Goal: Task Accomplishment & Management: Manage account settings

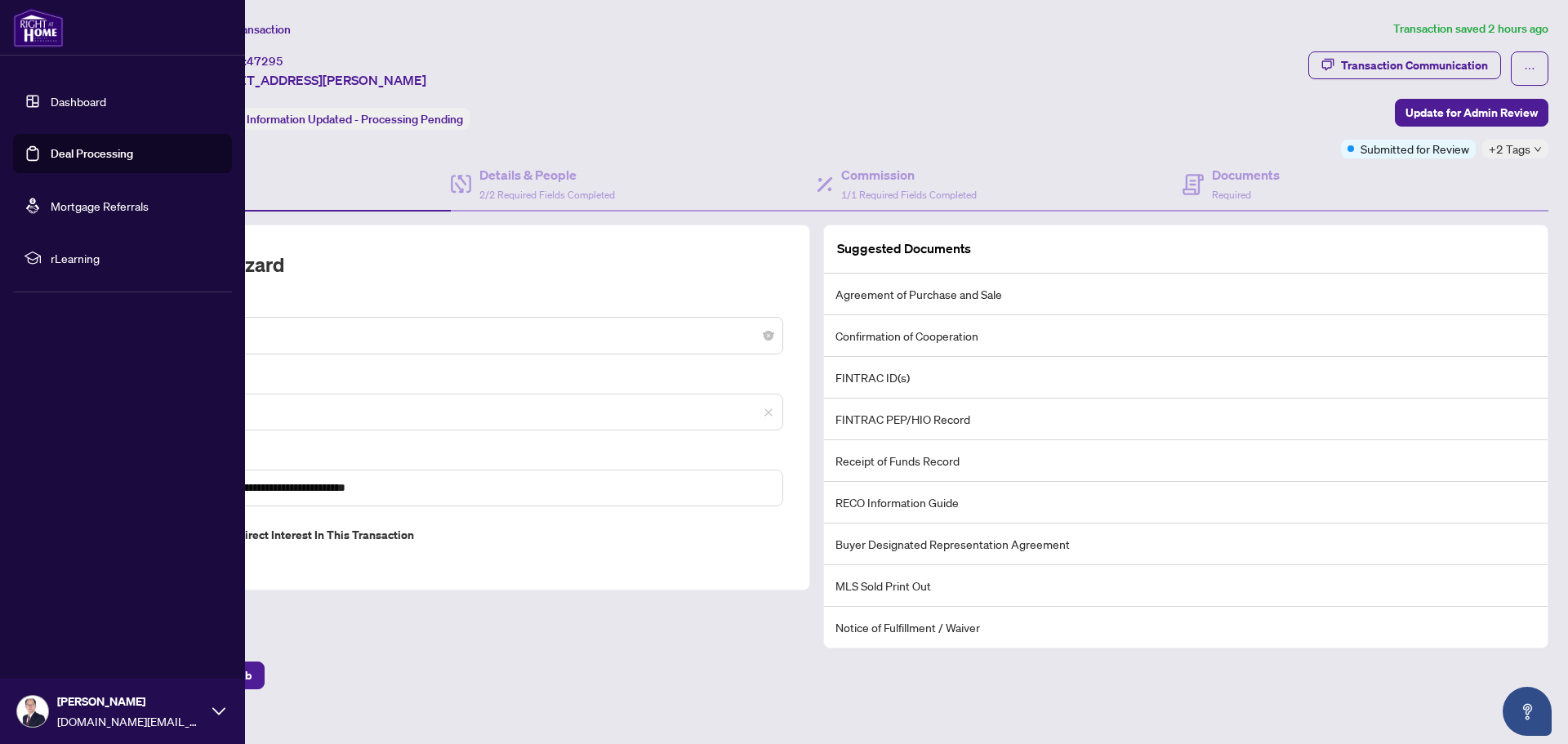
click at [61, 152] on link "Deal Processing" at bounding box center [92, 153] width 82 height 14
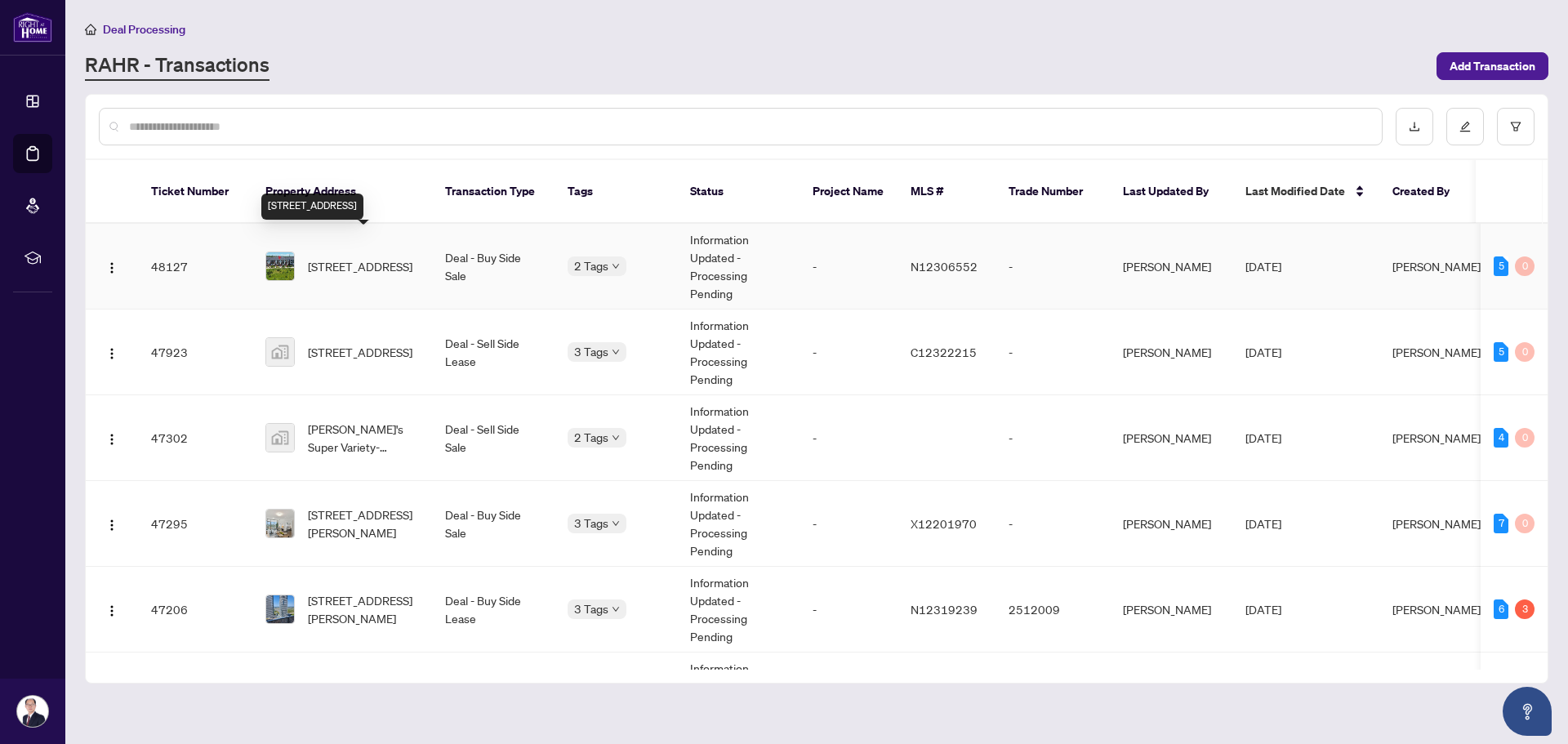
click at [377, 257] on span "[STREET_ADDRESS]" at bounding box center [359, 265] width 104 height 18
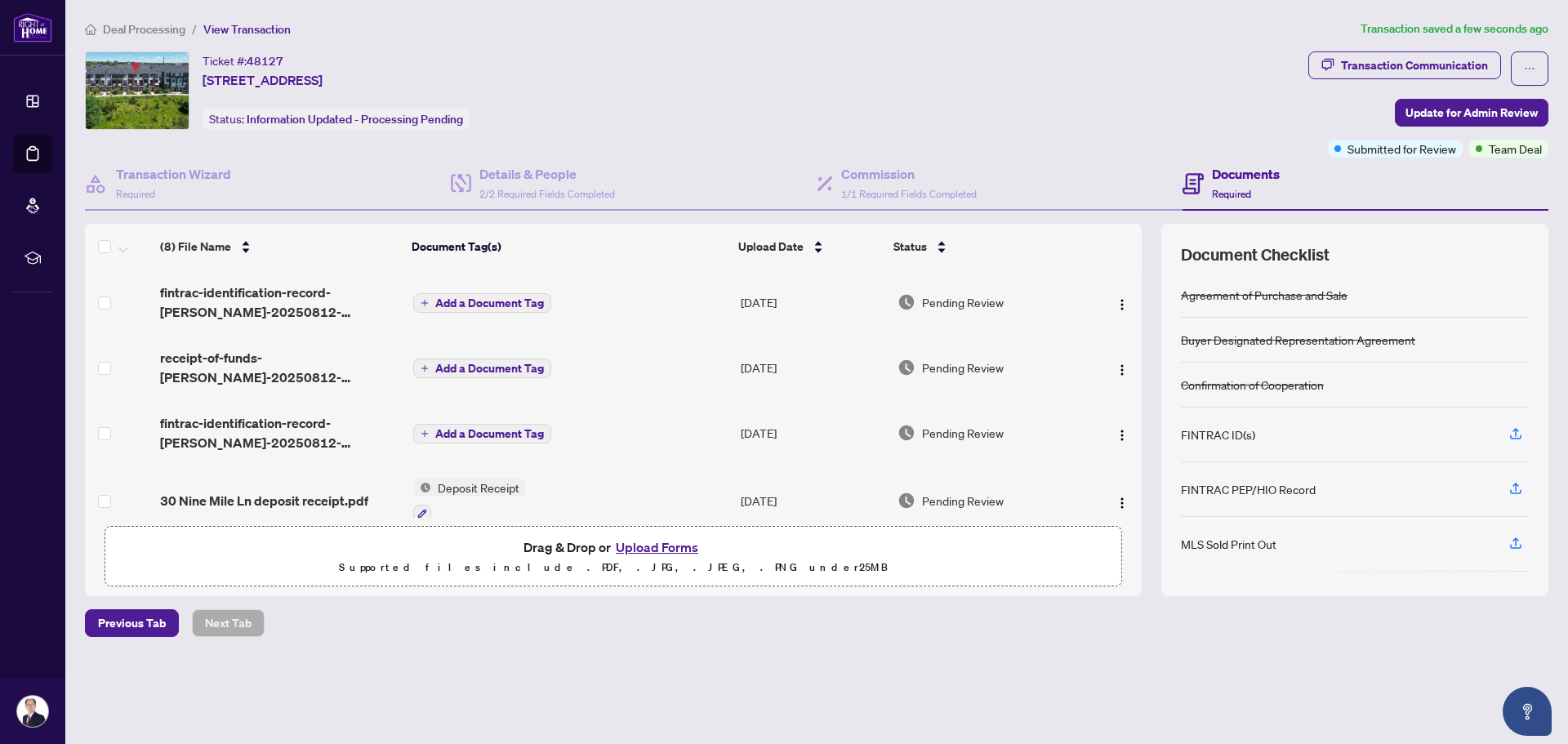
click at [482, 369] on span "Add a Document Tag" at bounding box center [490, 368] width 108 height 11
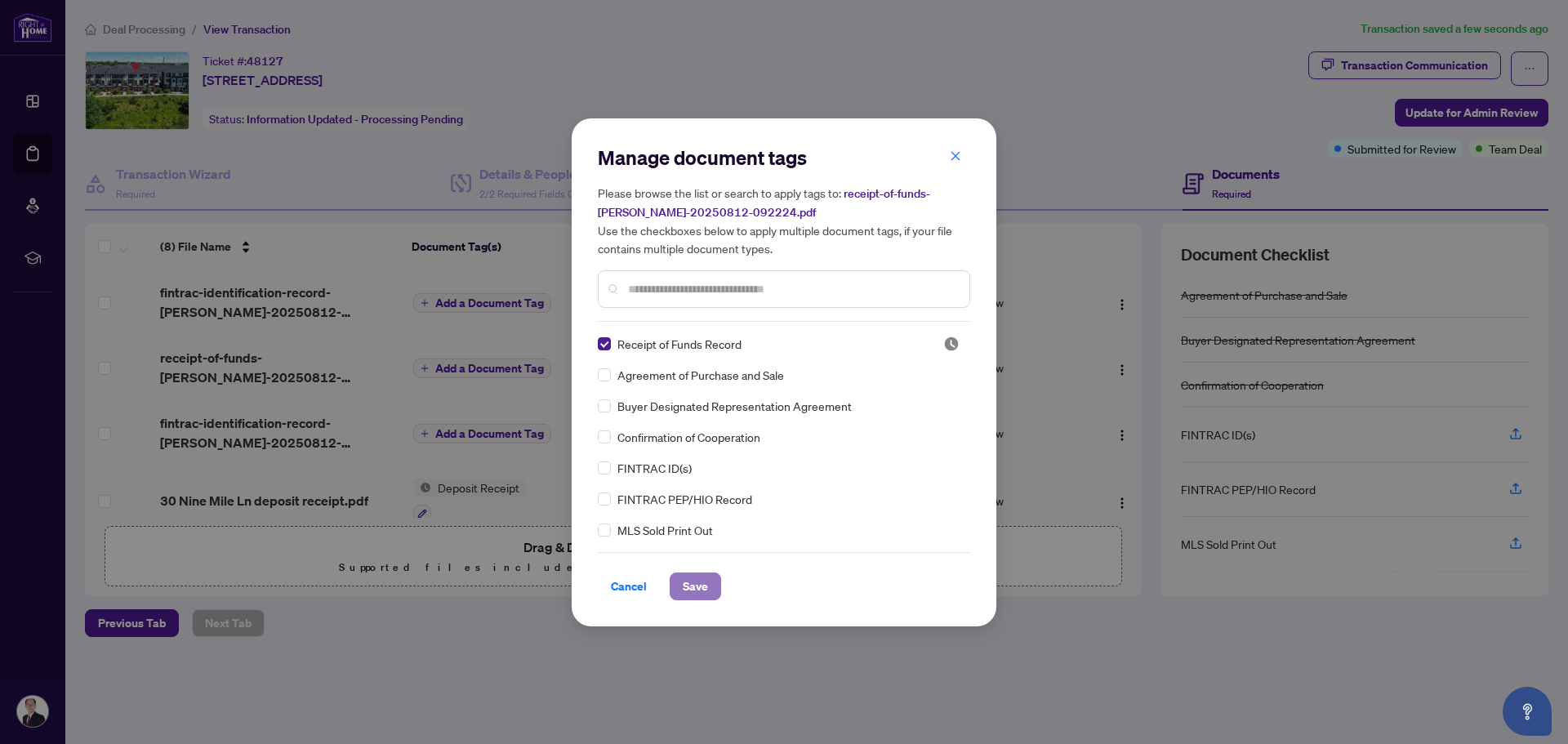
click at [706, 583] on span "Save" at bounding box center [695, 586] width 25 height 26
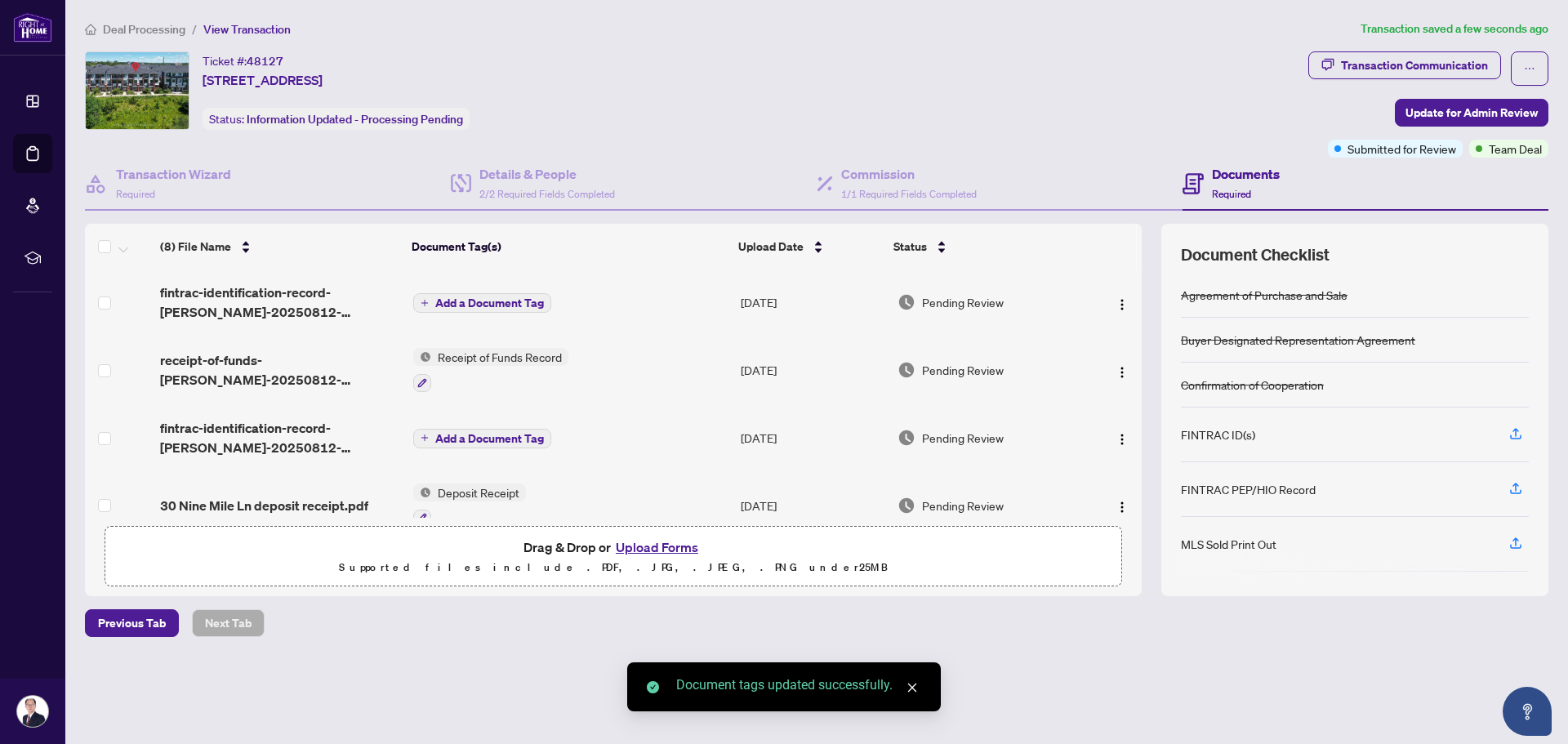
click at [493, 301] on span "Add a Document Tag" at bounding box center [490, 303] width 108 height 11
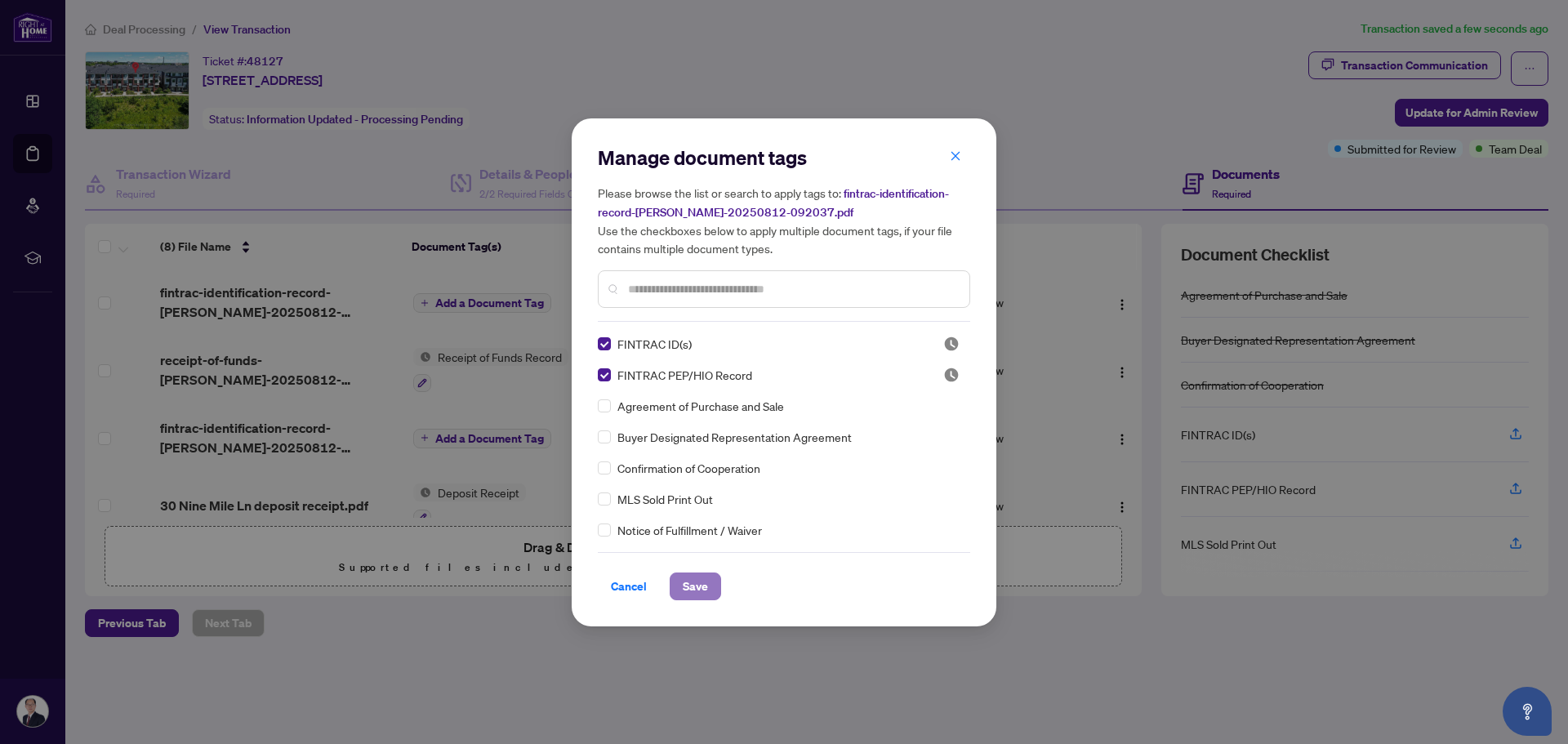
click at [691, 593] on span "Save" at bounding box center [695, 586] width 25 height 26
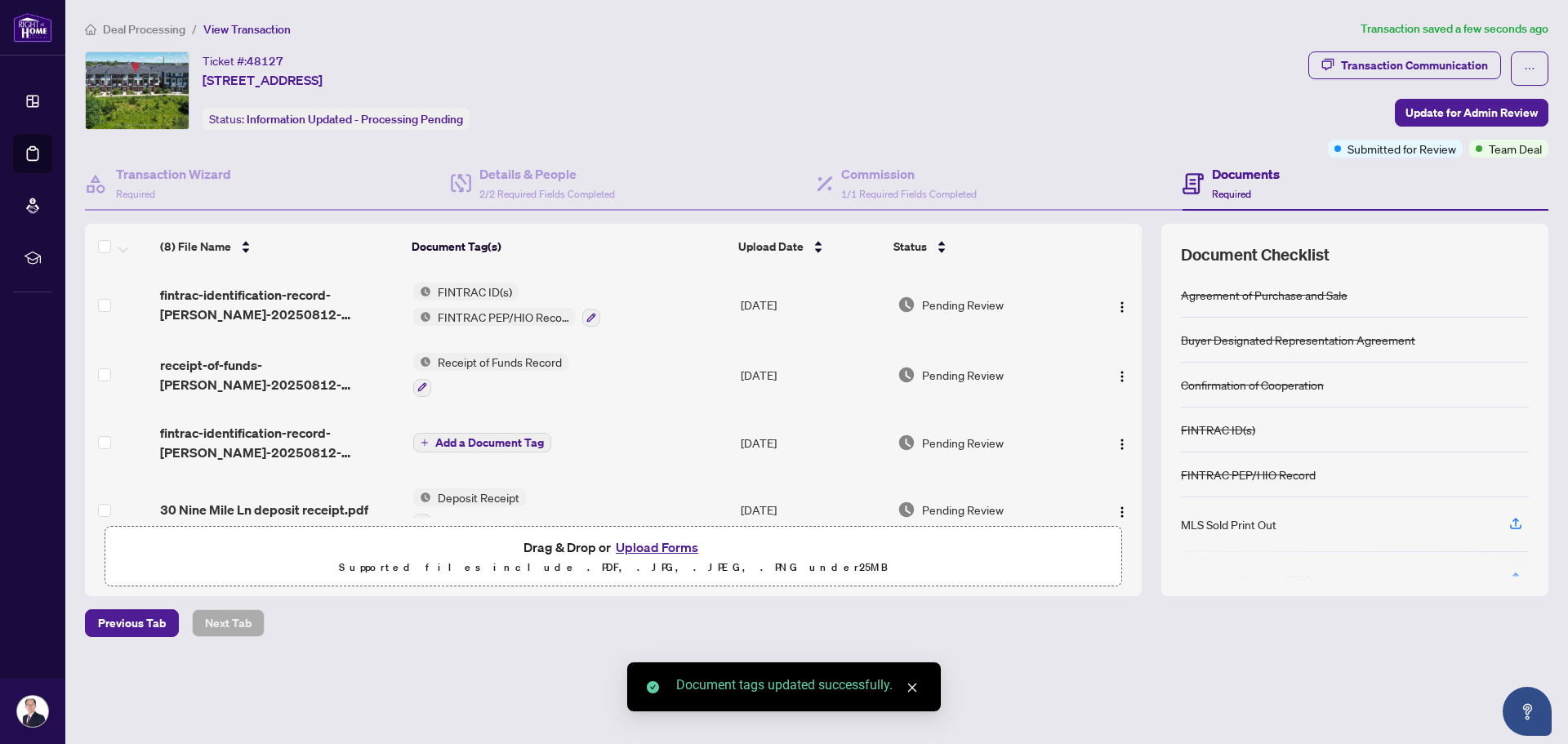
click at [483, 439] on span "Add a Document Tag" at bounding box center [490, 441] width 108 height 11
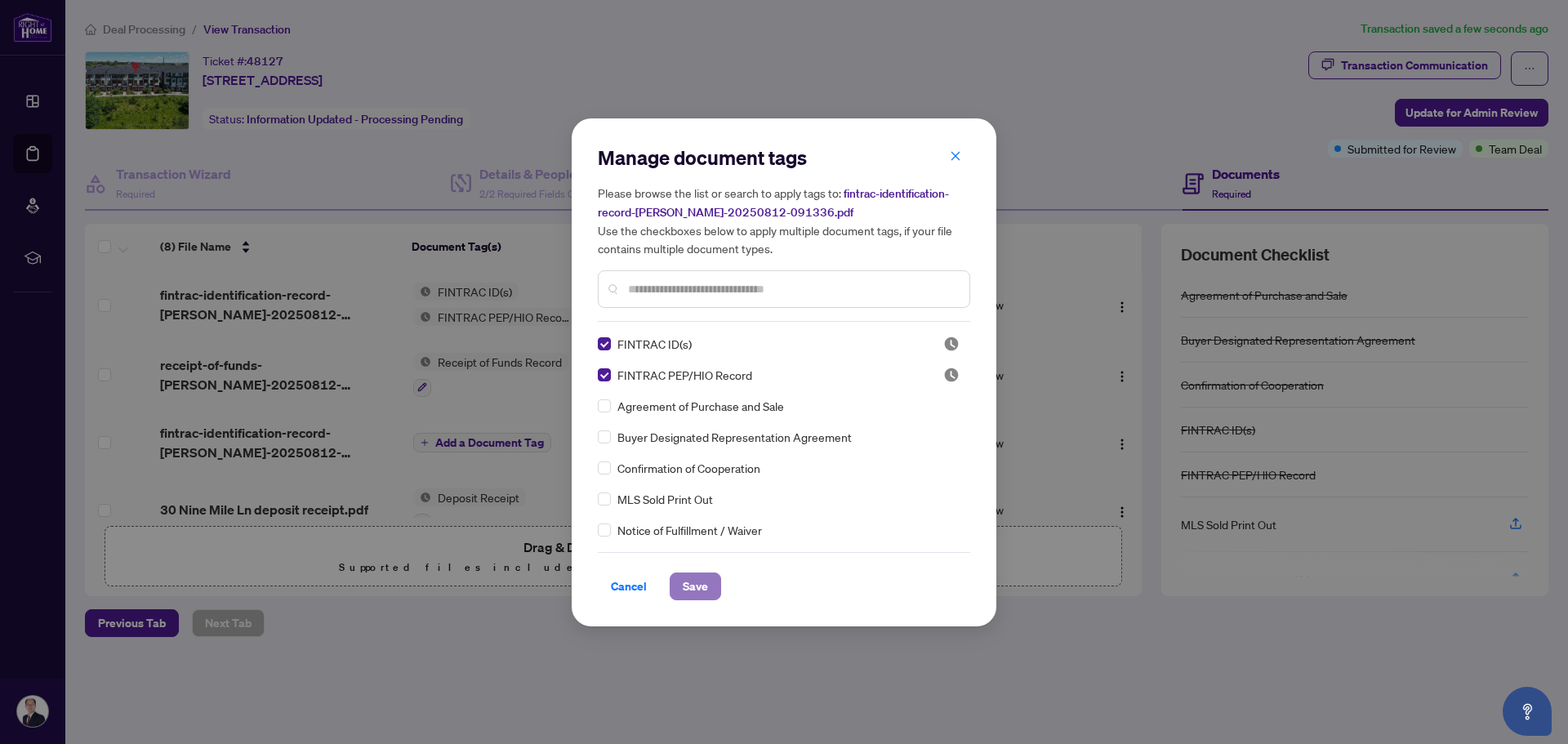
click at [697, 586] on span "Save" at bounding box center [695, 586] width 25 height 26
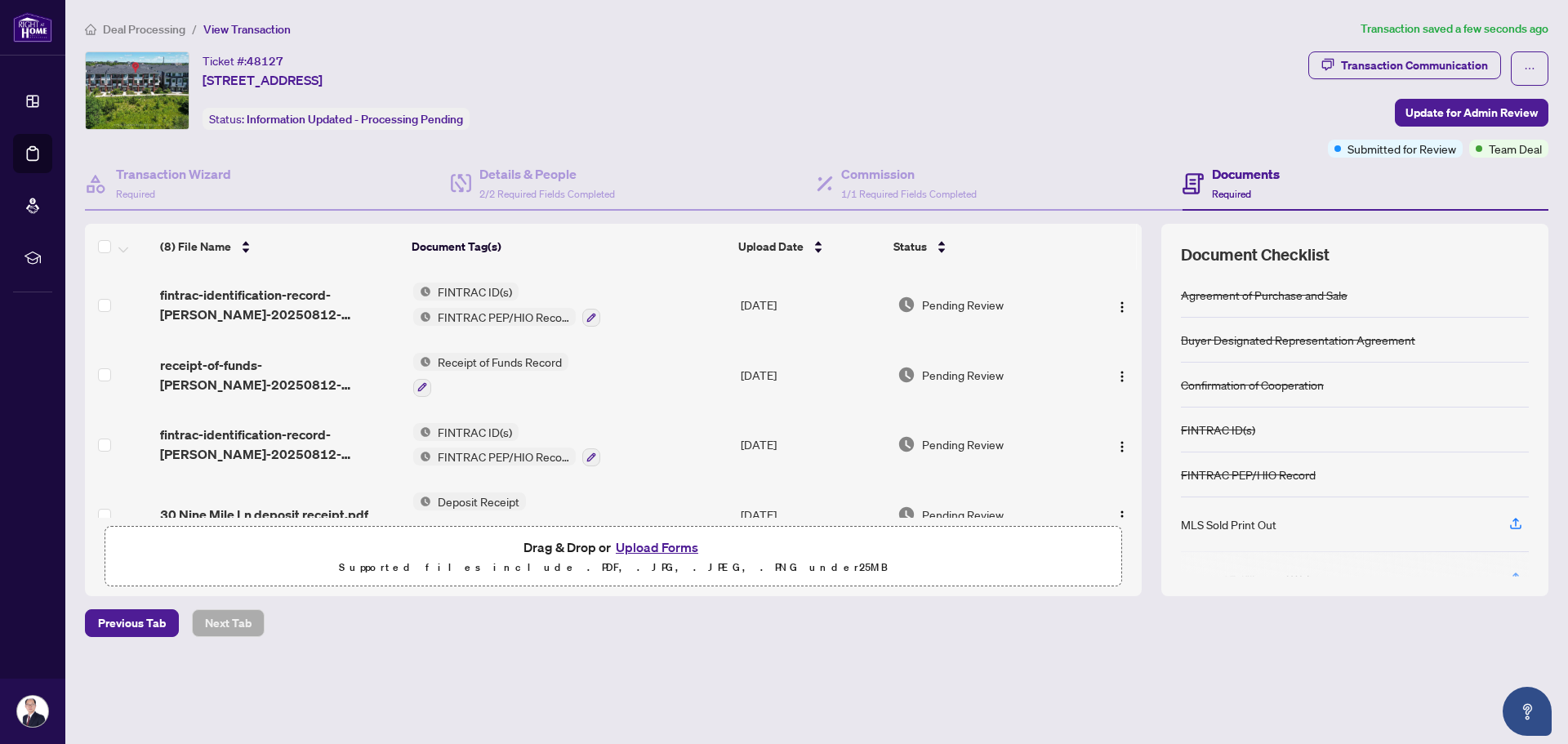
scroll to position [125, 0]
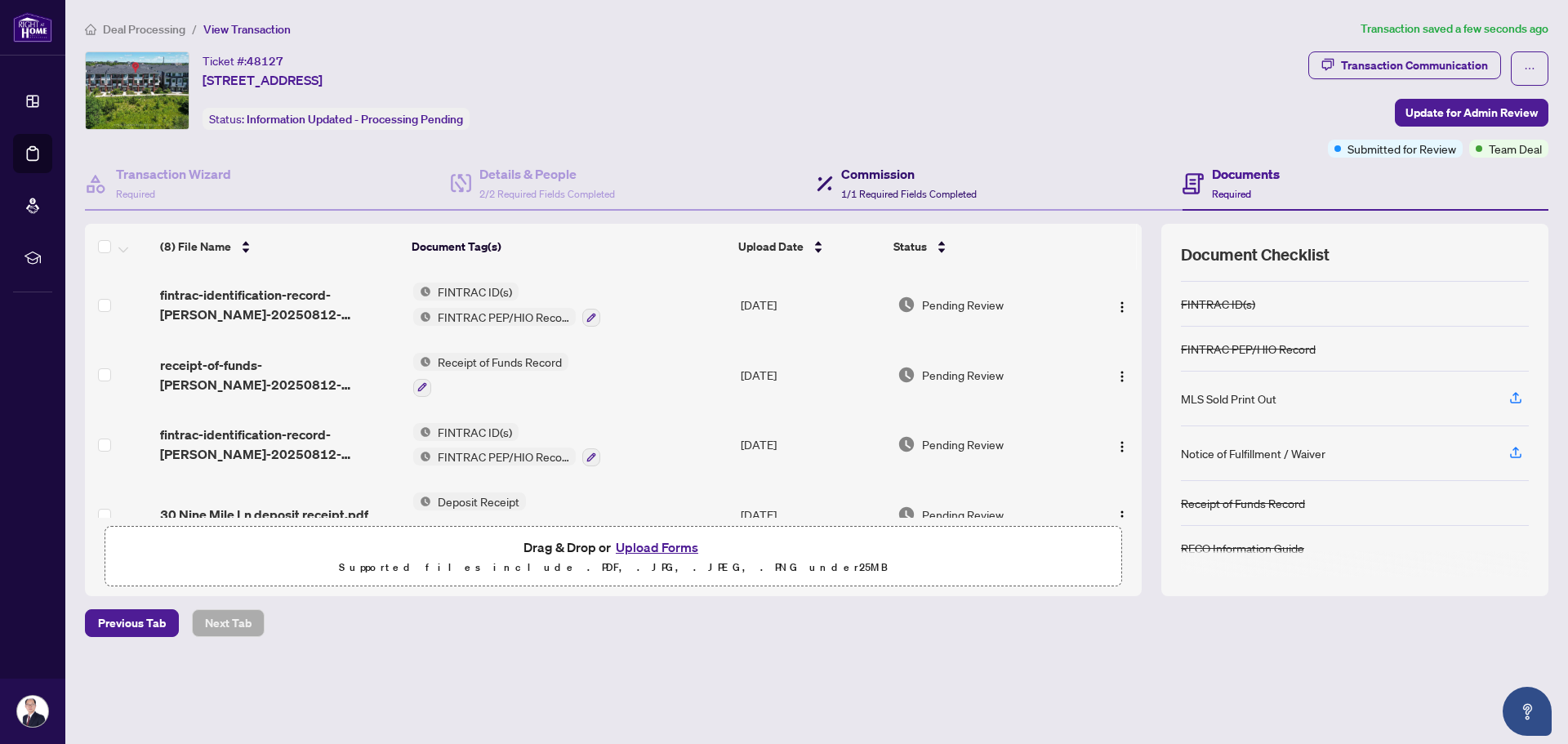
click at [907, 177] on h4 "Commission" at bounding box center [909, 174] width 136 height 19
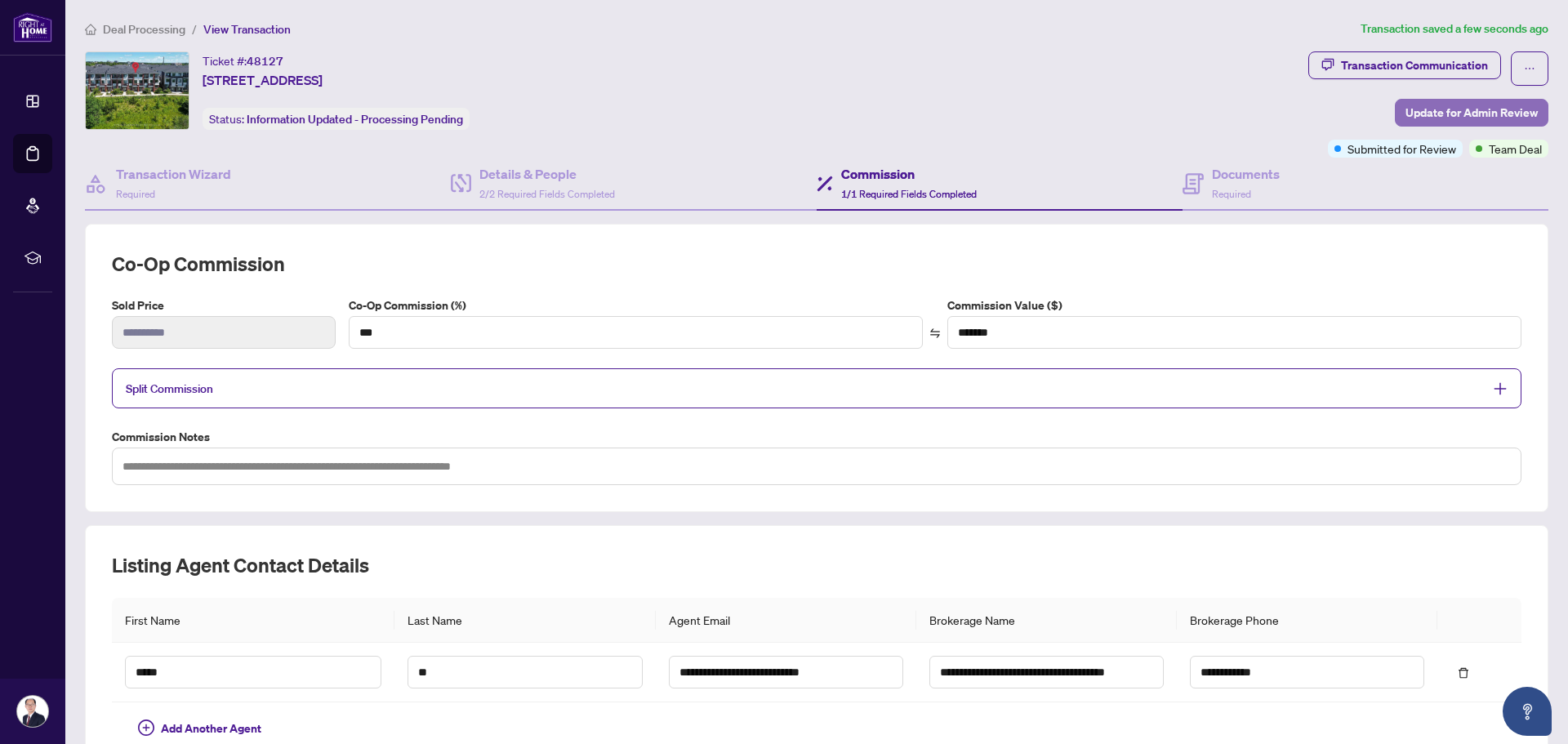
click at [1431, 111] on span "Update for Admin Review" at bounding box center [1471, 113] width 132 height 26
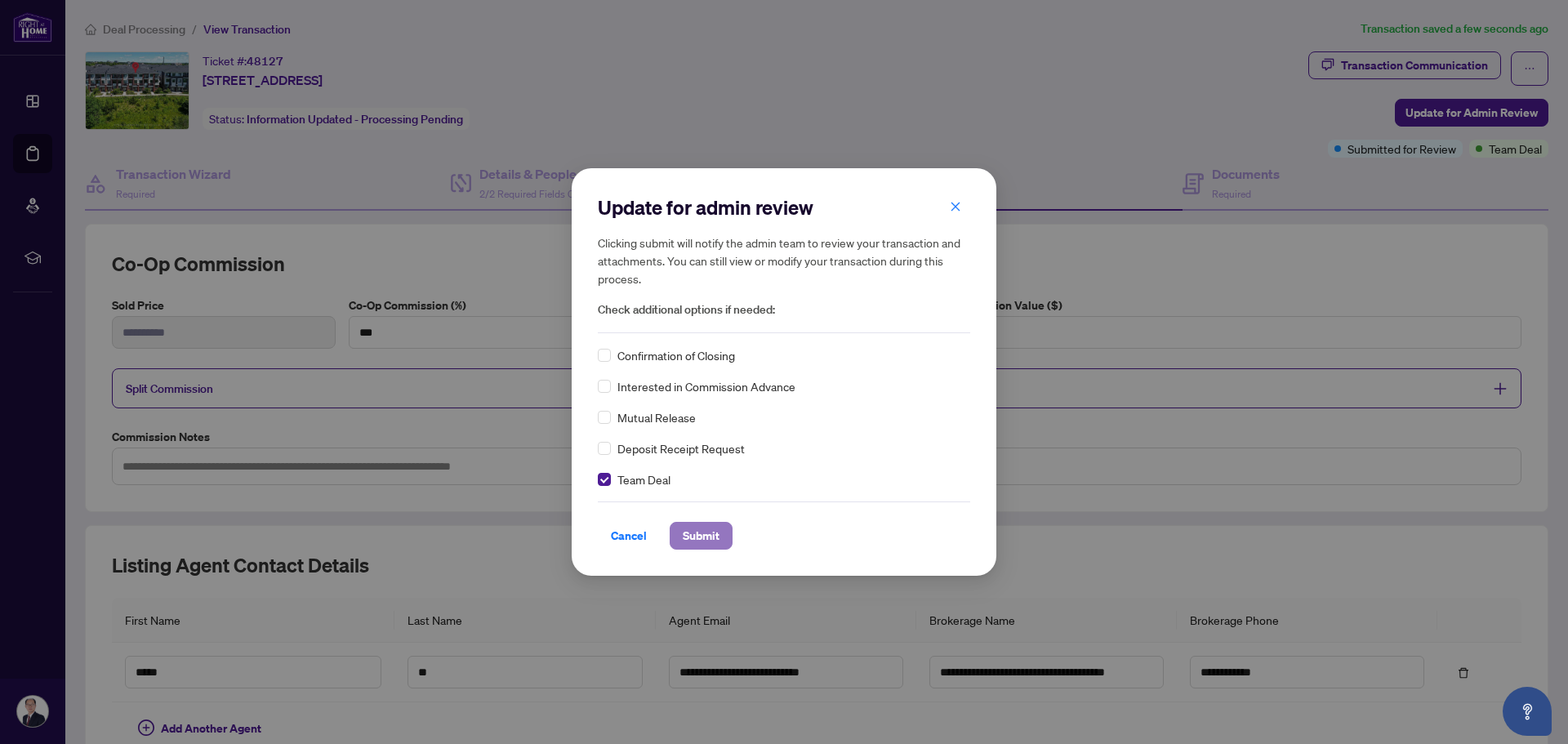
click at [691, 526] on span "Submit" at bounding box center [700, 536] width 36 height 26
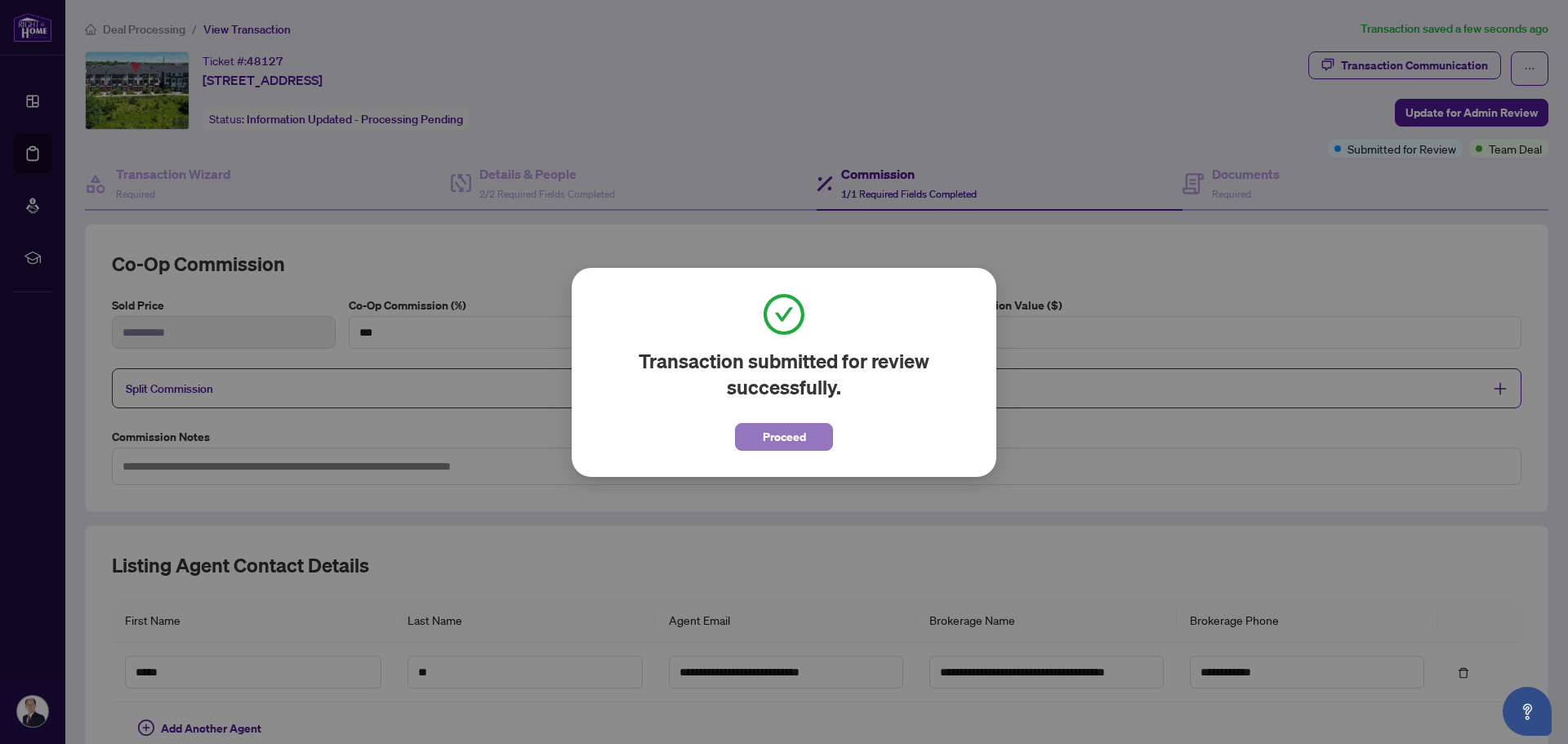
click at [803, 438] on span "Proceed" at bounding box center [784, 436] width 43 height 26
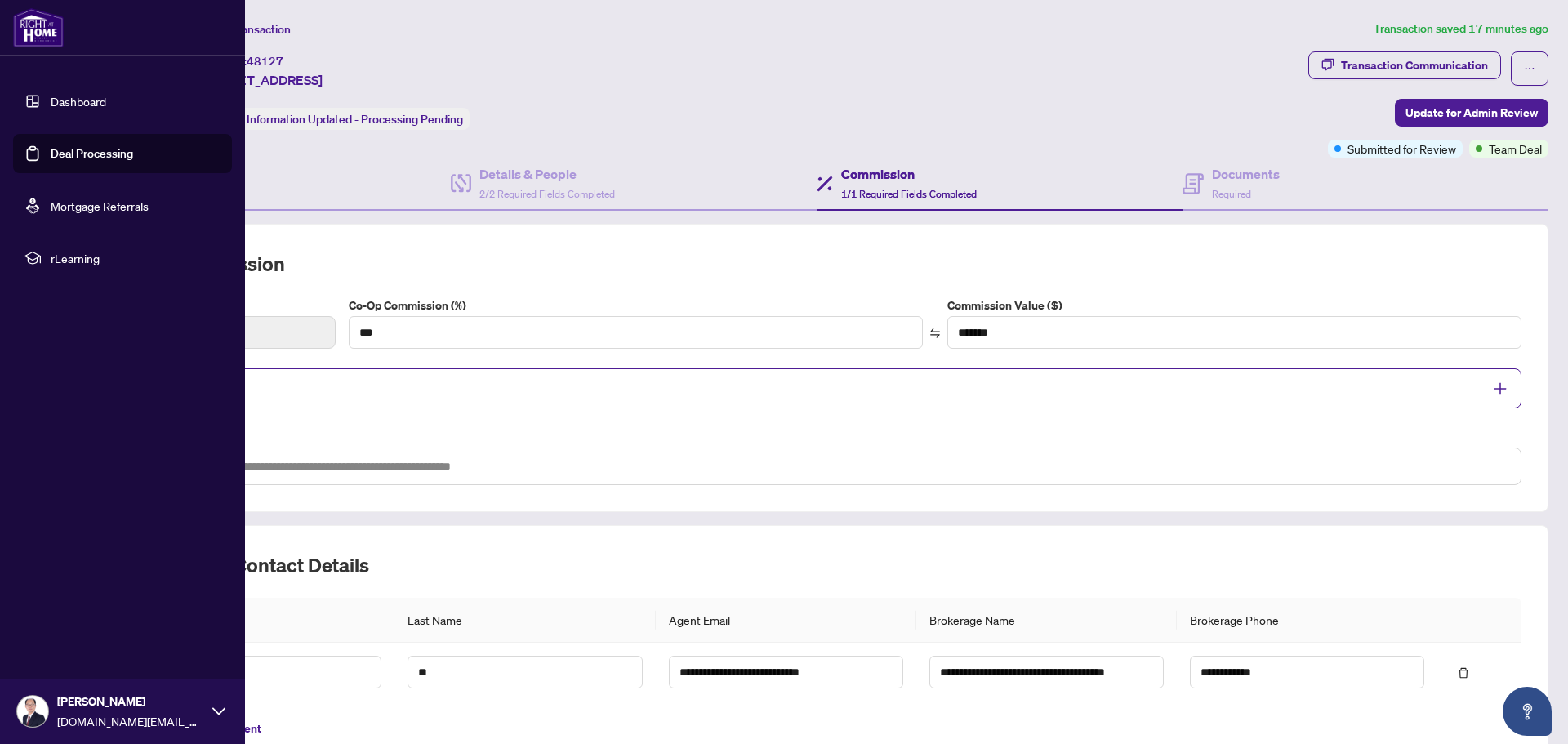
click at [63, 155] on link "Deal Processing" at bounding box center [92, 153] width 82 height 14
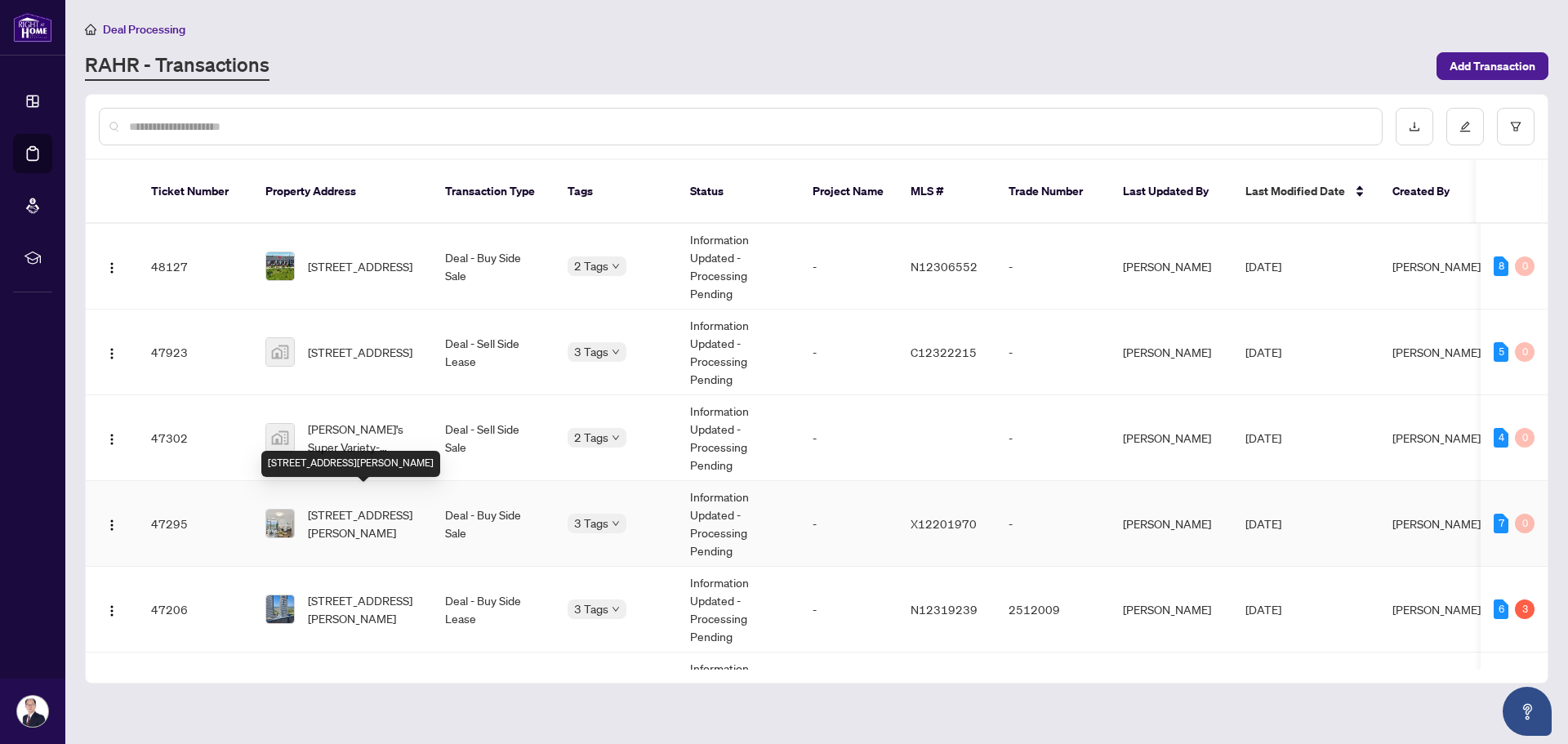
click at [405, 505] on span "[STREET_ADDRESS][PERSON_NAME]" at bounding box center [363, 523] width 111 height 36
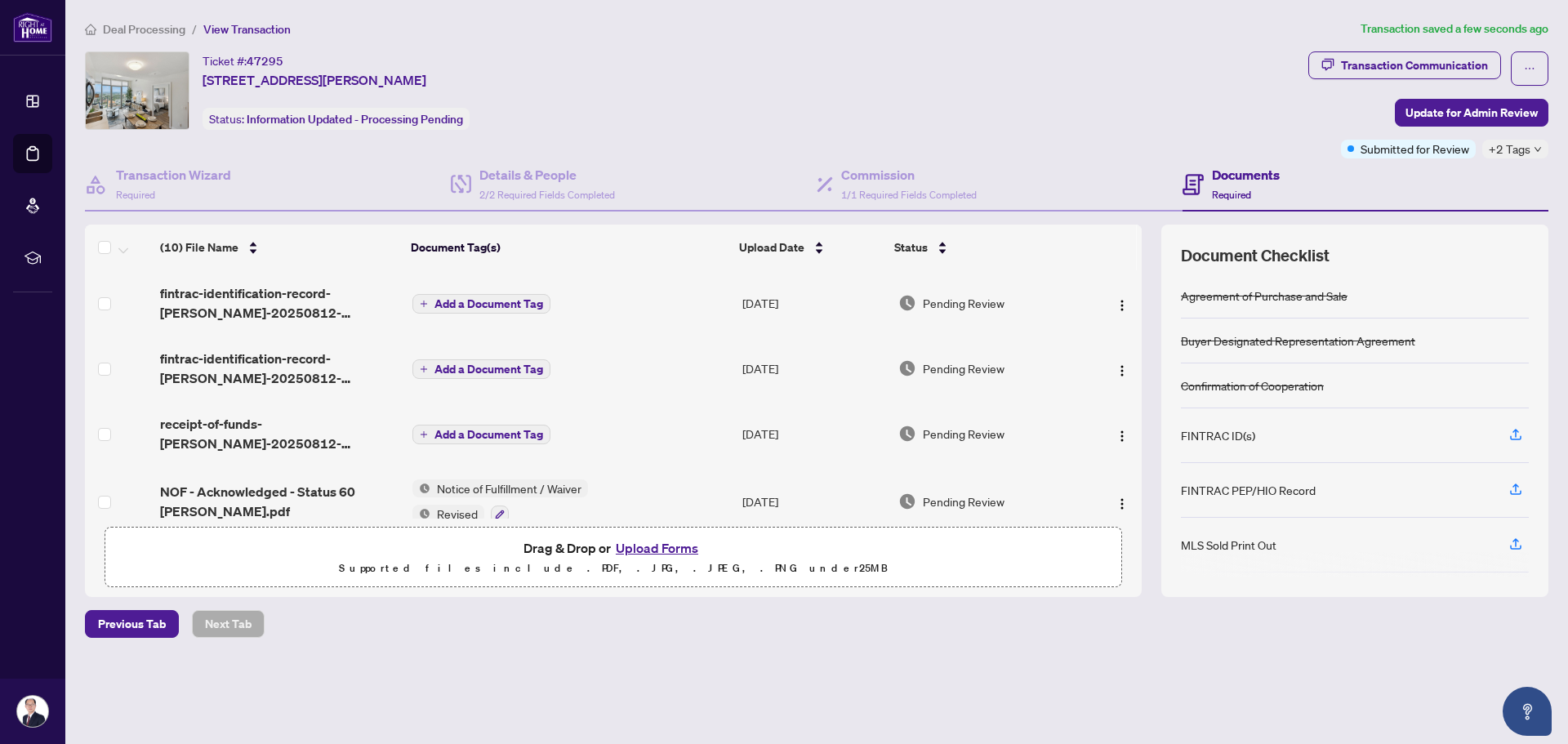
click at [477, 301] on span "Add a Document Tag" at bounding box center [489, 303] width 108 height 11
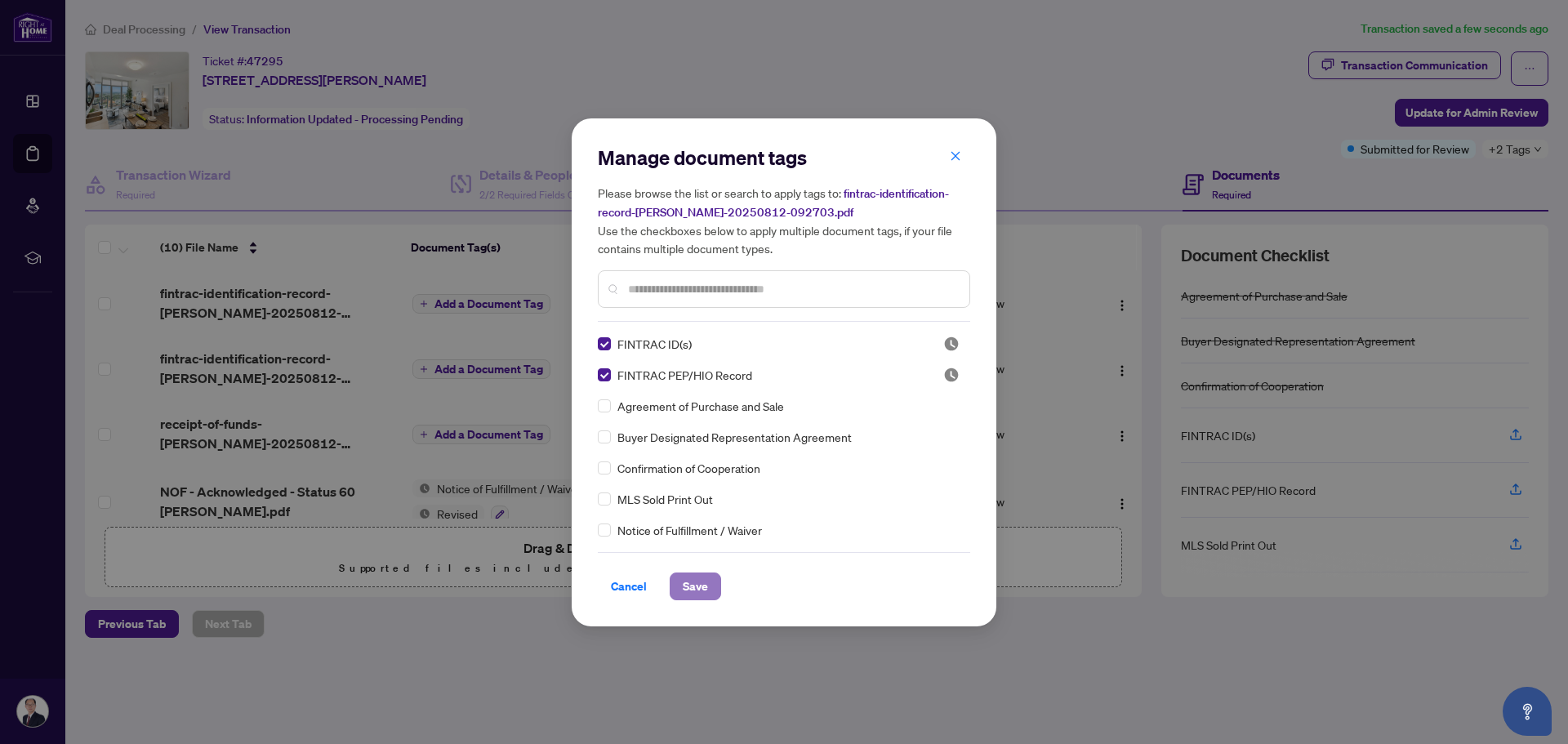
click at [698, 586] on span "Save" at bounding box center [695, 586] width 25 height 26
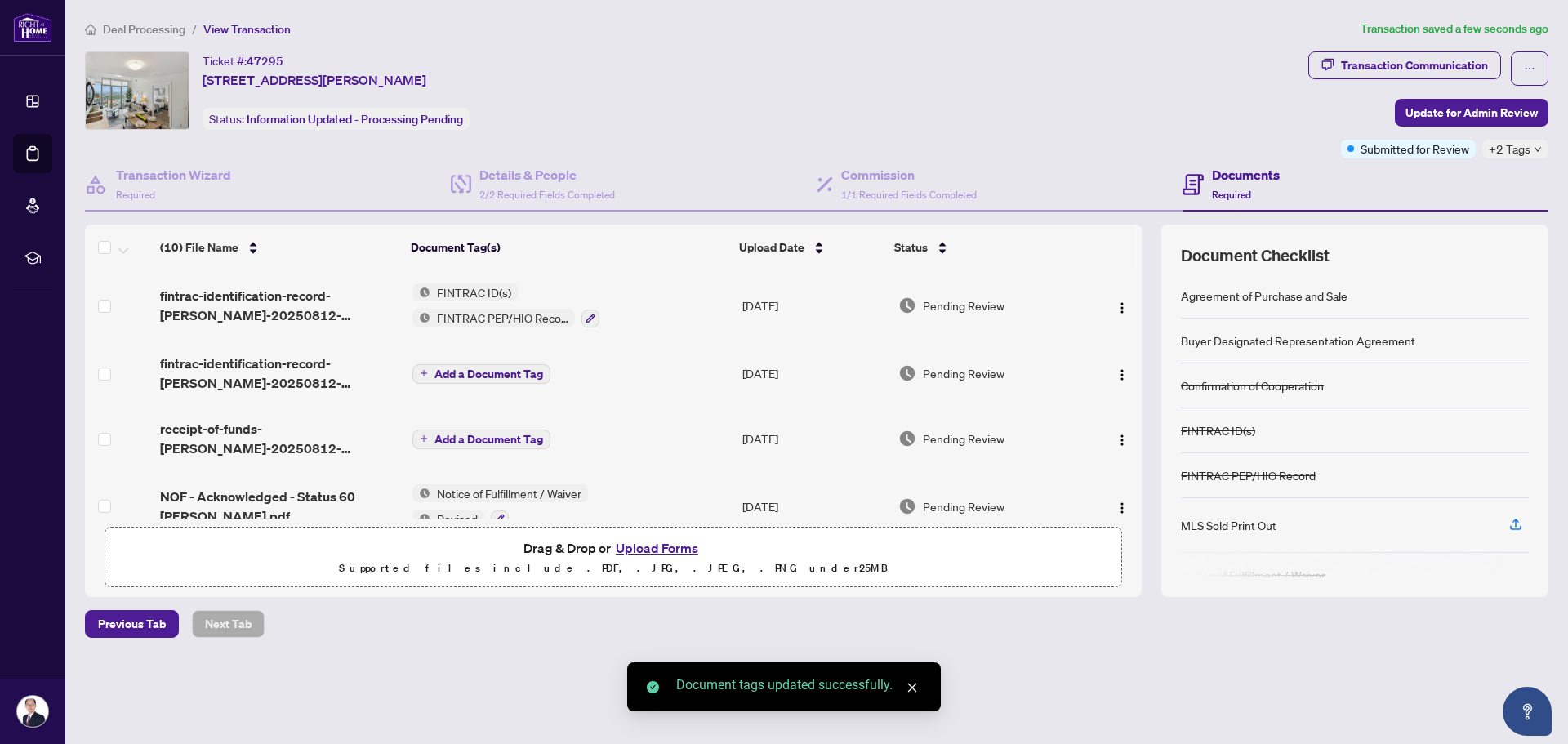
click at [463, 370] on span "Add a Document Tag" at bounding box center [489, 374] width 108 height 11
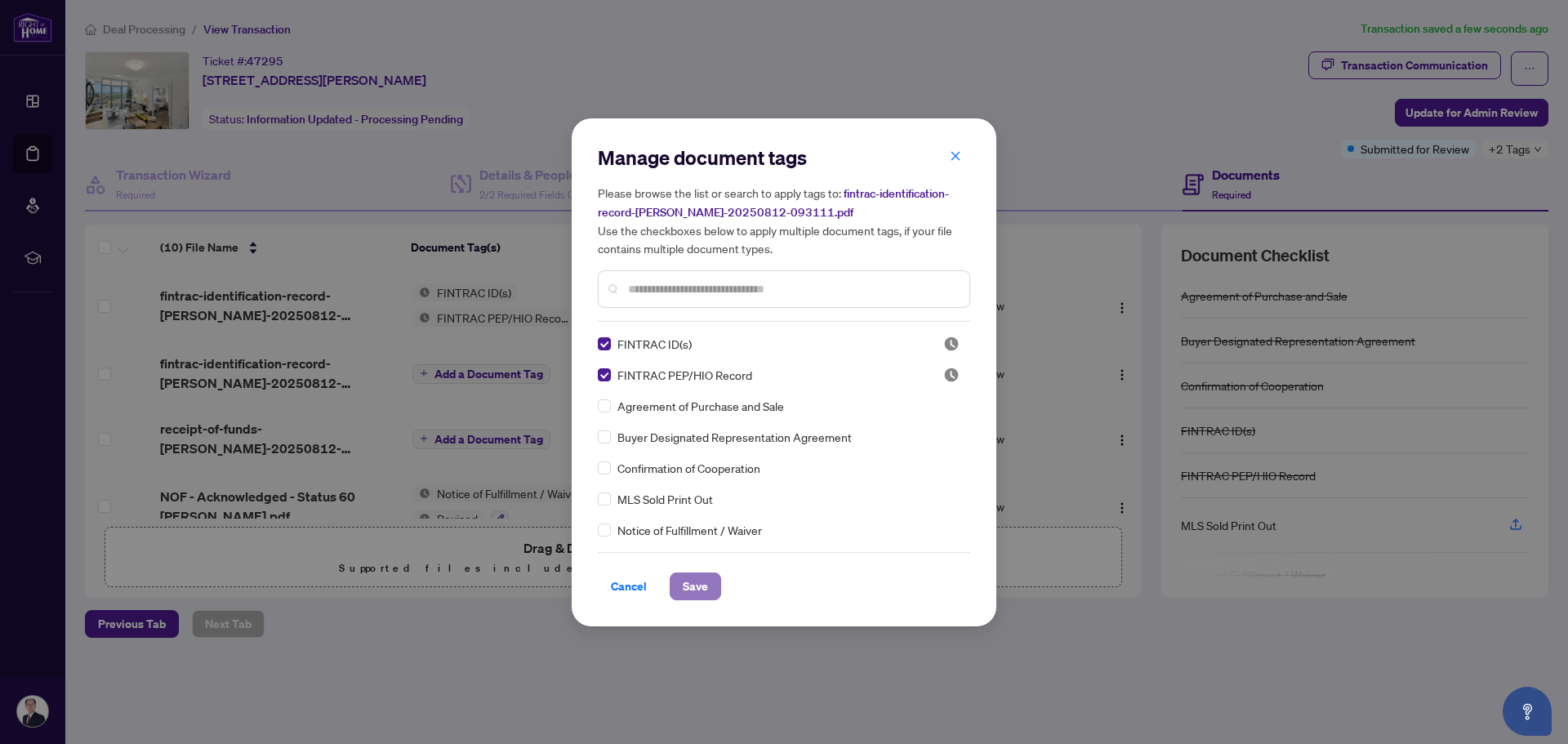
click at [686, 586] on span "Save" at bounding box center [695, 586] width 25 height 26
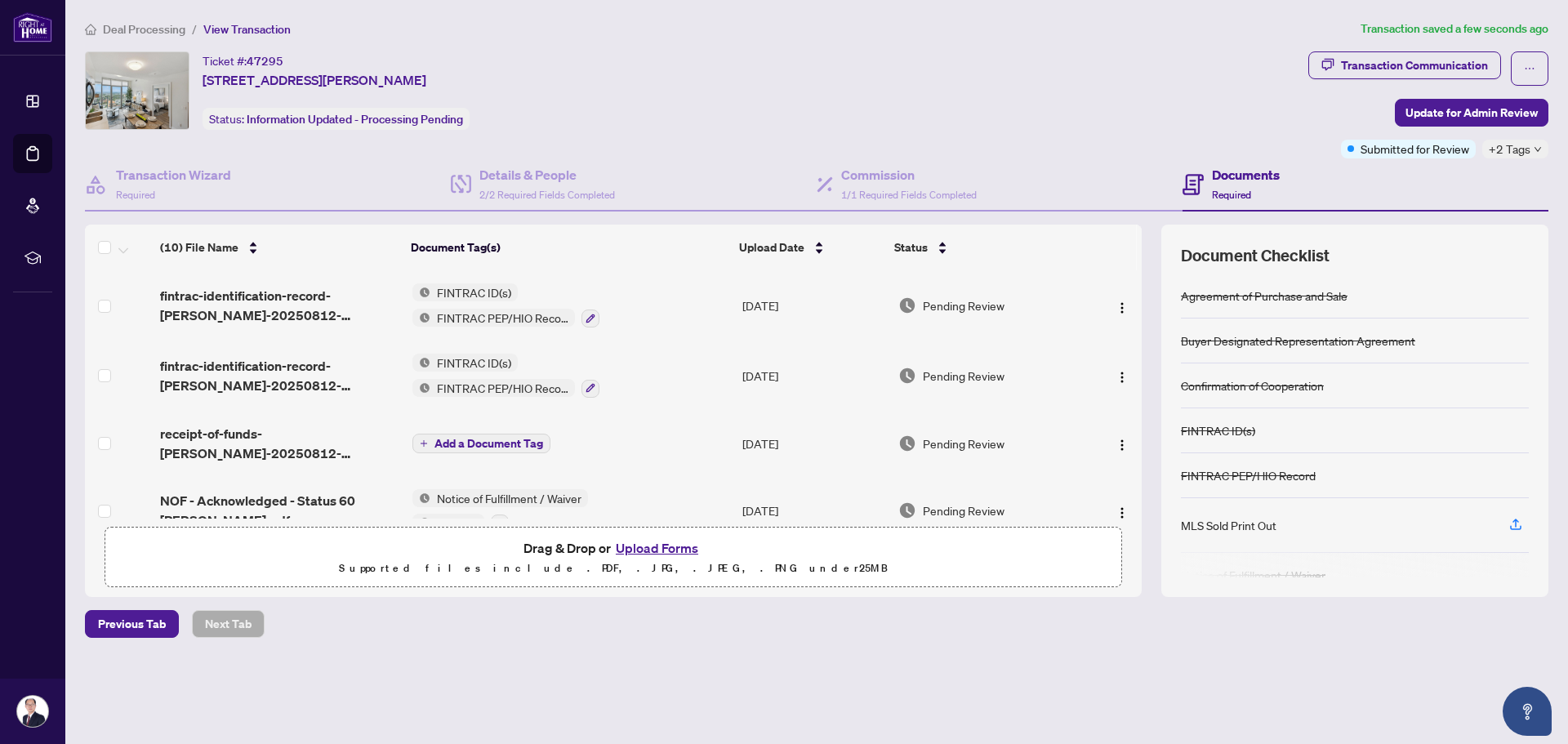
click at [456, 443] on span "Add a Document Tag" at bounding box center [489, 442] width 108 height 11
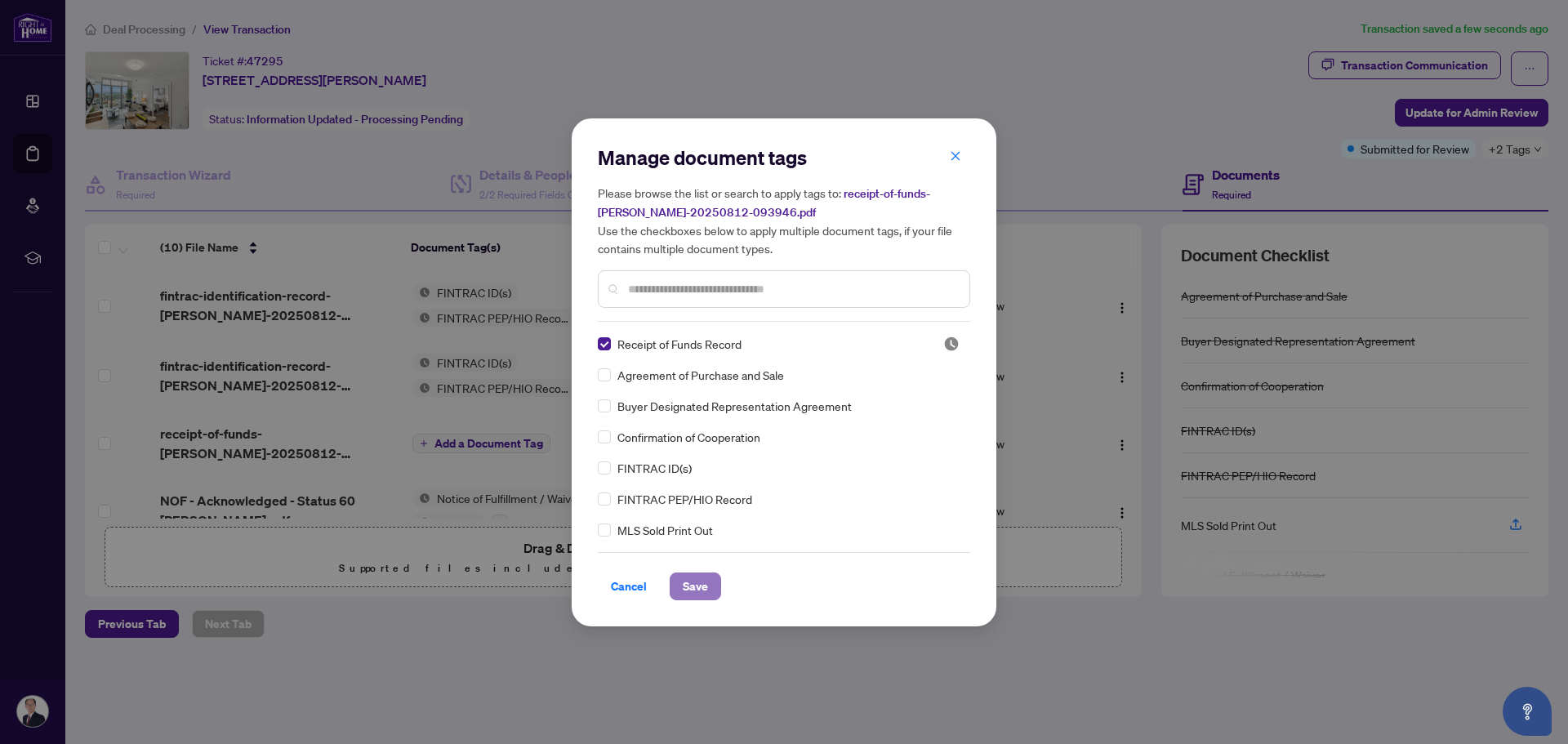
click at [682, 586] on span "Save" at bounding box center [695, 586] width 25 height 26
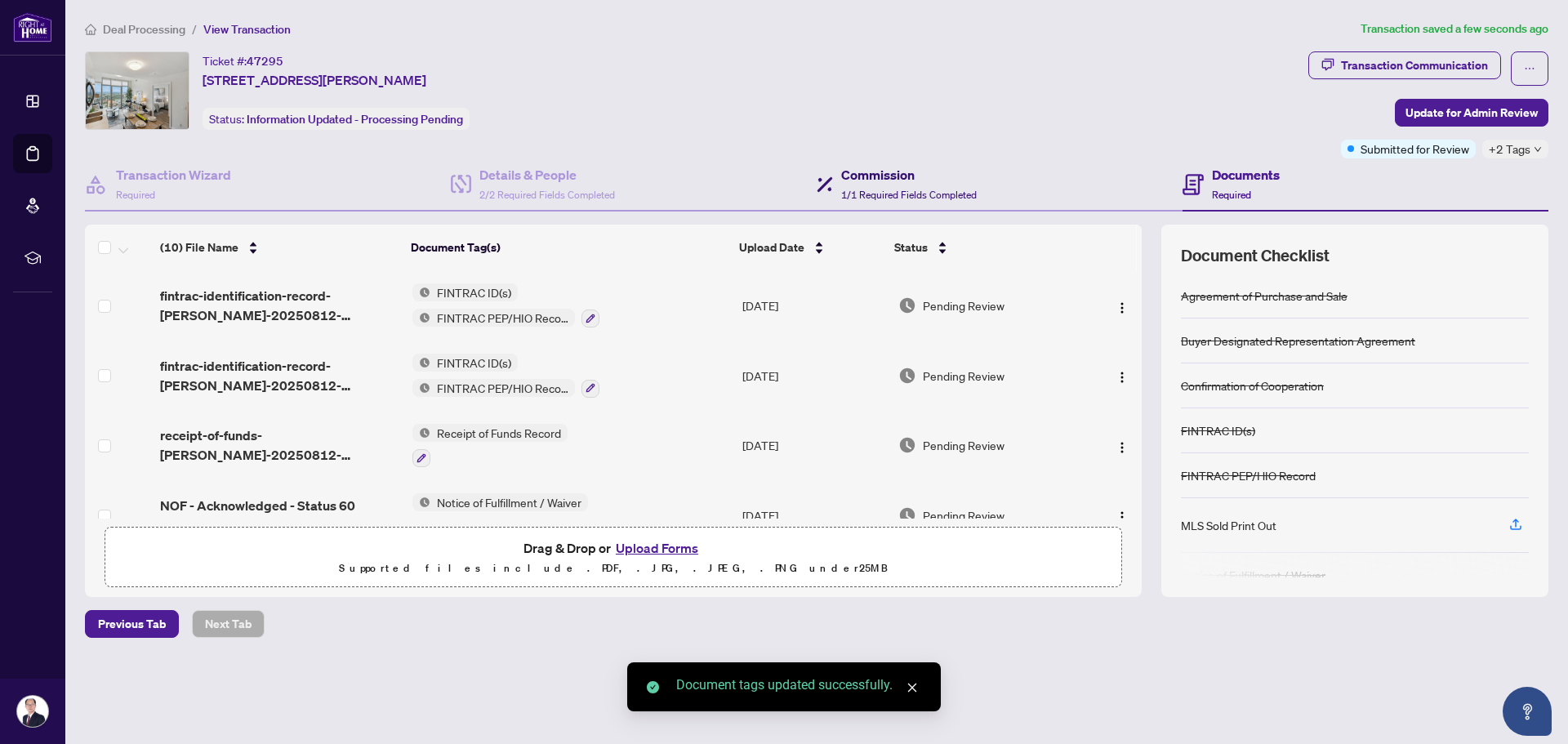
click at [891, 183] on h4 "Commission" at bounding box center [909, 175] width 136 height 19
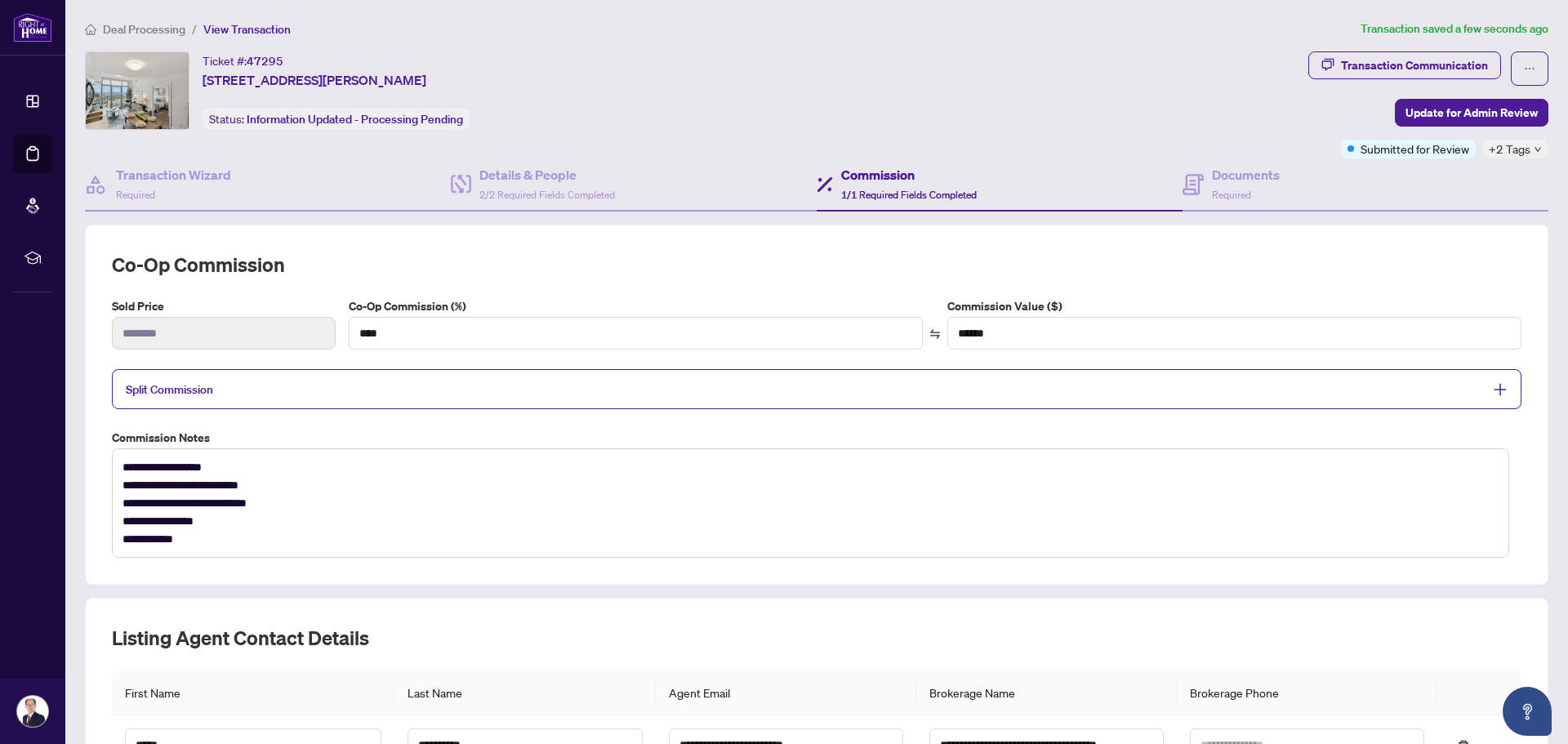
click at [1009, 381] on span "Split Commission" at bounding box center [803, 389] width 1357 height 19
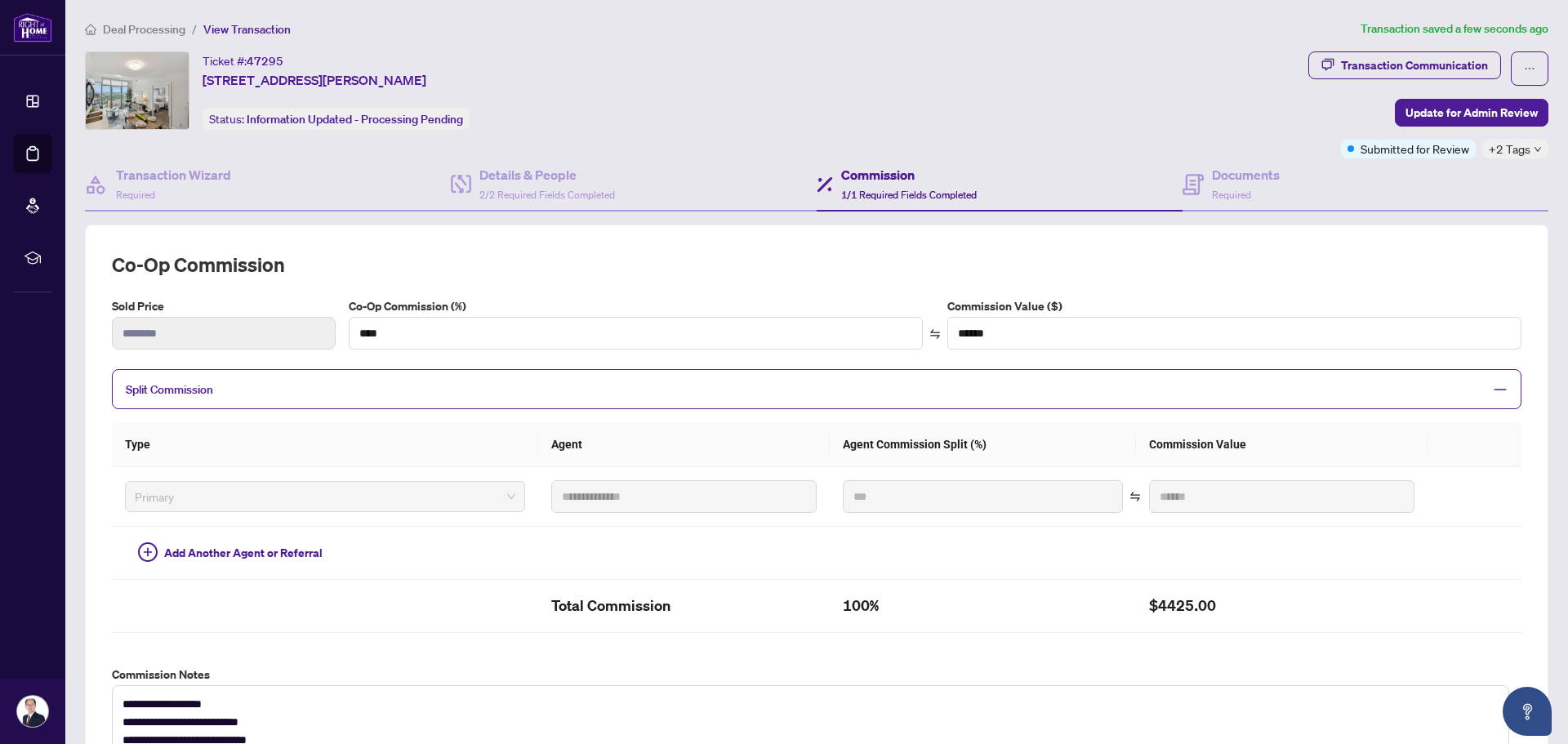
click at [1137, 272] on h2 "Co-op Commission" at bounding box center [816, 264] width 1410 height 26
click at [1237, 275] on h2 "Co-op Commission" at bounding box center [816, 264] width 1410 height 26
click at [1420, 113] on span "Update for Admin Review" at bounding box center [1471, 113] width 132 height 26
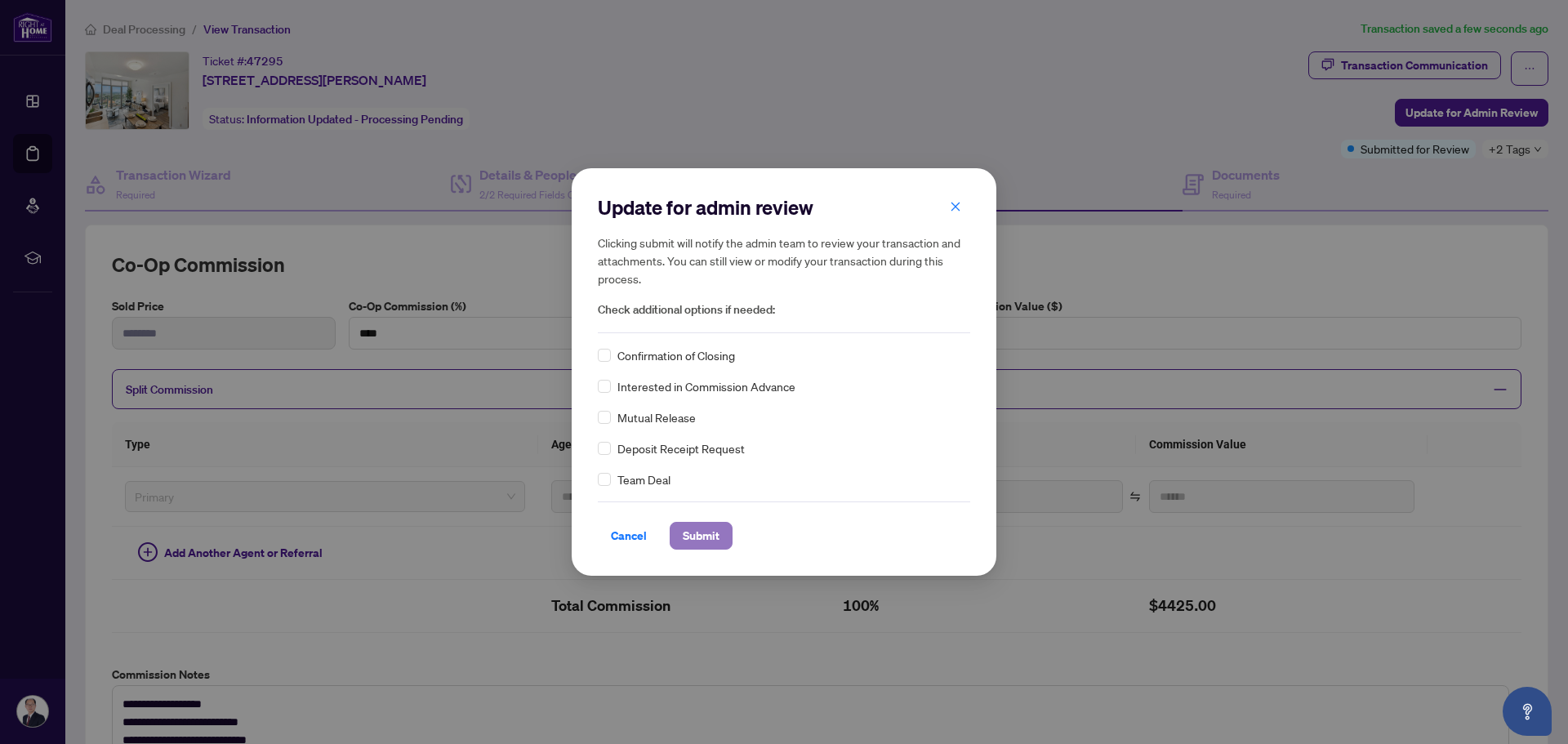
click at [707, 532] on span "Submit" at bounding box center [700, 536] width 36 height 26
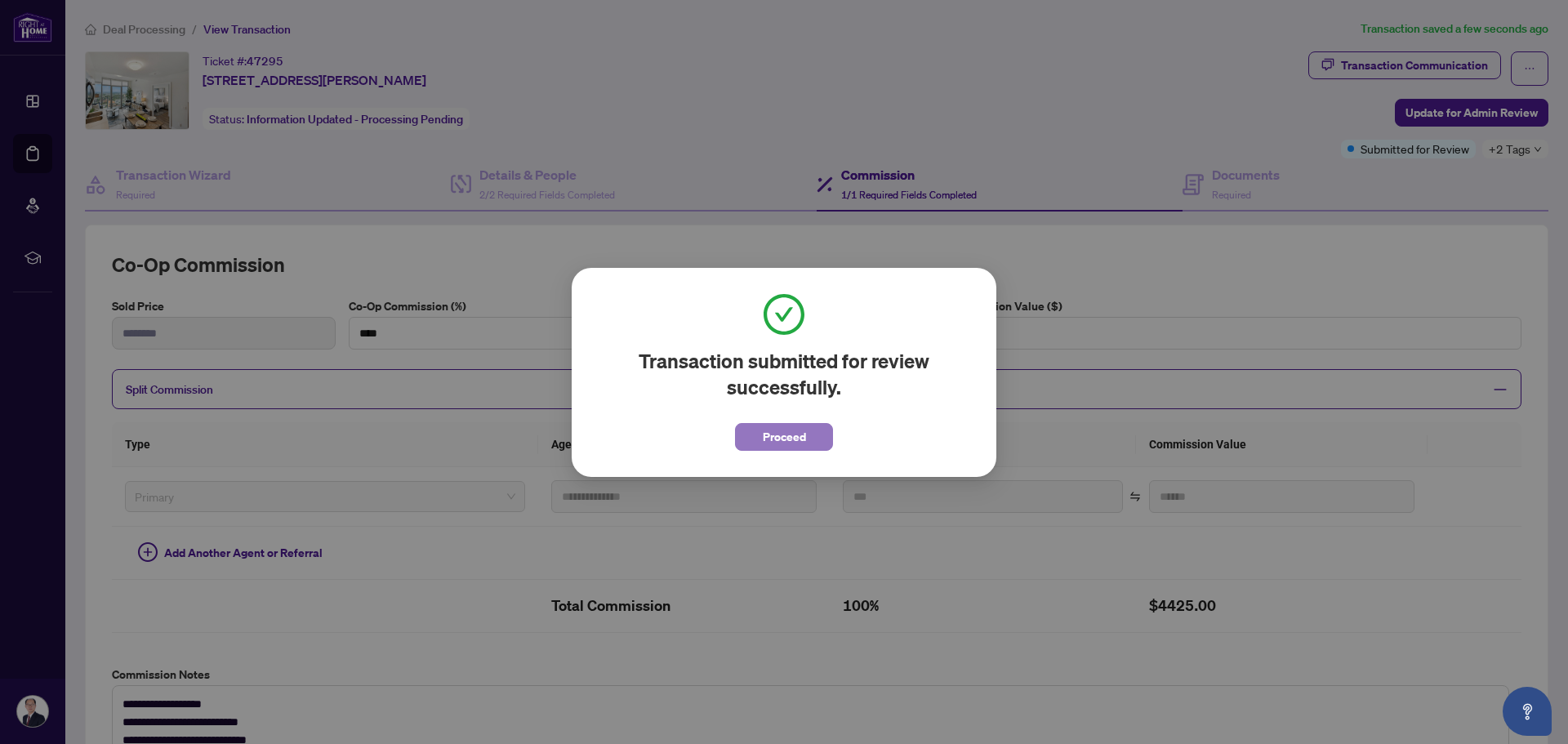
click at [800, 443] on span "Proceed" at bounding box center [784, 436] width 43 height 26
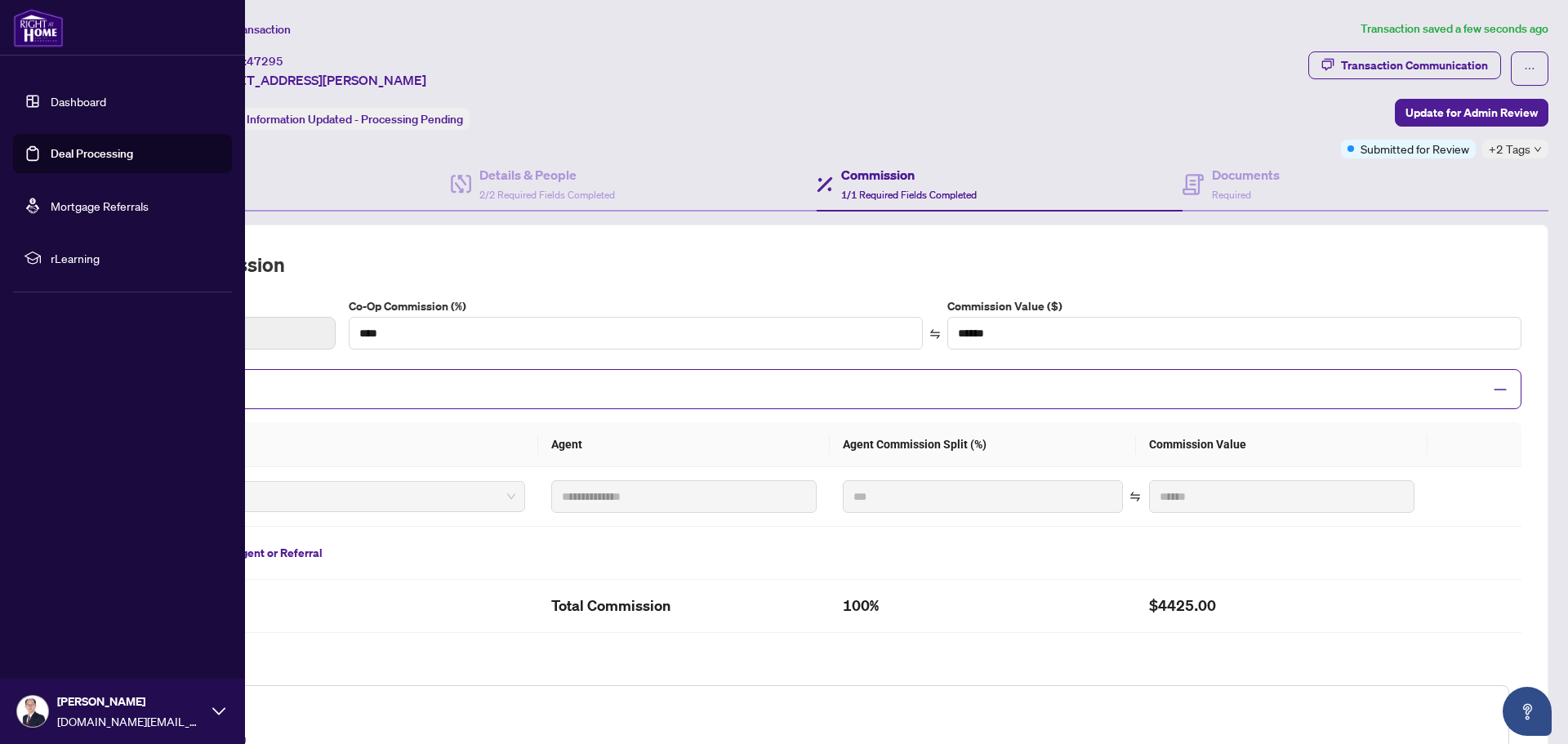
click at [51, 157] on link "Deal Processing" at bounding box center [92, 153] width 82 height 14
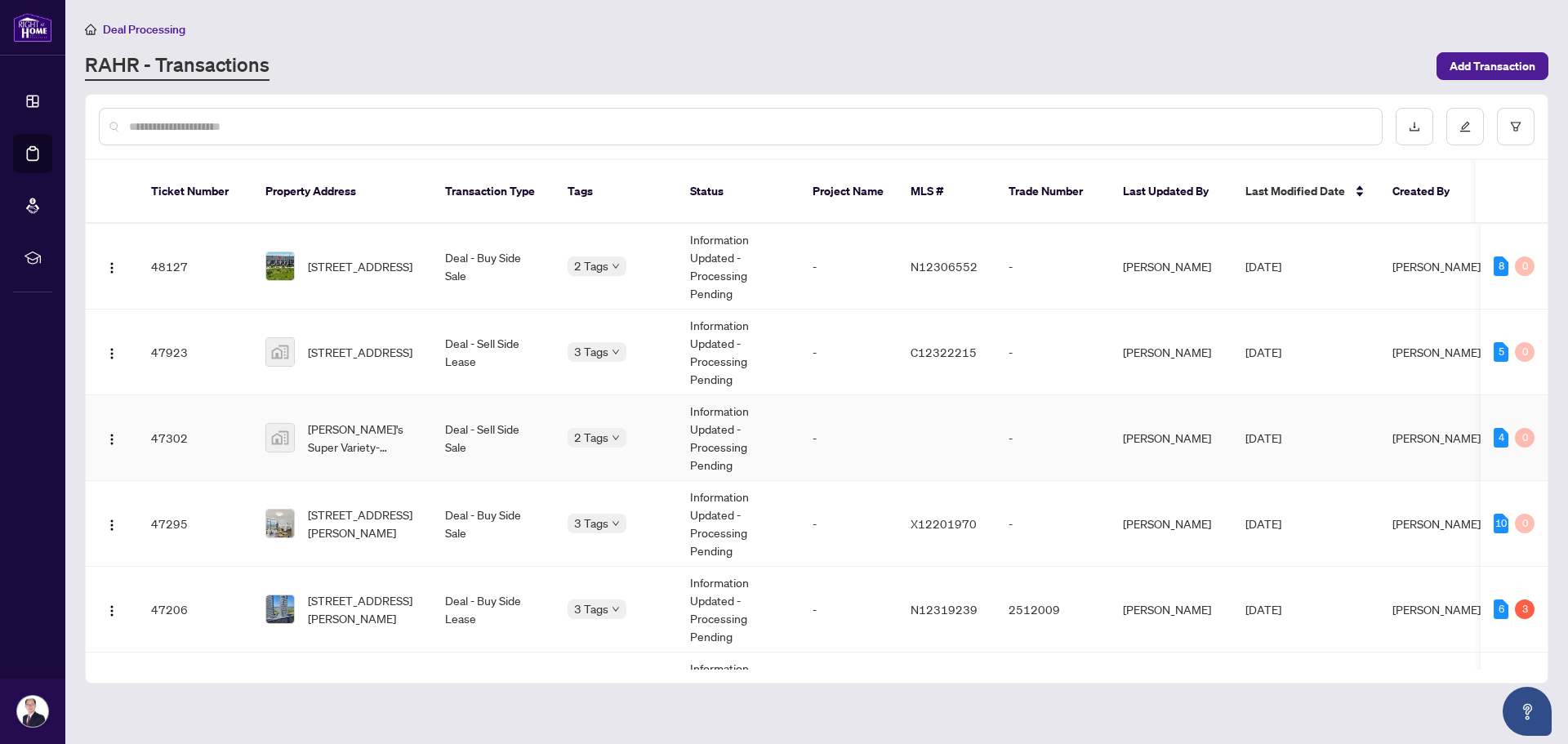
click at [463, 424] on td "Deal - Sell Side Sale" at bounding box center [493, 437] width 123 height 86
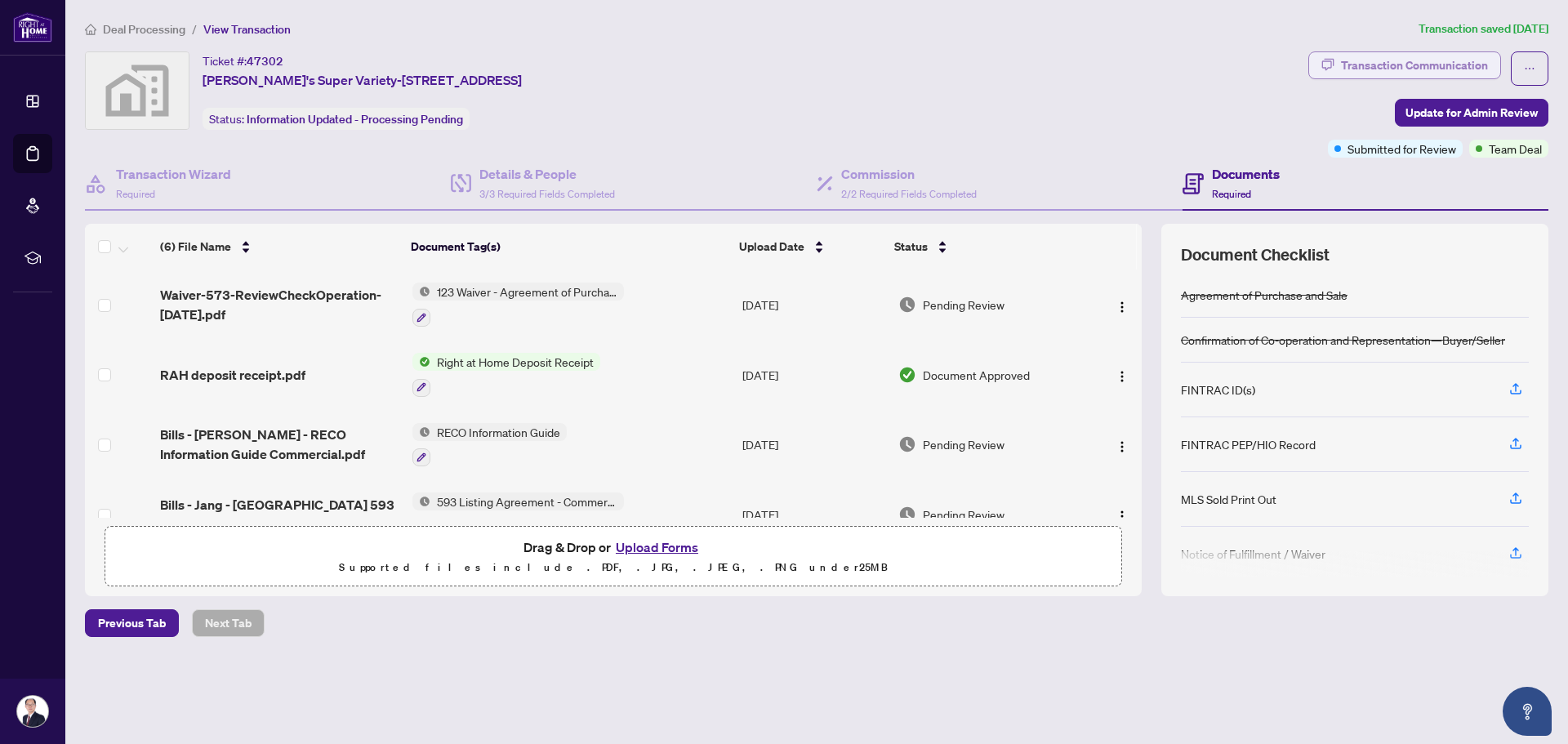
click at [1378, 69] on div "Transaction Communication" at bounding box center [1414, 65] width 147 height 26
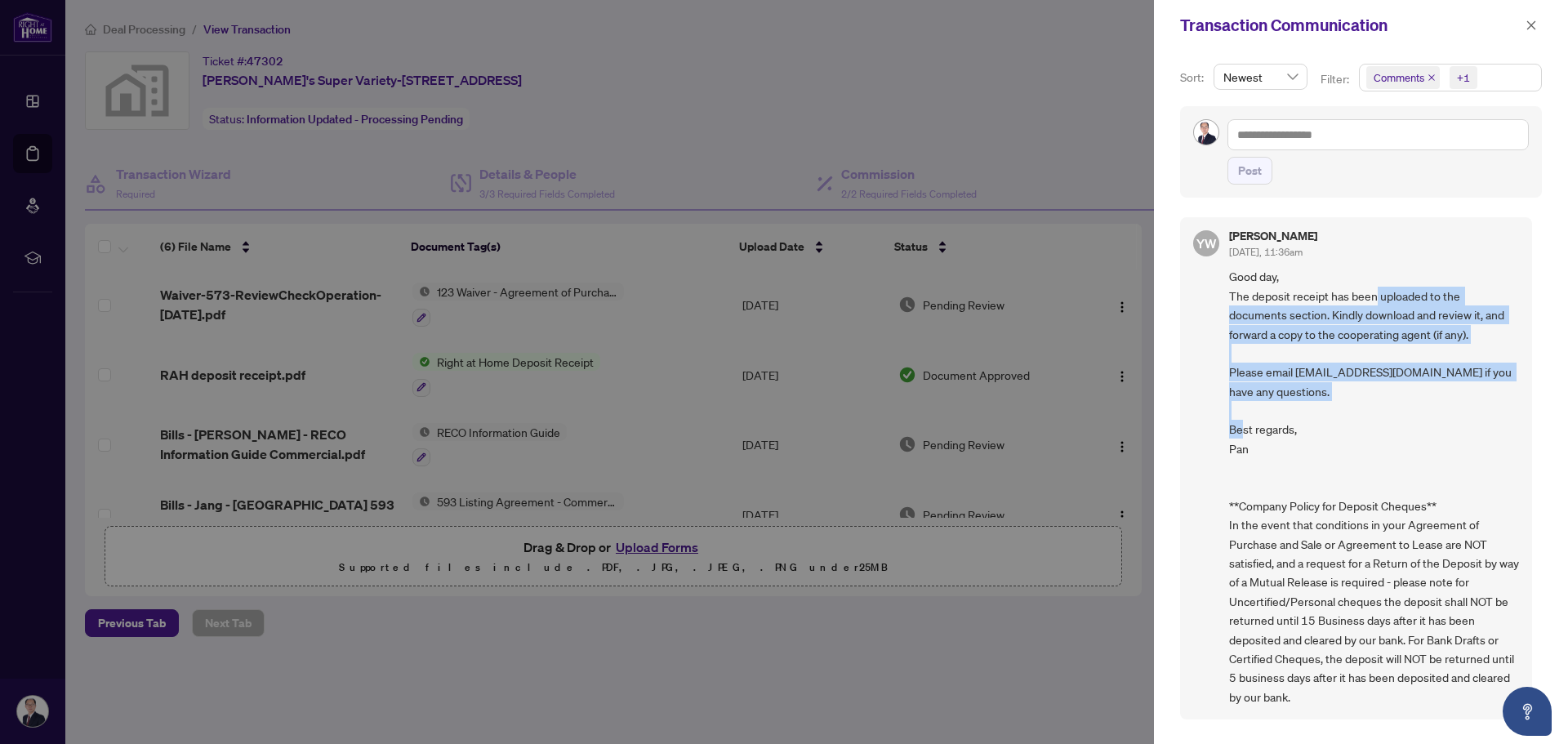
drag, startPoint x: 1375, startPoint y: 291, endPoint x: 1414, endPoint y: 393, distance: 109.2
click at [1414, 393] on span "Good day, The deposit receipt has been uploaded to the documents section. Kindl…" at bounding box center [1374, 486] width 290 height 439
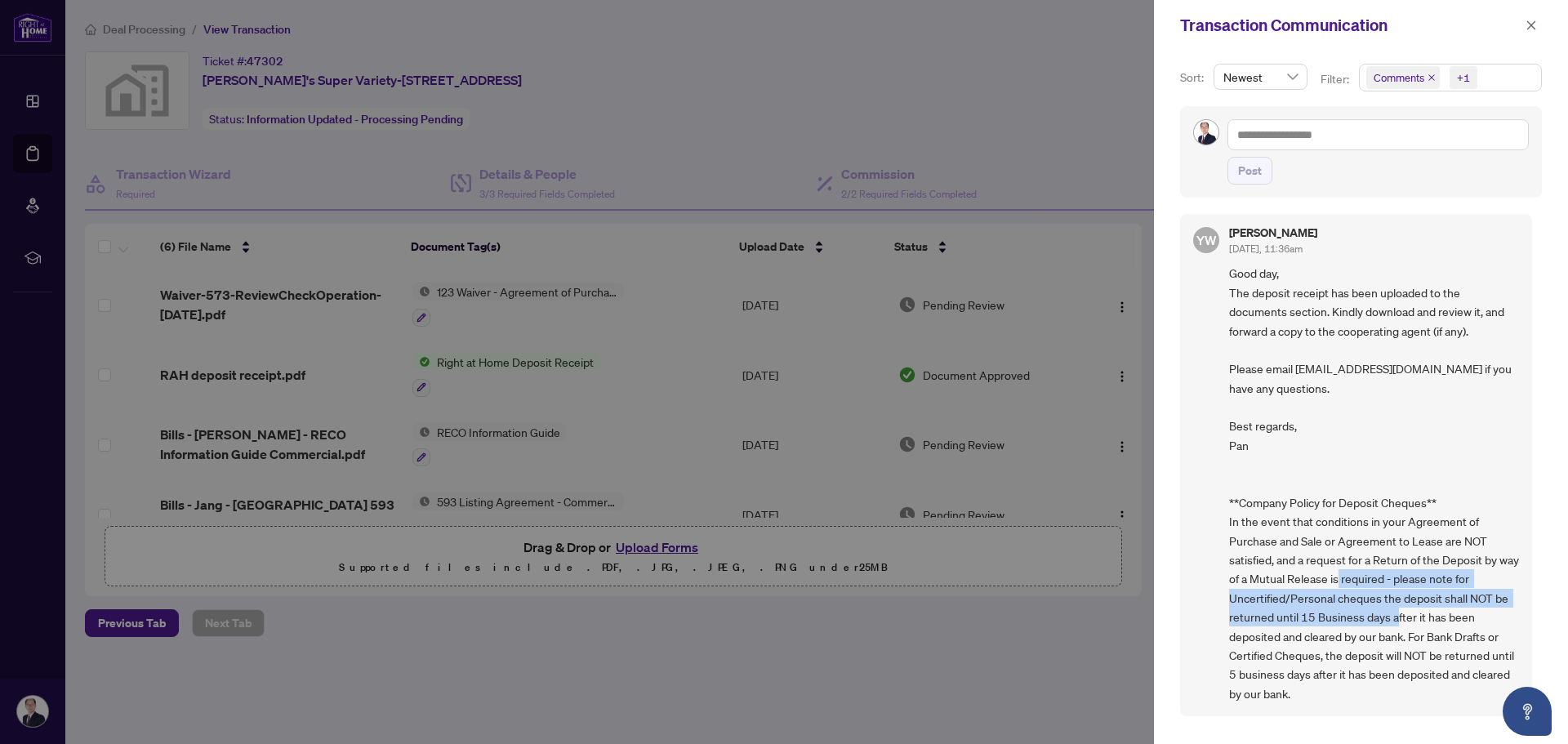
drag, startPoint x: 1346, startPoint y: 569, endPoint x: 1376, endPoint y: 615, distance: 54.9
click at [1376, 615] on span "Good day, The deposit receipt has been uploaded to the documents section. Kindl…" at bounding box center [1374, 483] width 290 height 439
click at [1040, 668] on div at bounding box center [784, 372] width 1568 height 744
click at [1536, 25] on icon "close" at bounding box center [1531, 25] width 11 height 11
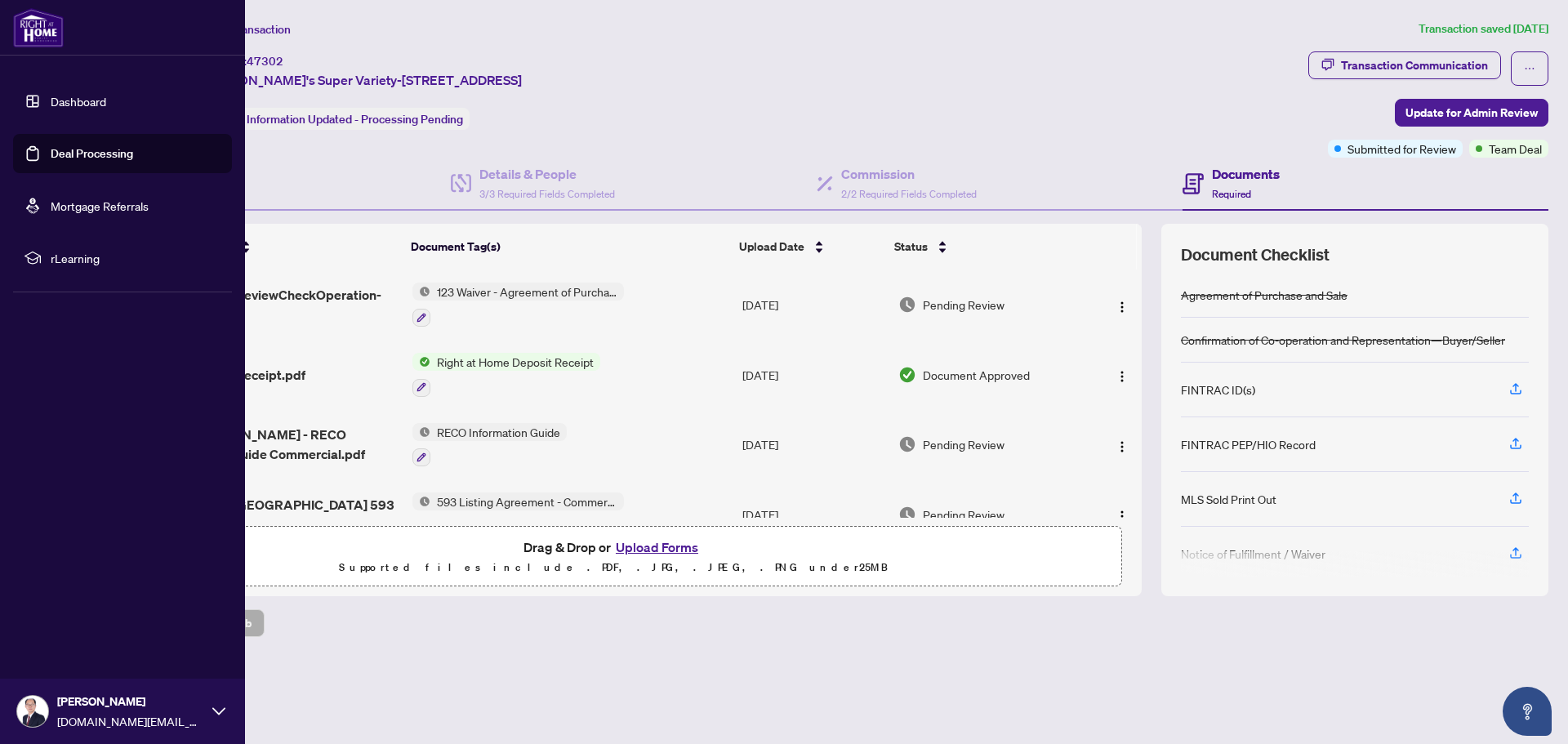
click at [51, 151] on link "Deal Processing" at bounding box center [92, 153] width 82 height 14
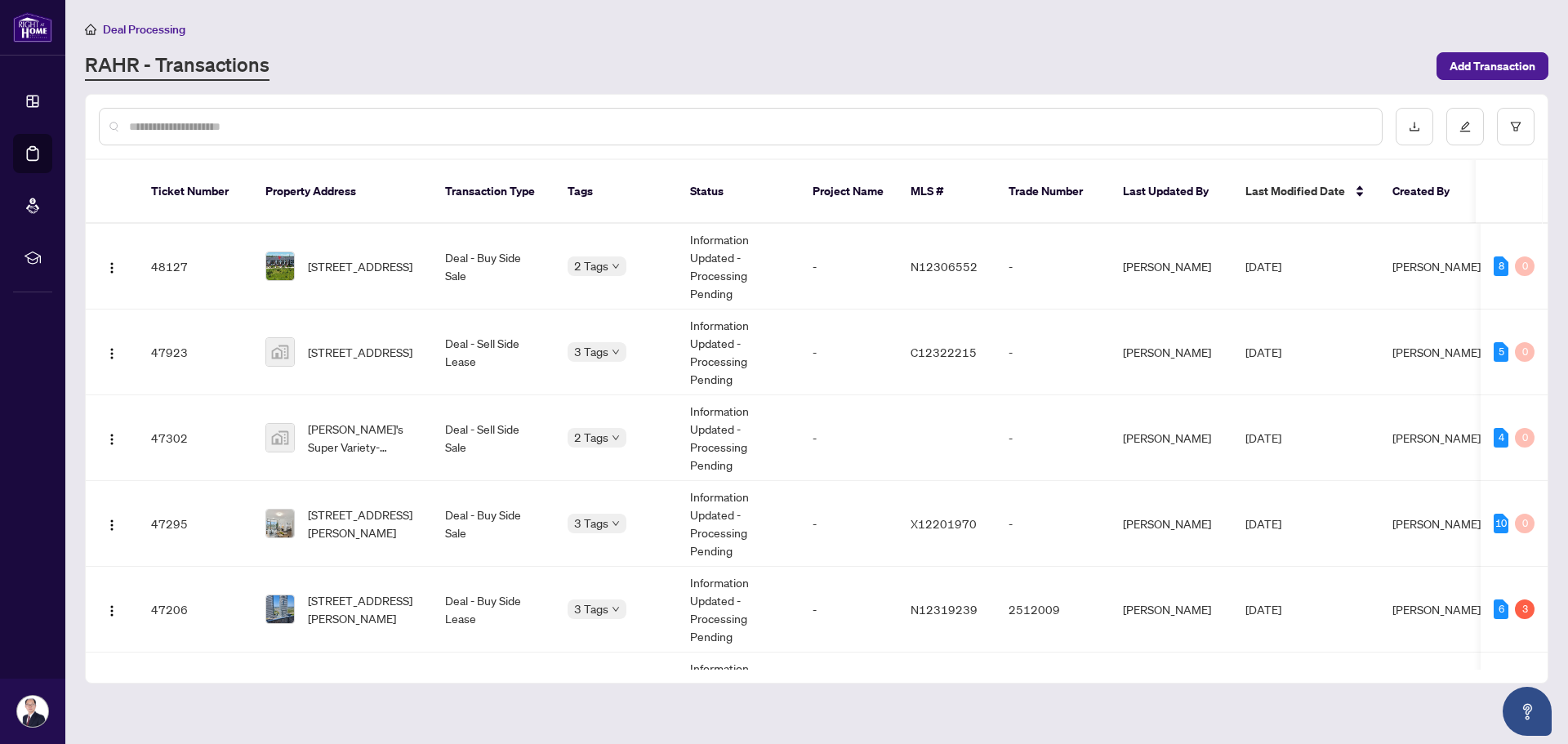
click at [403, 676] on main "Deal Processing [PERSON_NAME] - Transactions Add Transaction Ticket Number Prop…" at bounding box center [816, 372] width 1503 height 744
click at [378, 591] on span "[STREET_ADDRESS][PERSON_NAME]" at bounding box center [363, 609] width 111 height 36
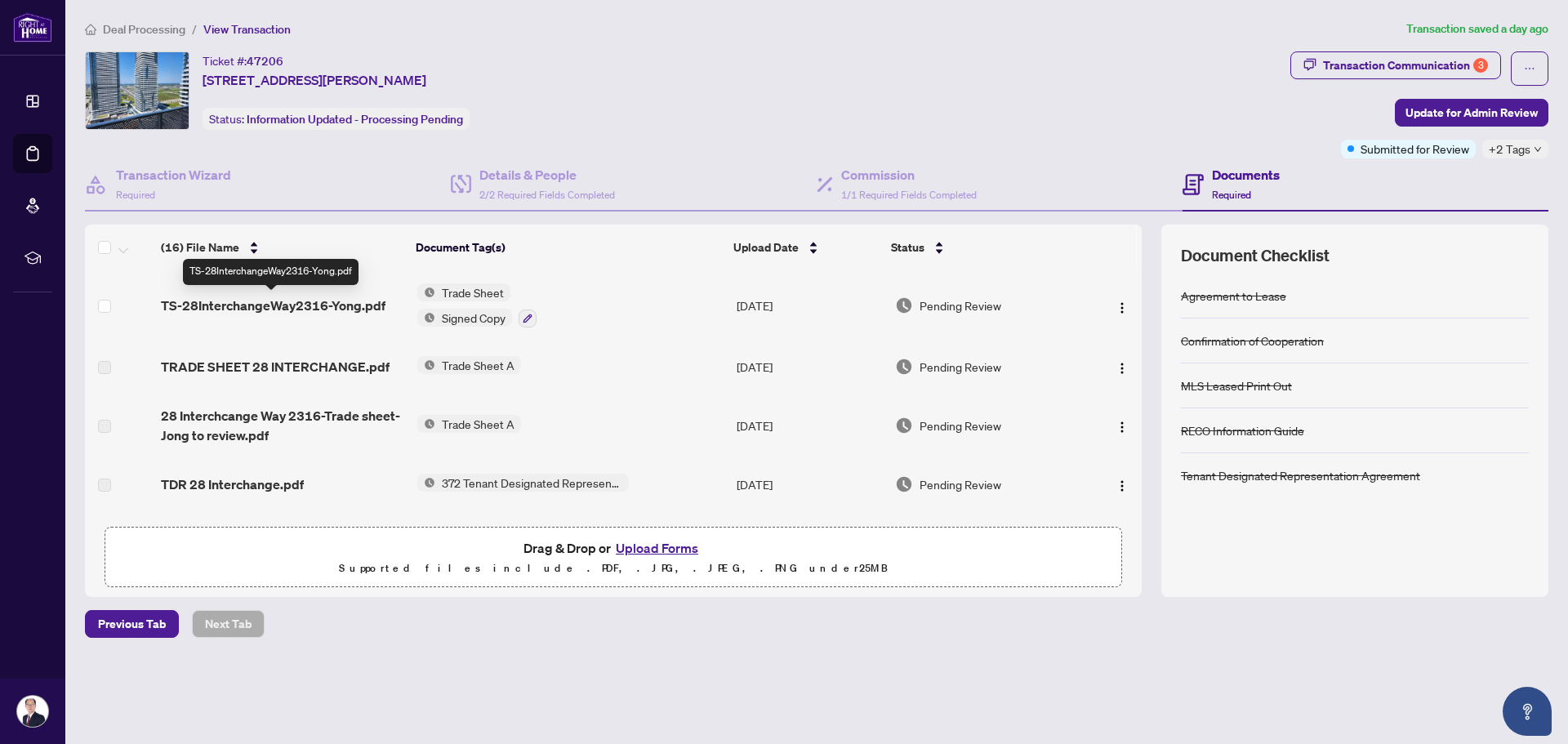
click at [329, 306] on span "TS-28InterchangeWay2316-Yong.pdf" at bounding box center [273, 305] width 225 height 19
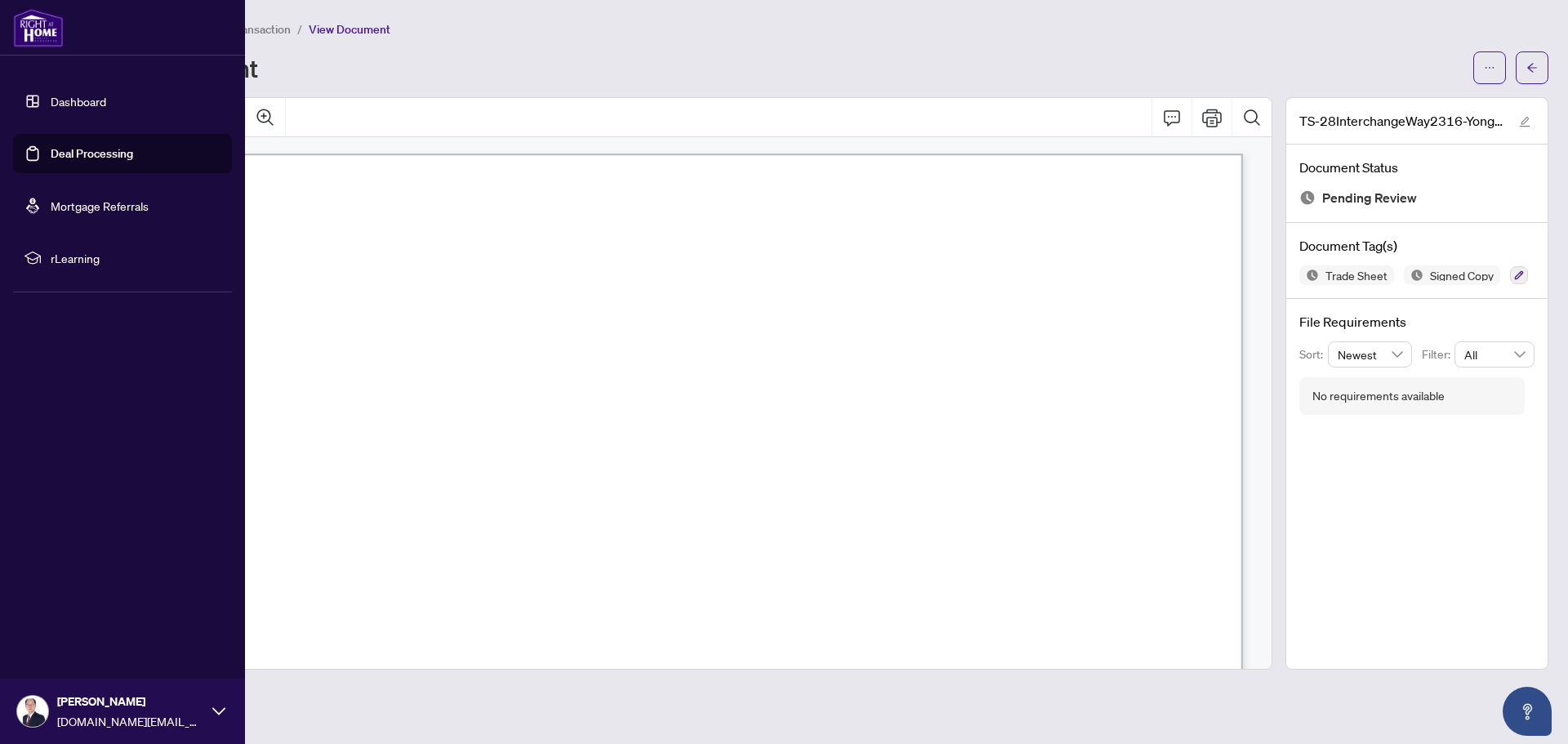
click at [60, 155] on link "Deal Processing" at bounding box center [92, 153] width 82 height 14
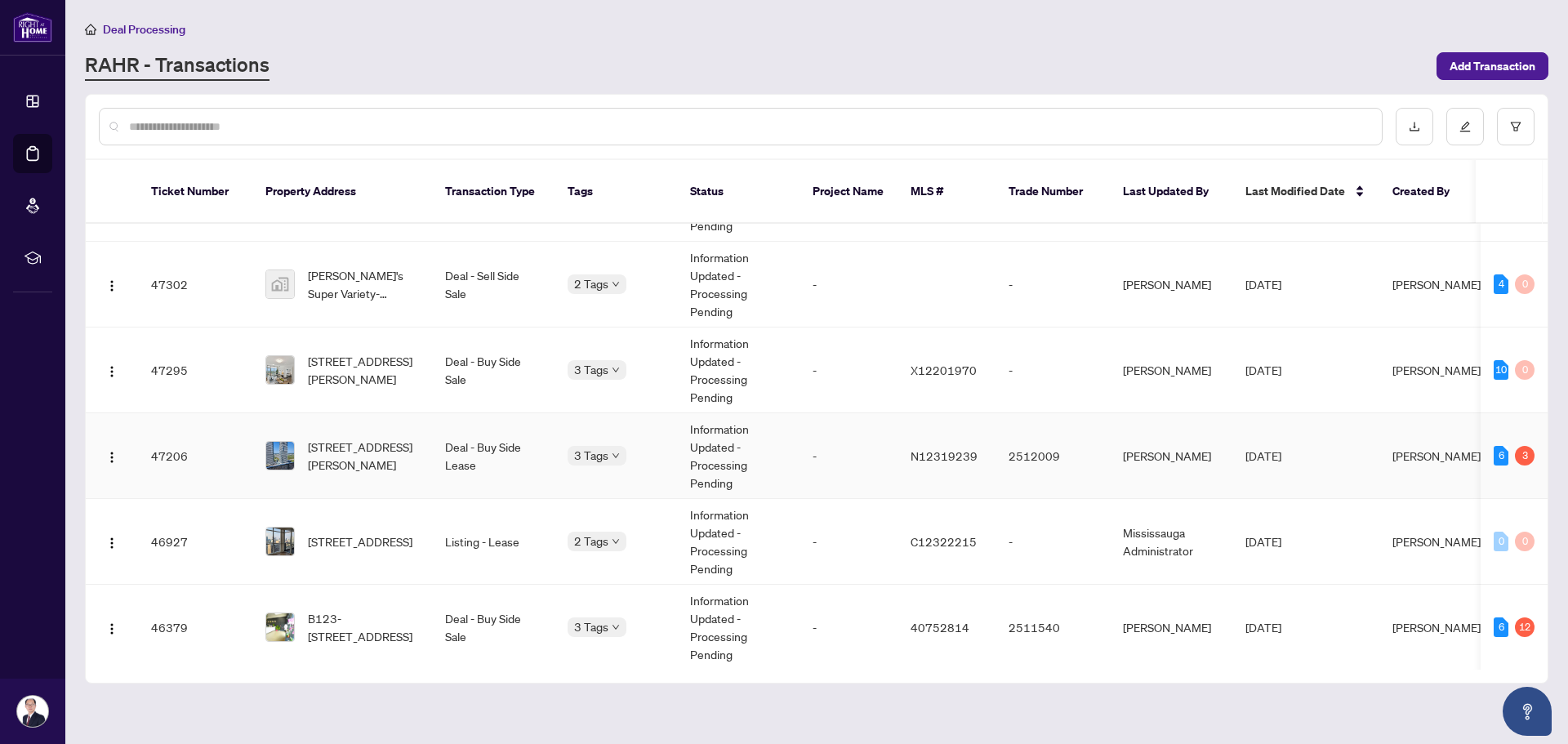
scroll to position [164, 0]
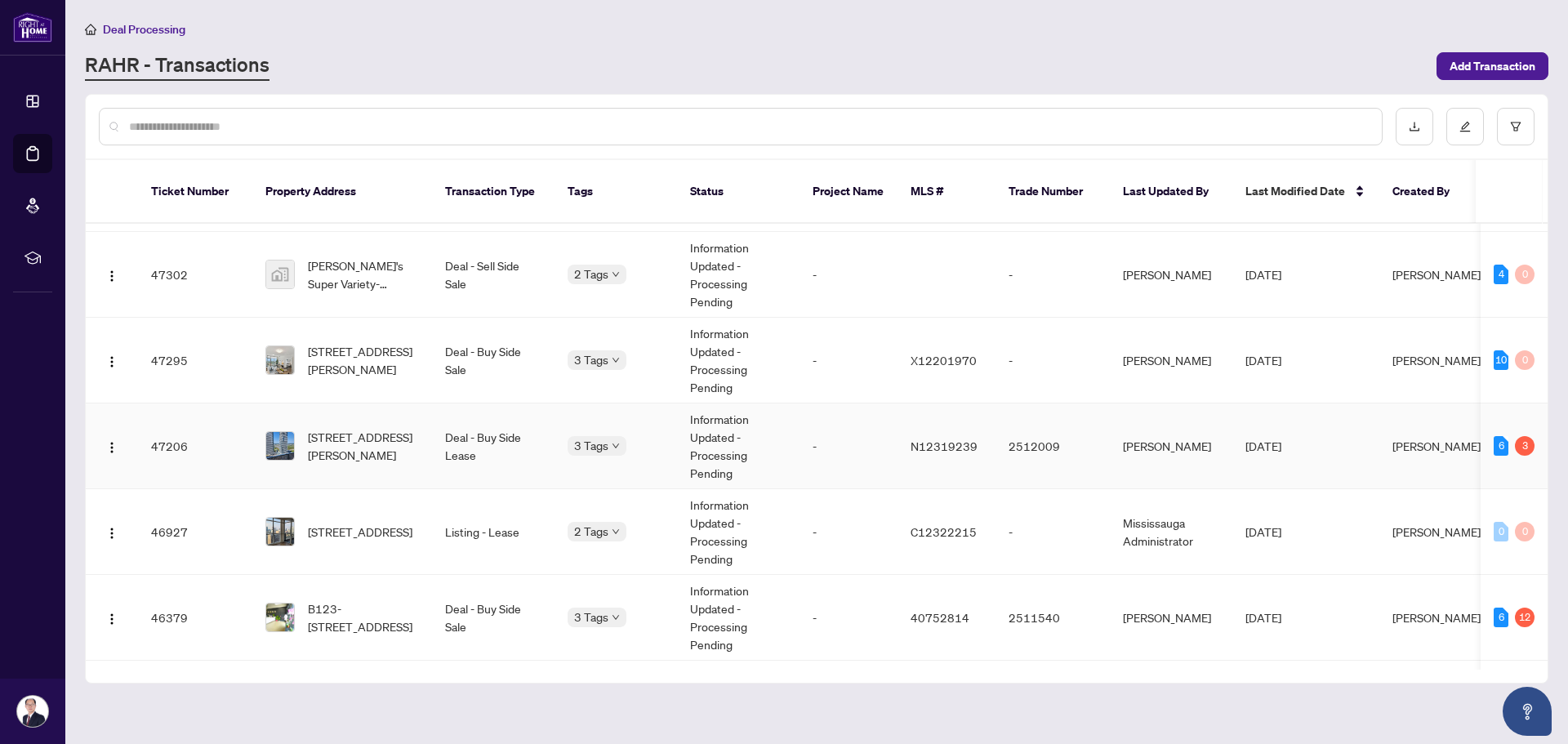
click at [487, 429] on td "Deal - Buy Side Lease" at bounding box center [493, 446] width 123 height 86
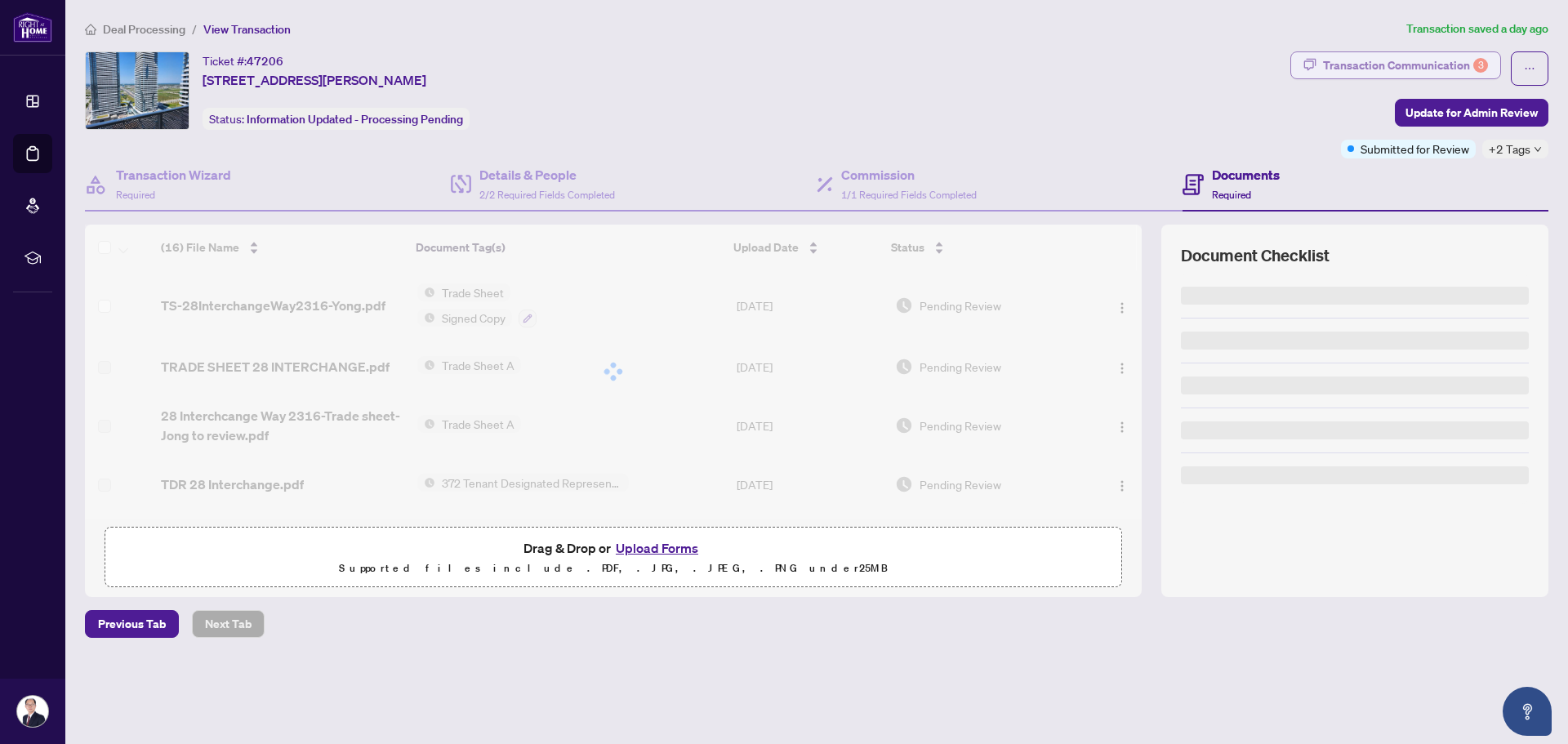
click at [1442, 56] on div "Transaction Communication 3" at bounding box center [1405, 65] width 165 height 26
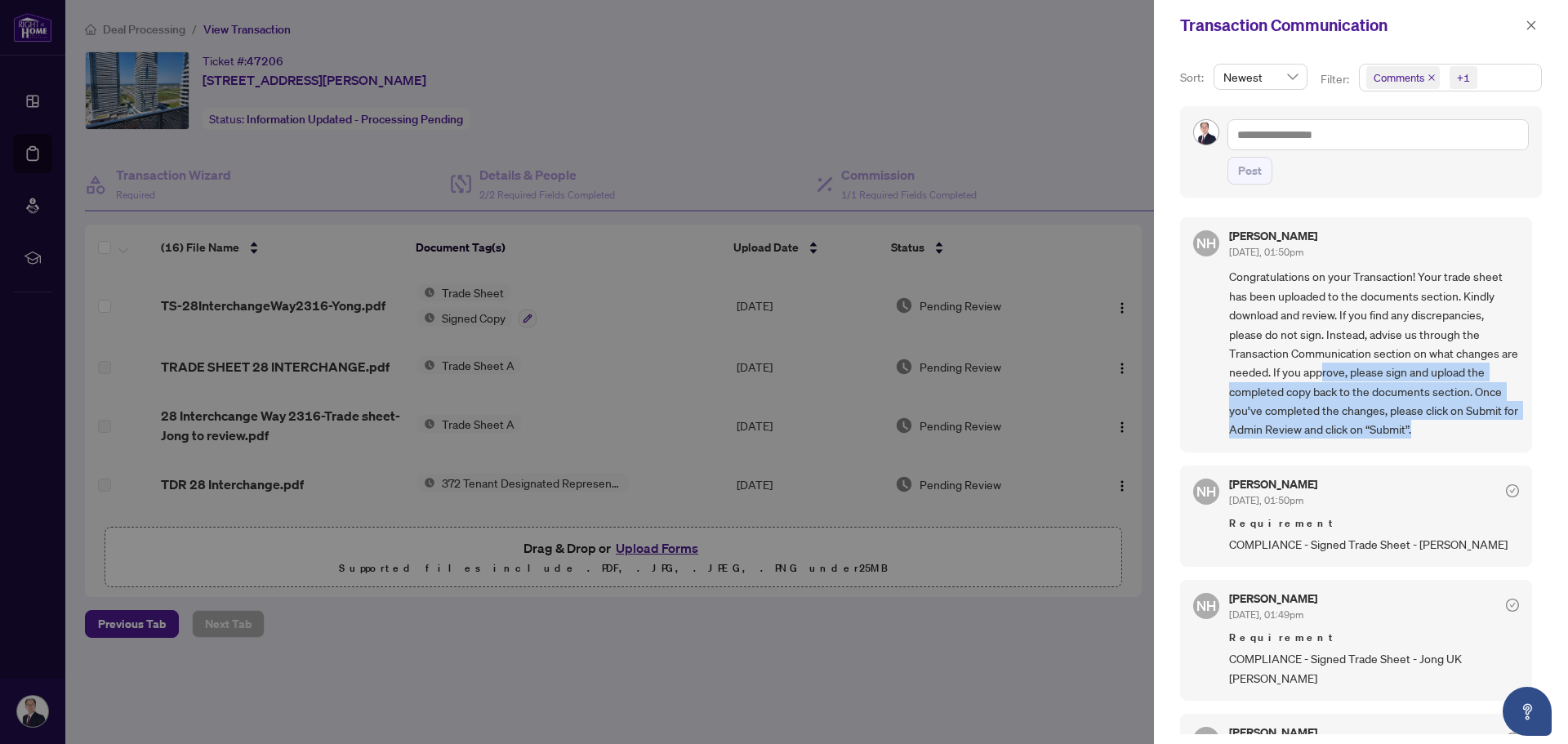
drag, startPoint x: 1339, startPoint y: 375, endPoint x: 1439, endPoint y: 436, distance: 117.1
click at [1439, 436] on span "Congratulations on your Transaction! Your trade sheet has been uploaded to the …" at bounding box center [1374, 353] width 290 height 171
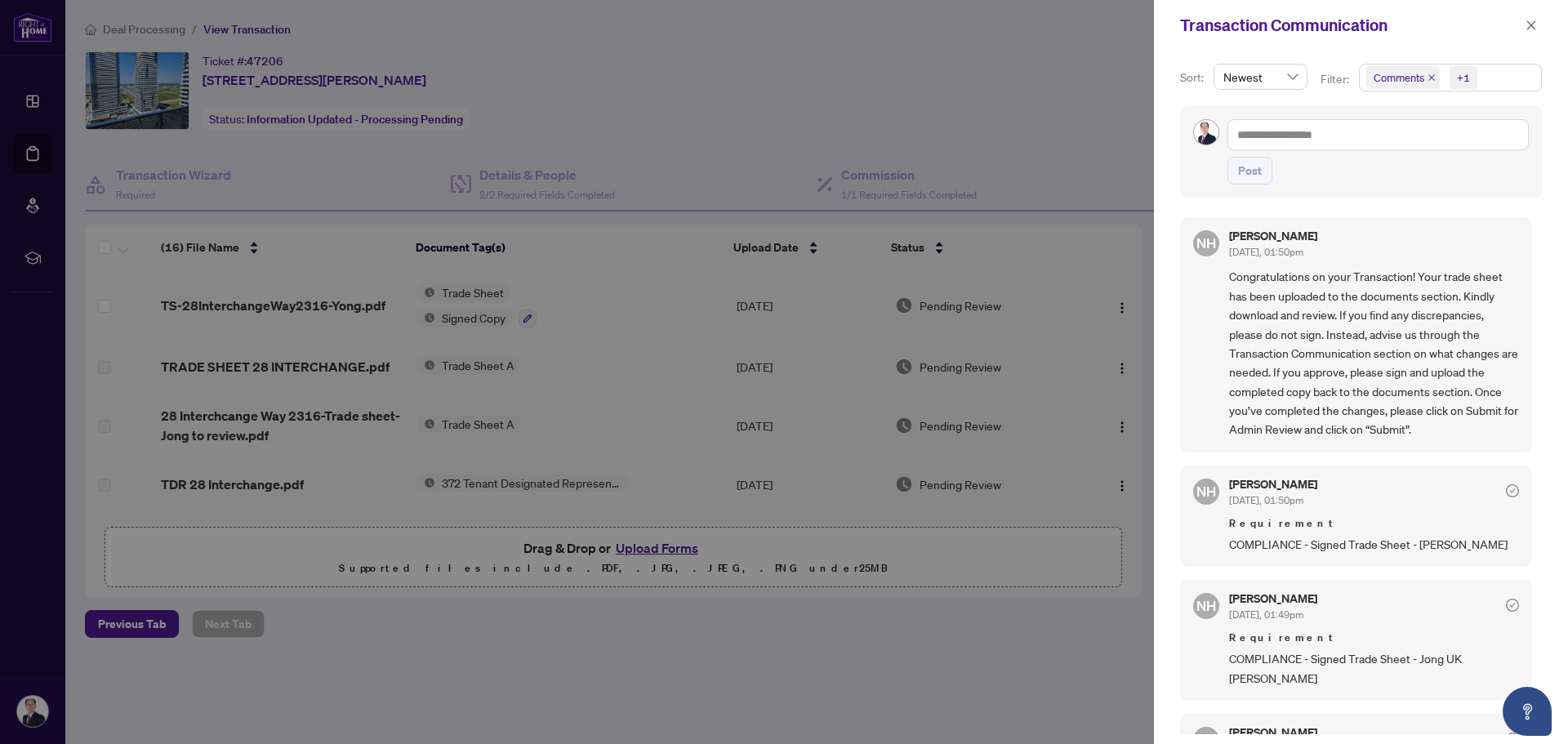
click at [1054, 141] on div at bounding box center [784, 372] width 1568 height 744
click at [1531, 27] on icon "close" at bounding box center [1531, 25] width 11 height 11
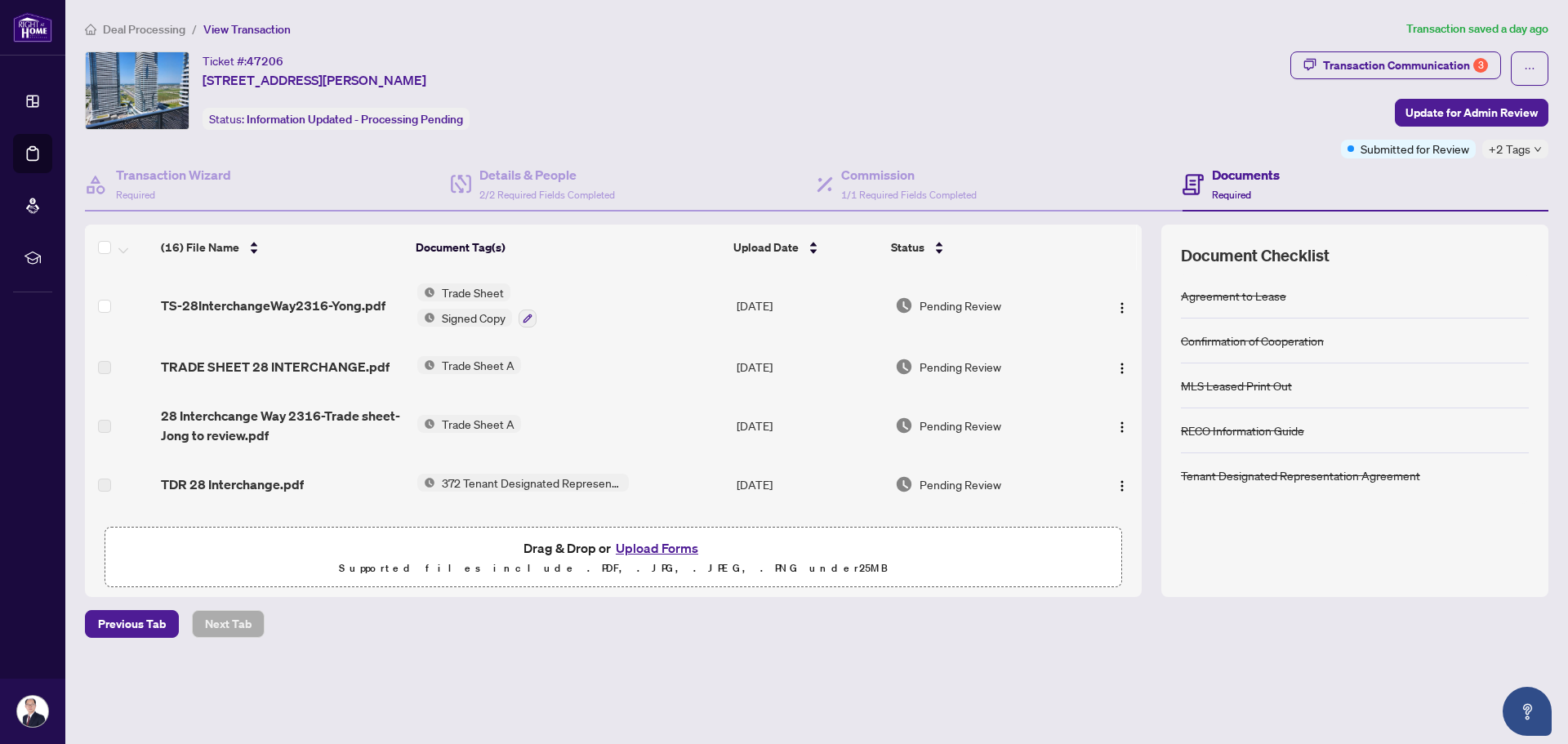
click at [1141, 93] on div "Ticket #: 47206 [STREET_ADDRESS][PERSON_NAME] Status: Information Updated - Pro…" at bounding box center [684, 91] width 1198 height 78
click at [1510, 155] on span "+2 Tags" at bounding box center [1509, 149] width 42 height 19
click at [1143, 126] on div "Ticket #: 47206 [STREET_ADDRESS][PERSON_NAME] Status: Information Updated - Pro…" at bounding box center [684, 91] width 1198 height 78
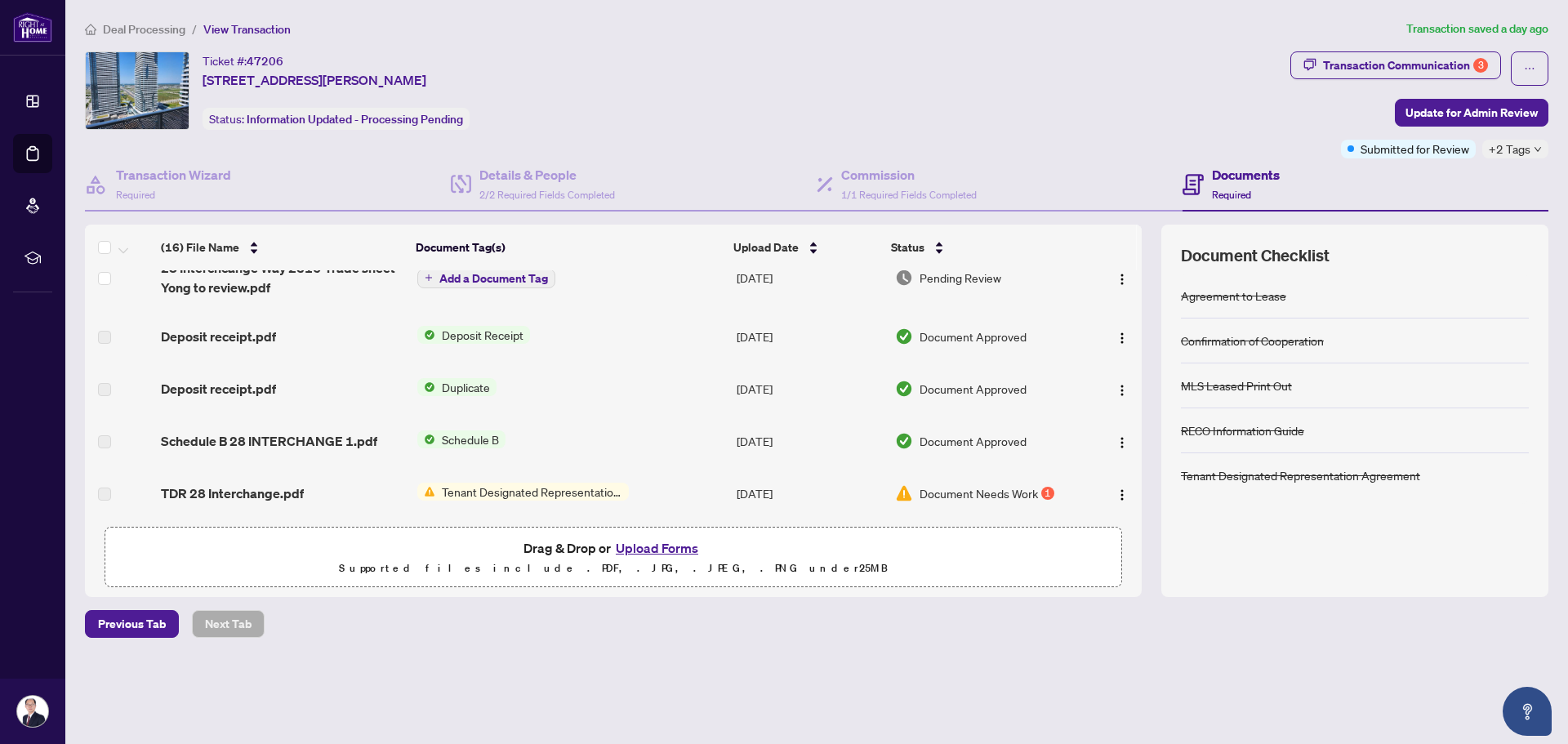
scroll to position [490, 0]
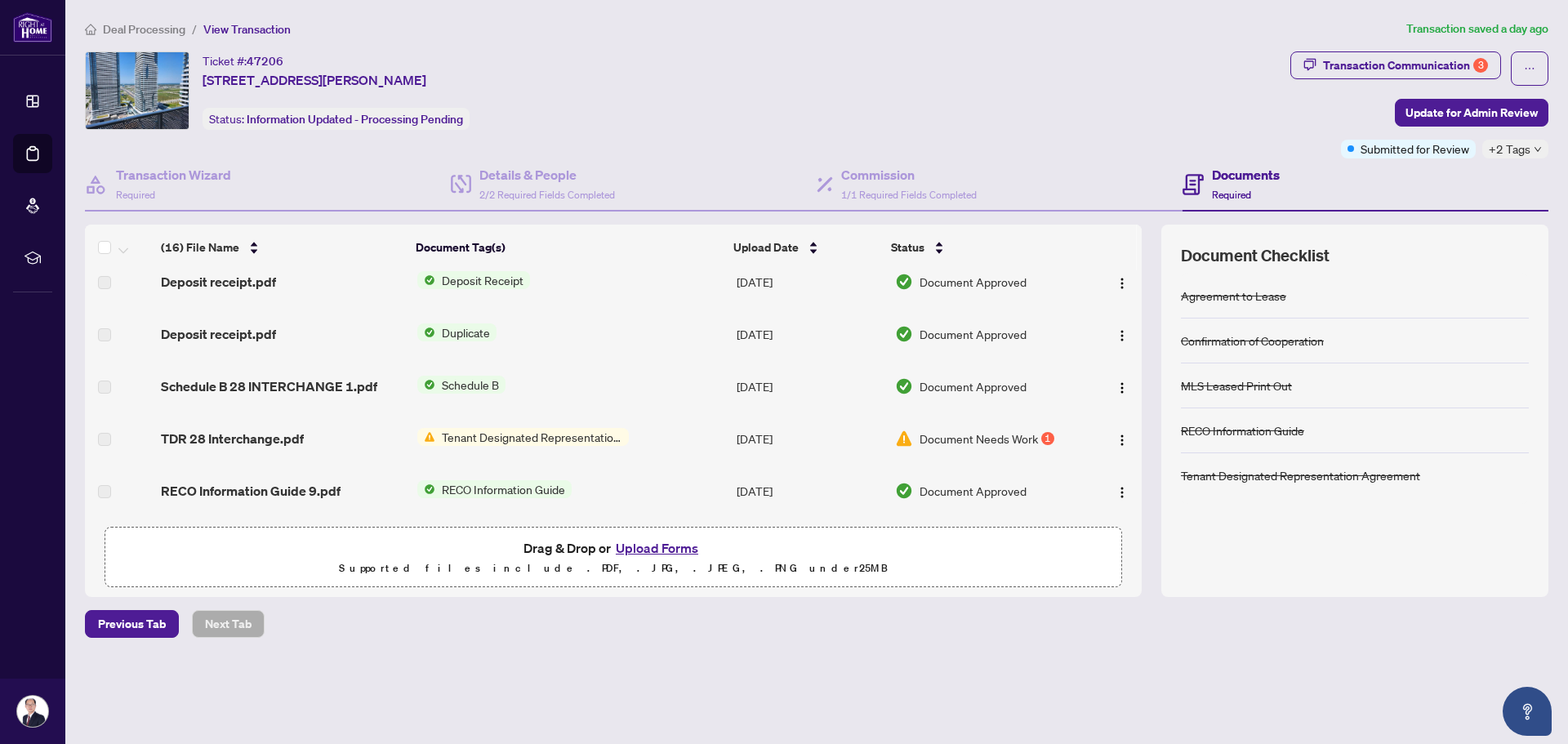
click at [576, 441] on span "Tenant Designated Representation Agreement" at bounding box center [532, 436] width 193 height 18
click at [965, 442] on span "Document Needs Work" at bounding box center [979, 438] width 119 height 18
click at [996, 436] on span "Document Needs Work" at bounding box center [979, 438] width 119 height 18
click at [1115, 437] on img "button" at bounding box center [1121, 440] width 13 height 13
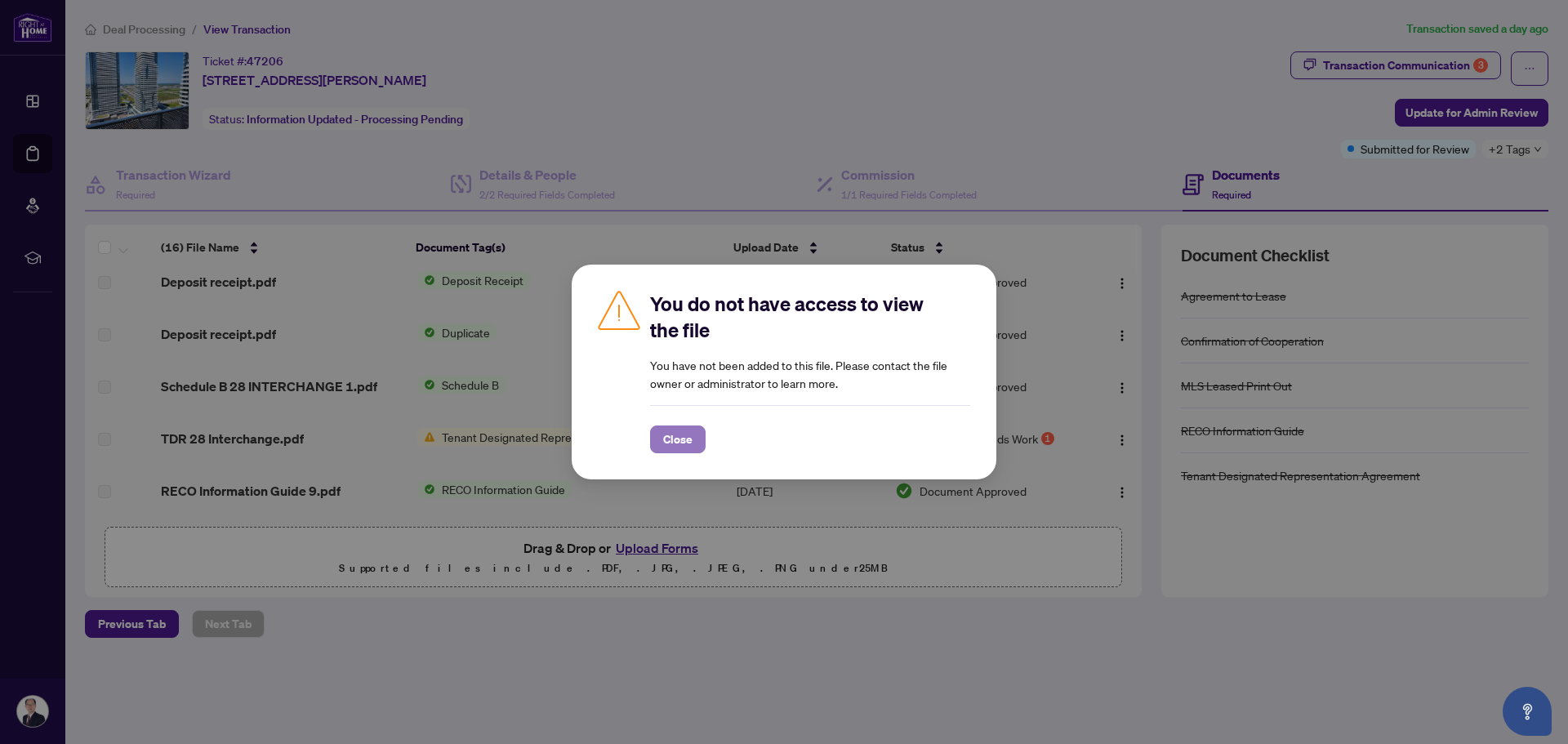
click at [681, 434] on span "Close" at bounding box center [677, 439] width 30 height 26
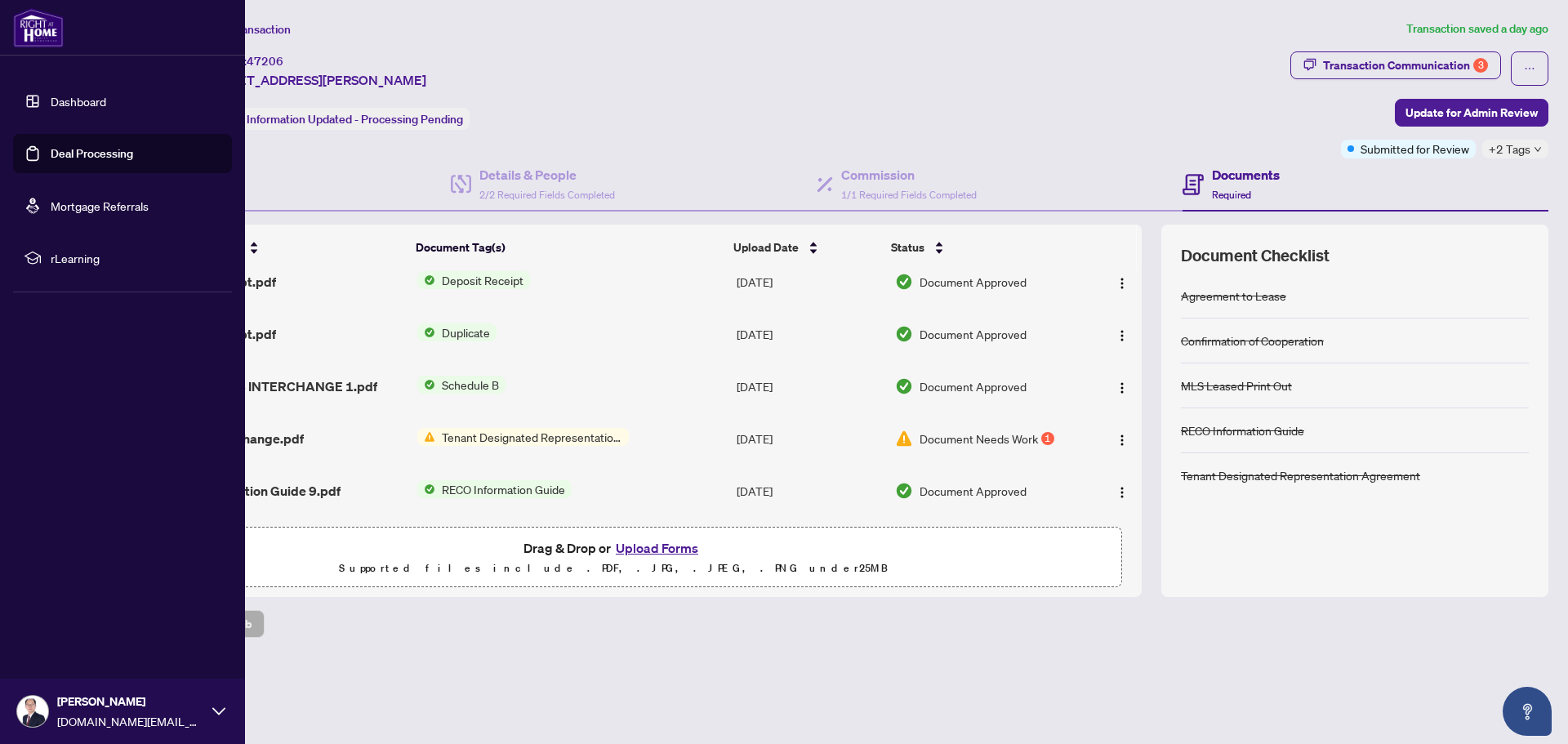
click at [100, 154] on link "Deal Processing" at bounding box center [92, 153] width 82 height 14
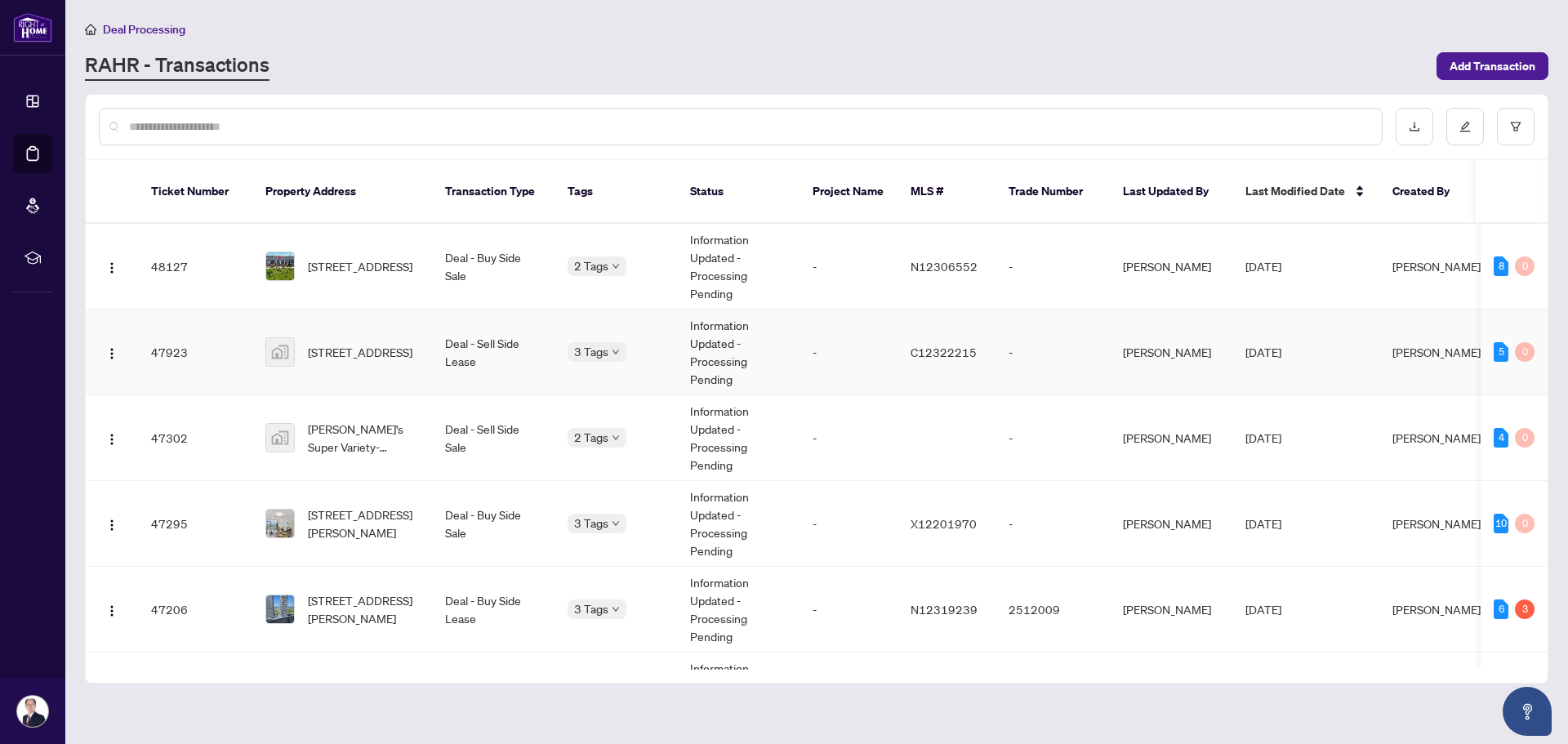
click at [510, 336] on td "Deal - Sell Side Lease" at bounding box center [493, 352] width 123 height 86
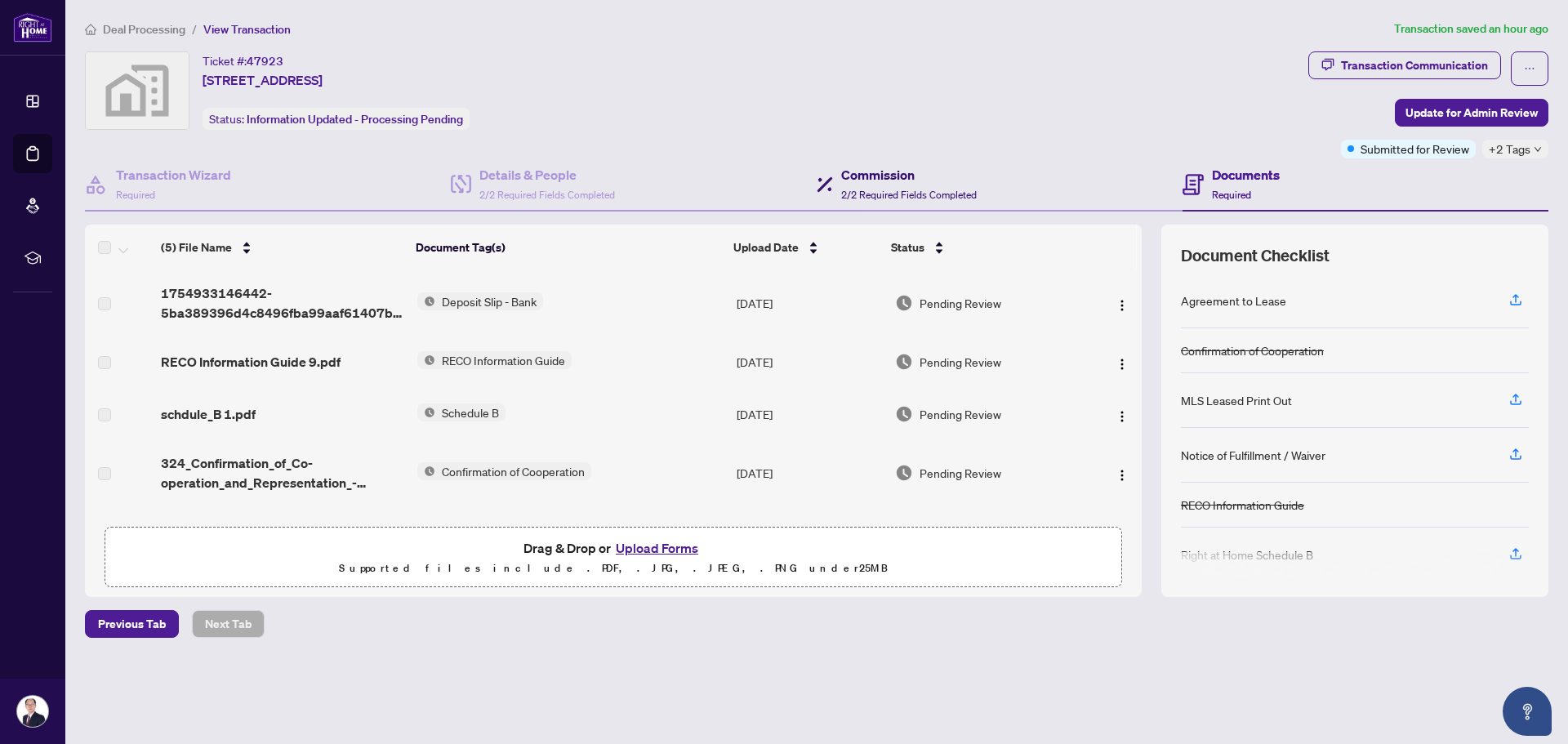
click at [849, 186] on div "Commission 2/2 Required Fields Completed" at bounding box center [909, 184] width 136 height 38
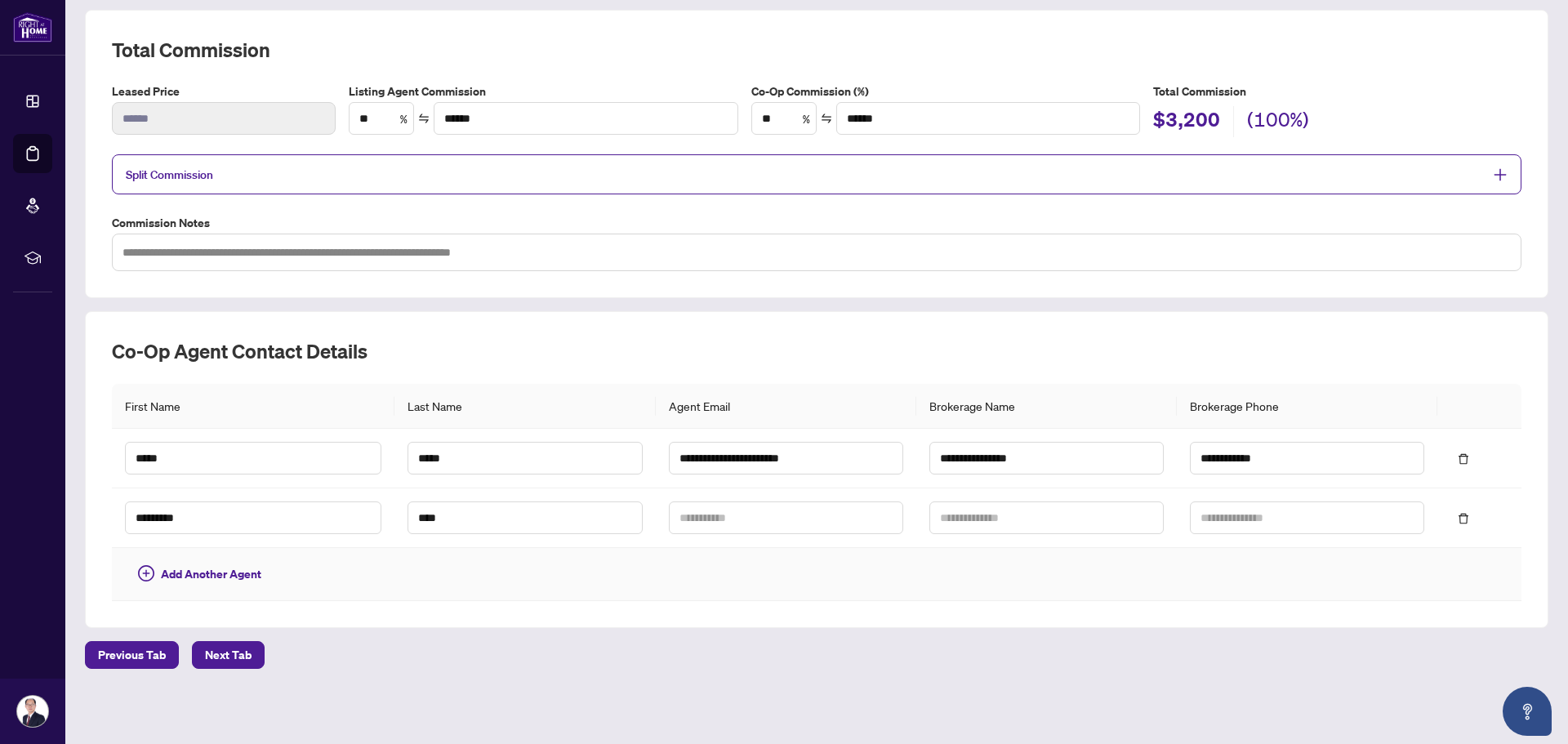
scroll to position [52, 0]
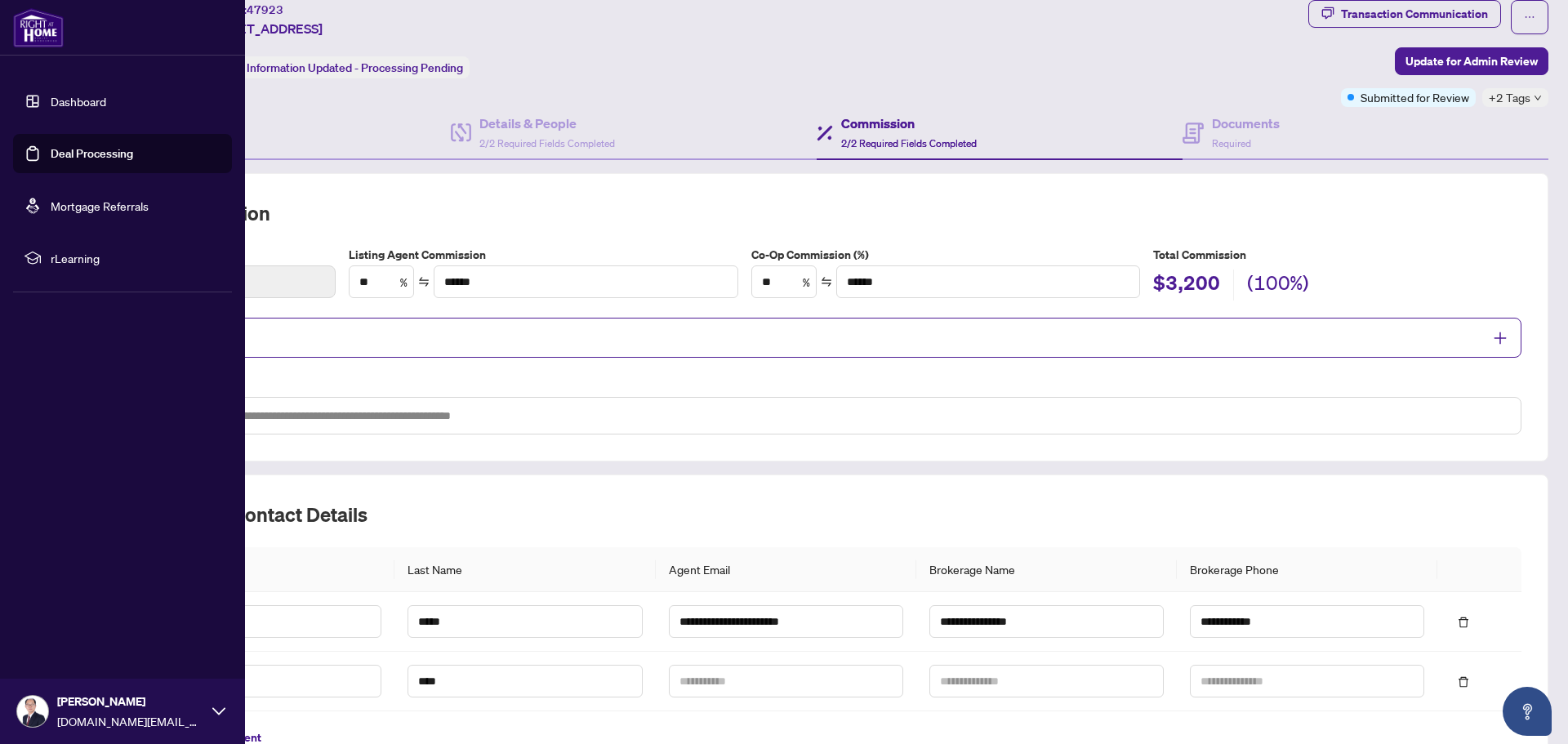
click at [66, 153] on link "Deal Processing" at bounding box center [92, 153] width 82 height 14
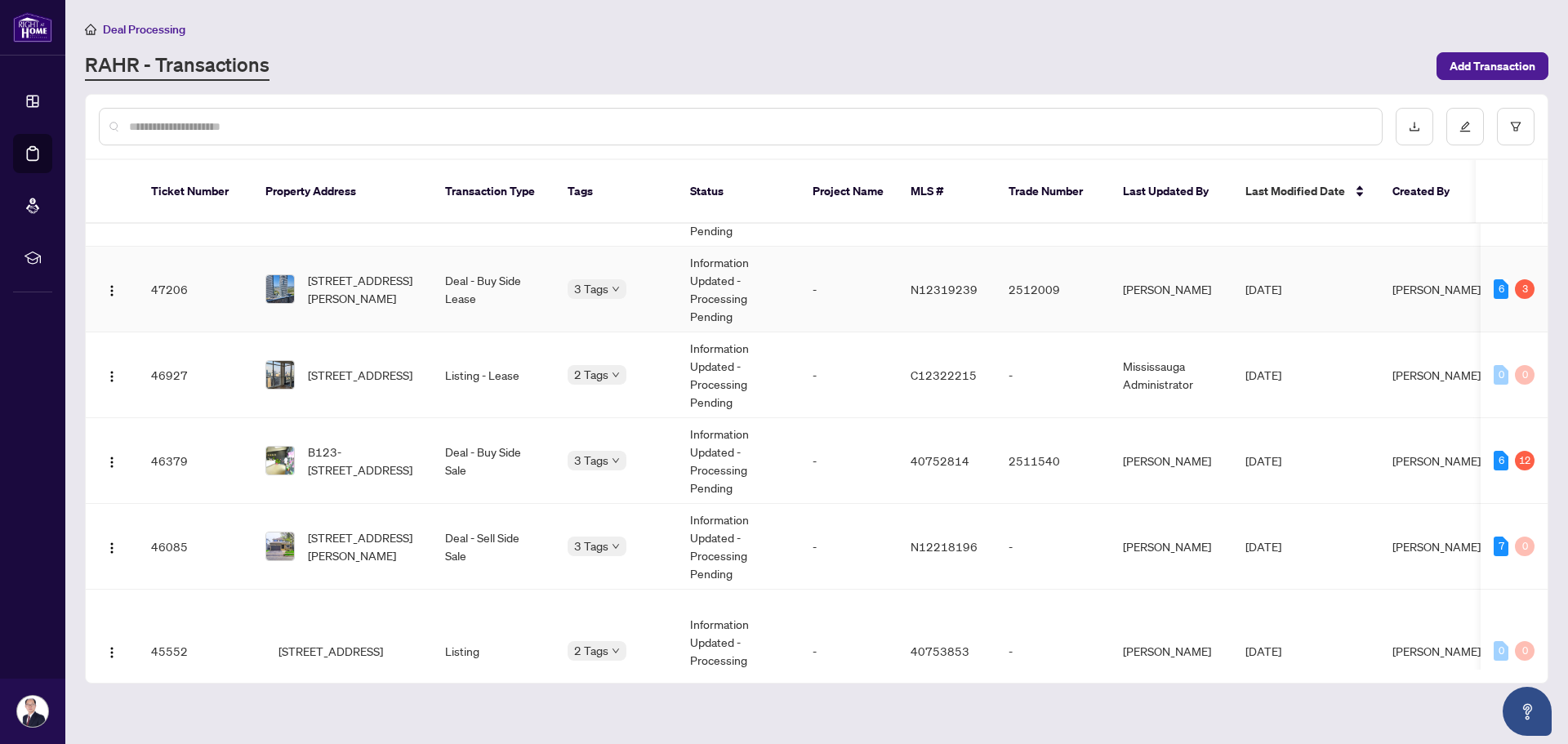
scroll to position [326, 0]
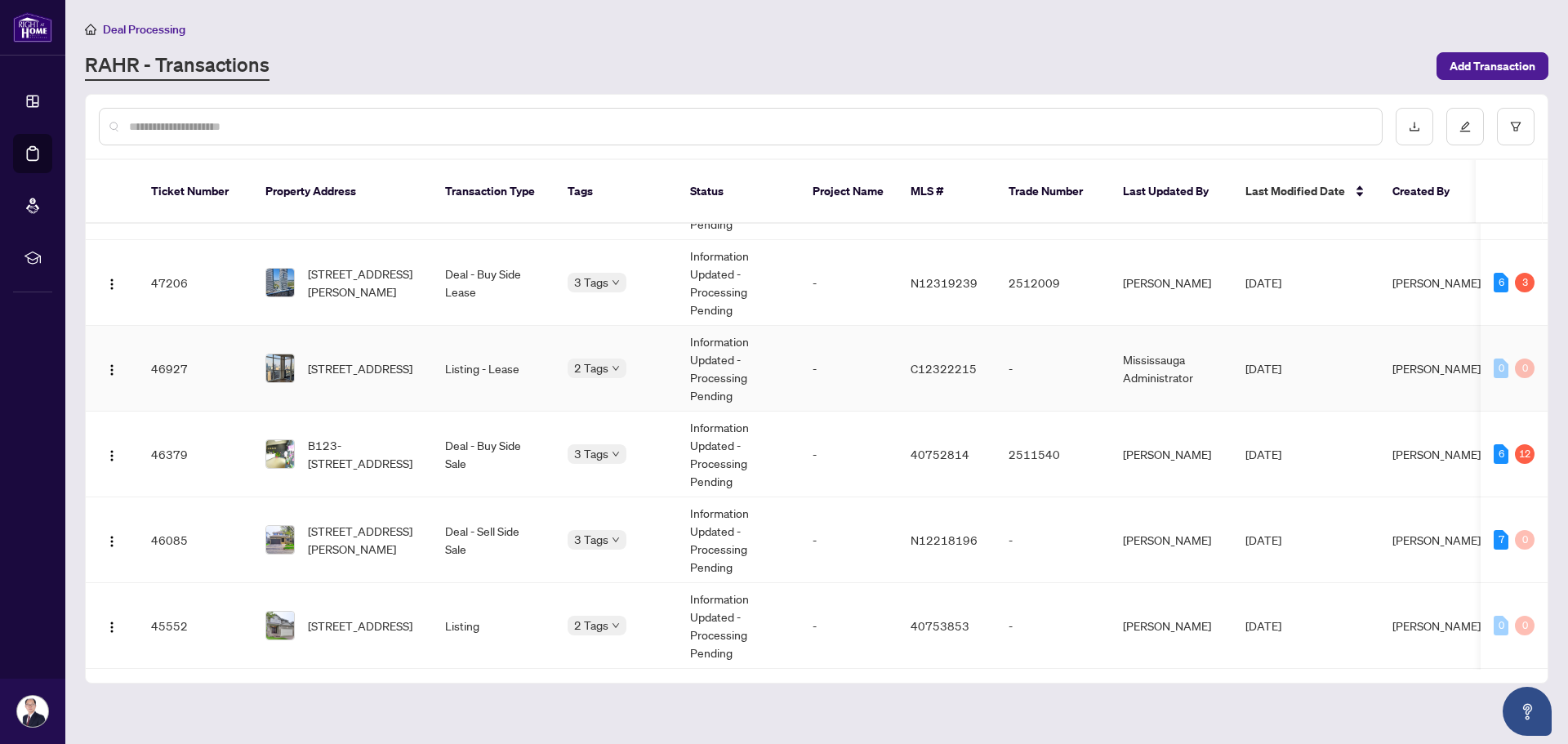
click at [408, 359] on span "[STREET_ADDRESS]" at bounding box center [359, 368] width 104 height 18
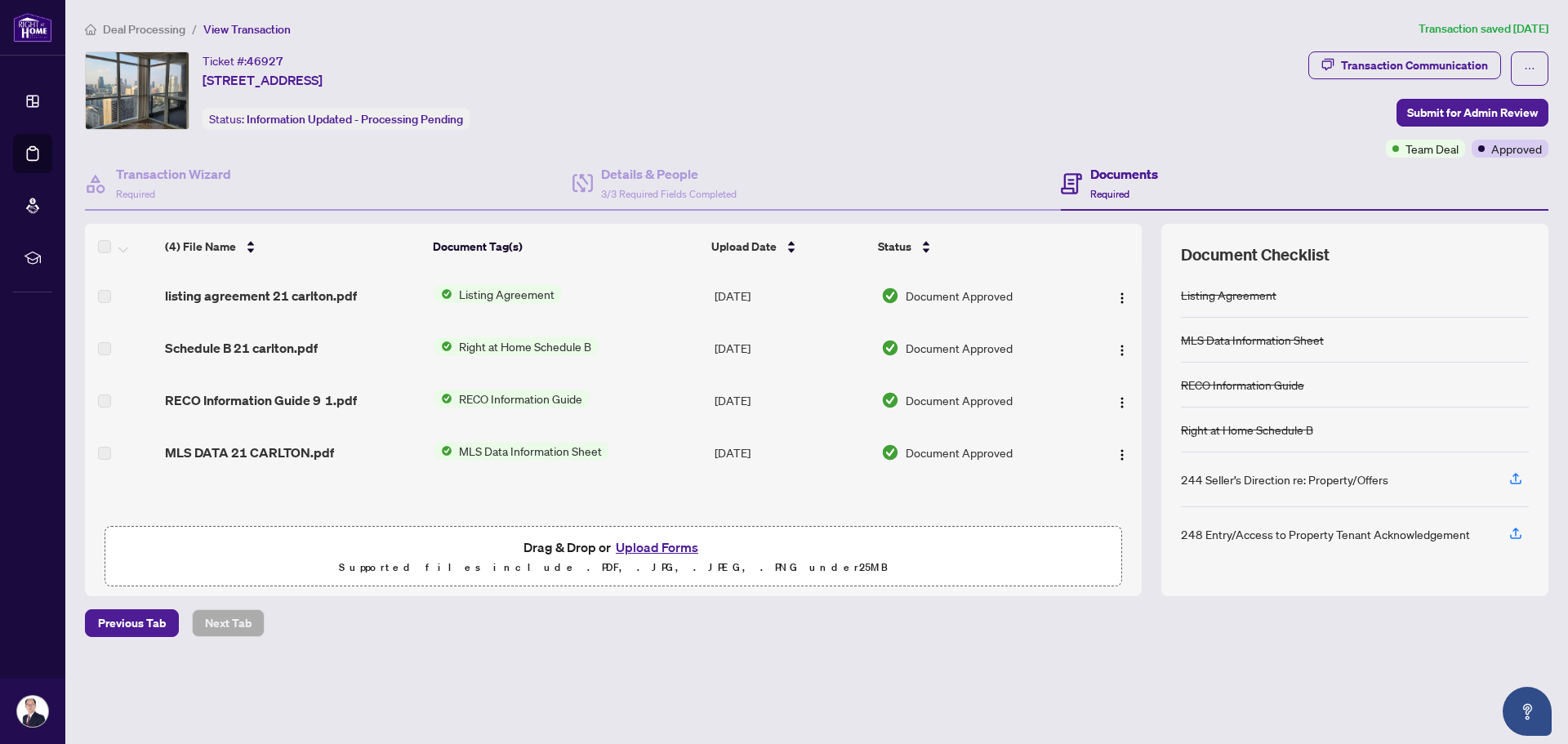
click at [704, 99] on div "Ticket #: 46927 [STREET_ADDRESS] Status: Information Updated - Processing Pendi…" at bounding box center [693, 91] width 1217 height 78
click at [695, 186] on div "Details & People 3/3 Required Fields Completed" at bounding box center [669, 183] width 136 height 38
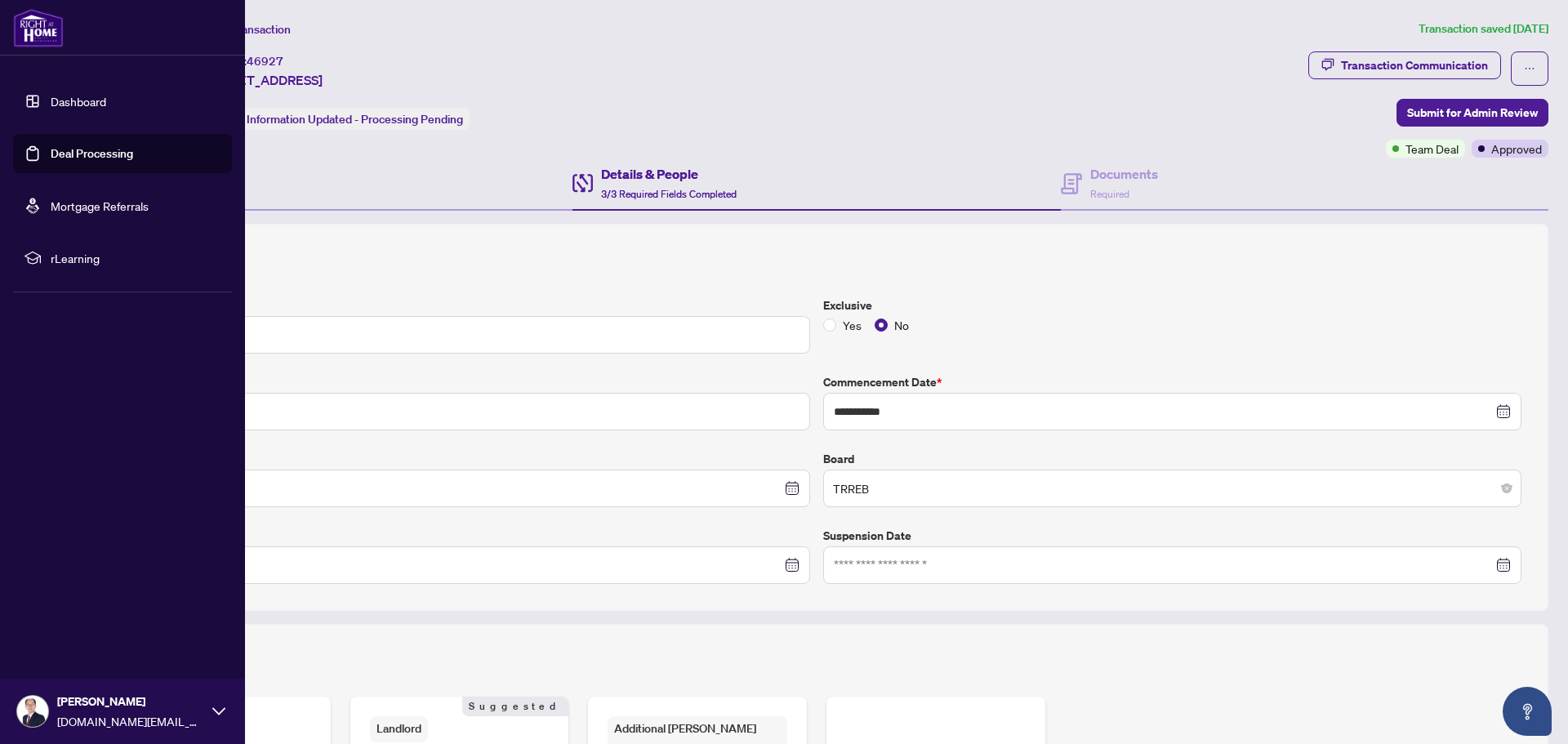
click at [75, 150] on link "Deal Processing" at bounding box center [92, 153] width 82 height 14
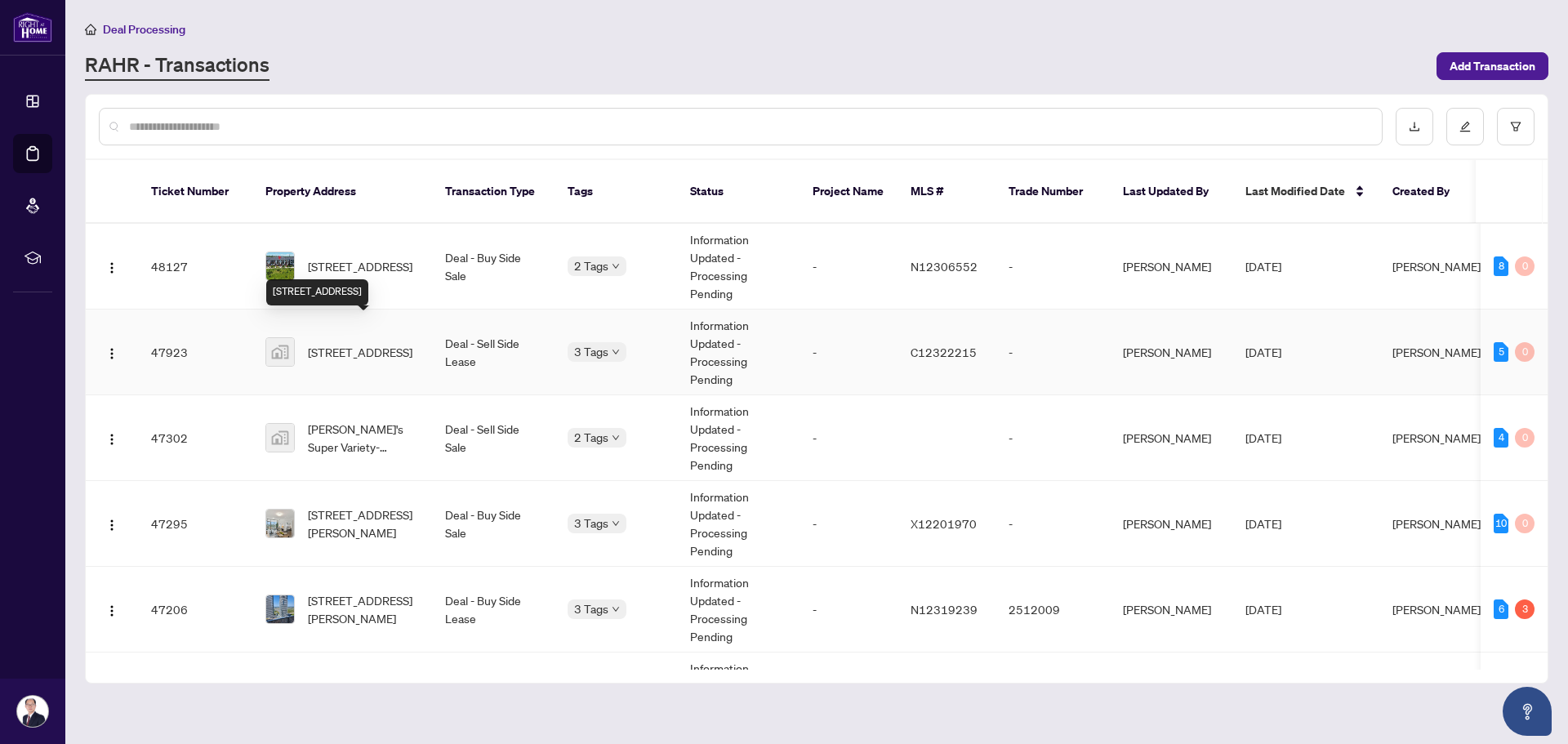
click at [370, 343] on span "[STREET_ADDRESS]" at bounding box center [359, 352] width 104 height 18
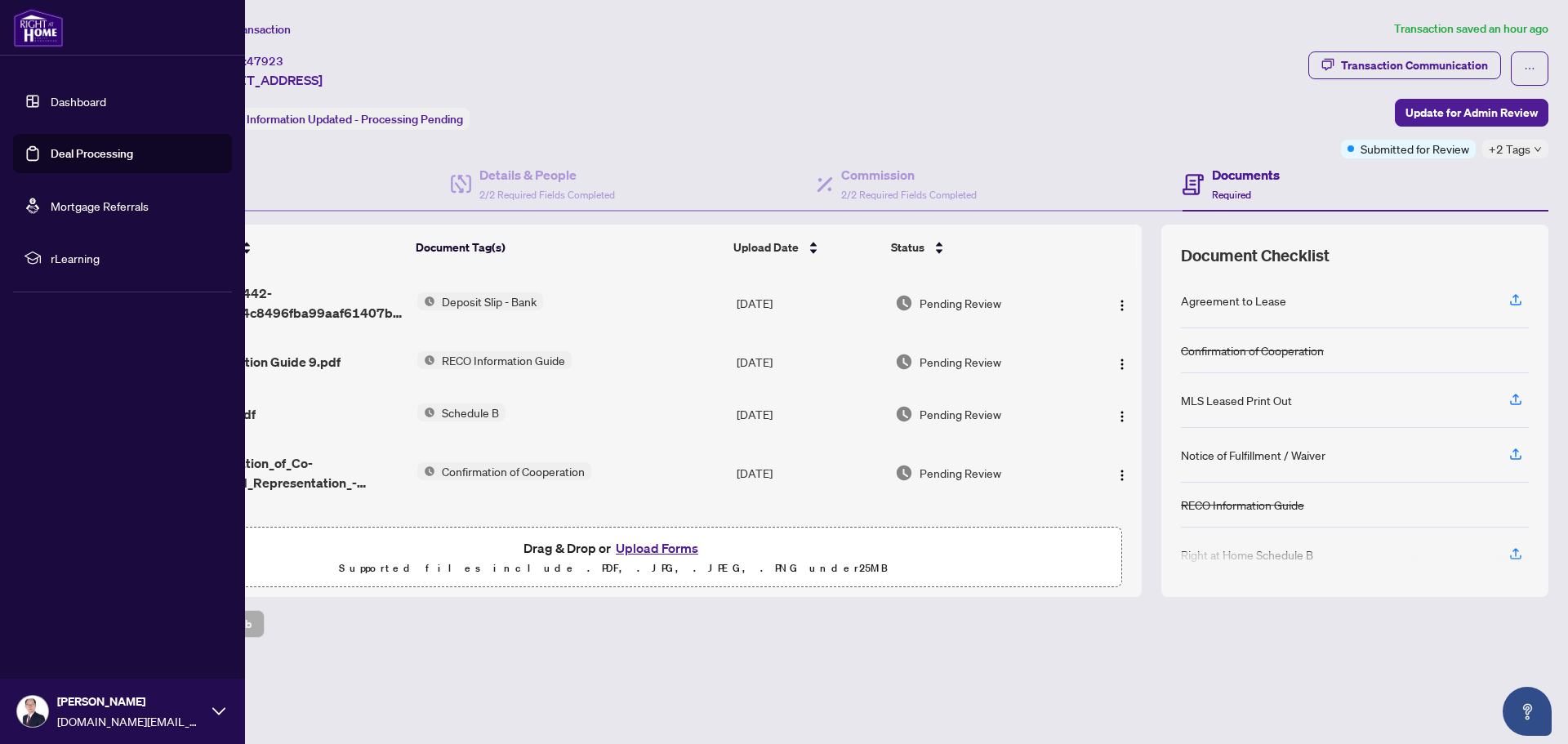
click at [66, 152] on link "Deal Processing" at bounding box center [92, 153] width 82 height 14
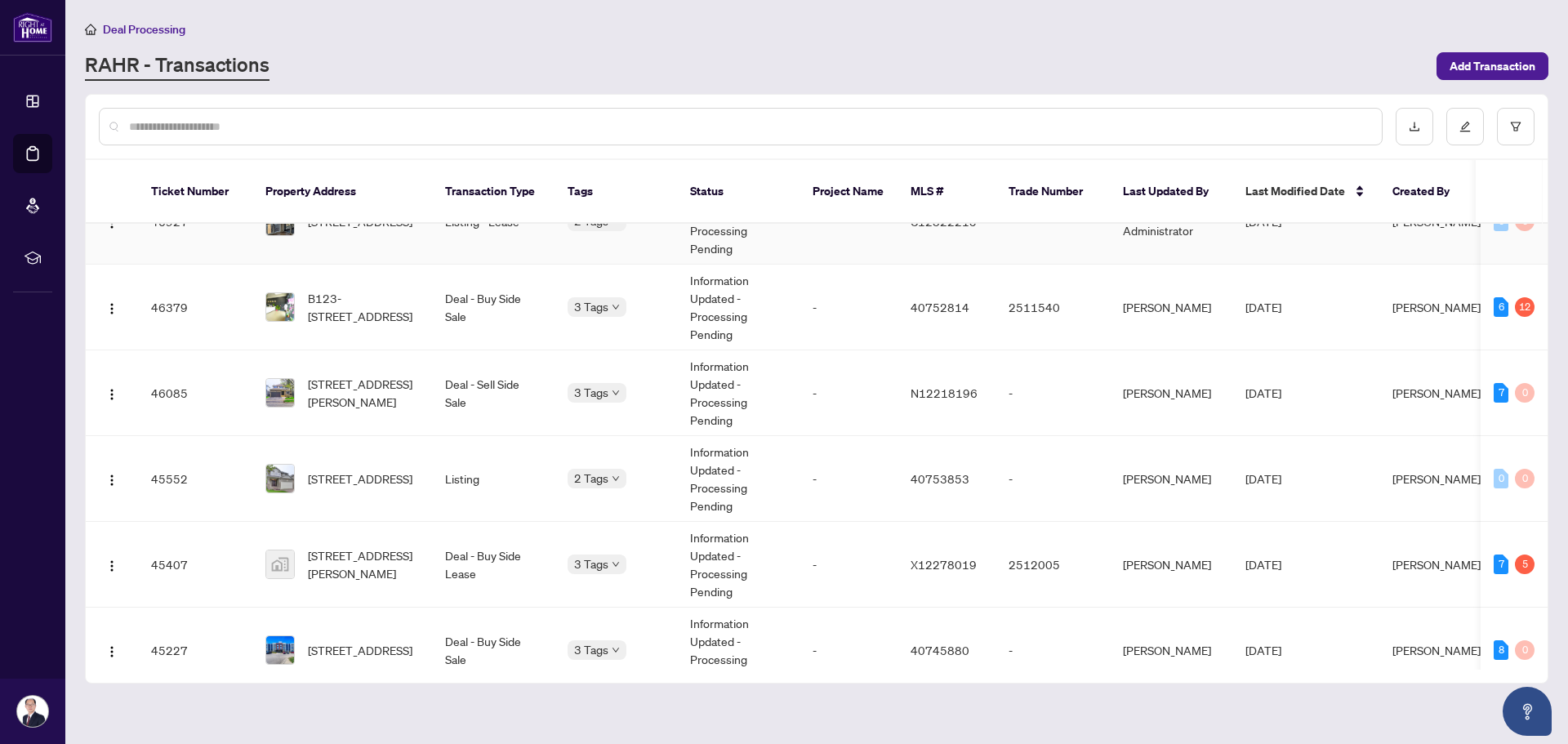
scroll to position [490, 0]
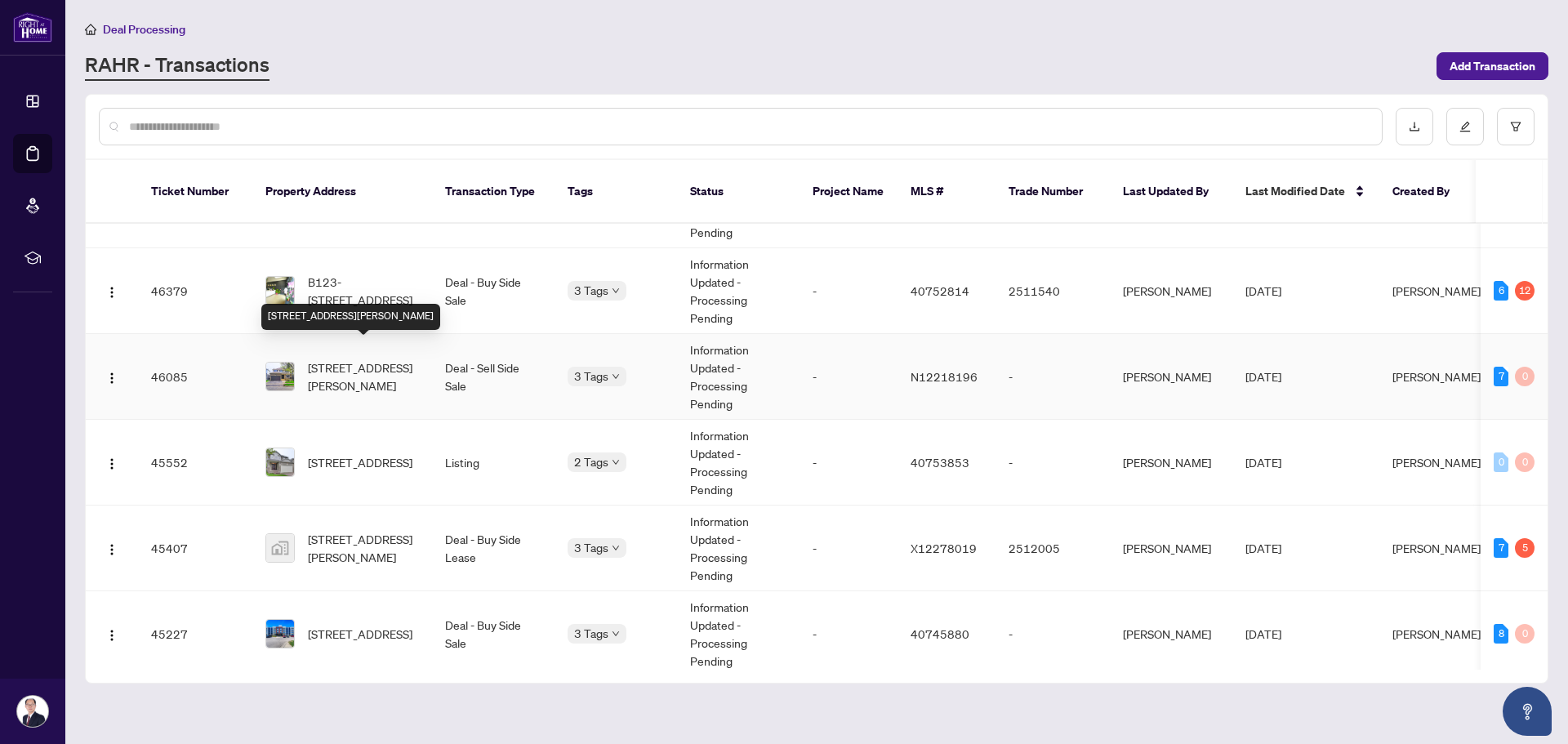
click at [393, 358] on span "[STREET_ADDRESS][PERSON_NAME]" at bounding box center [363, 376] width 111 height 36
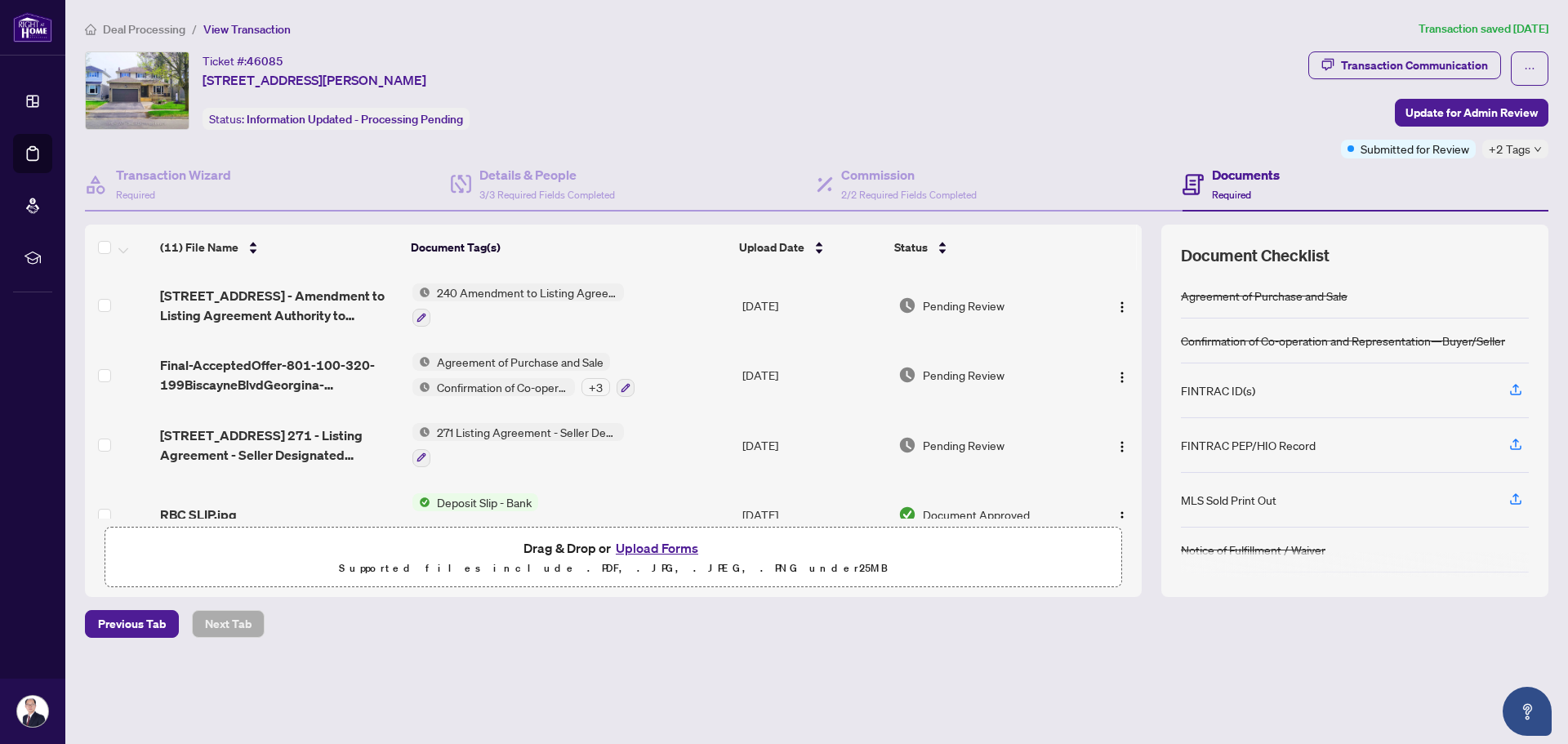
scroll to position [524, 0]
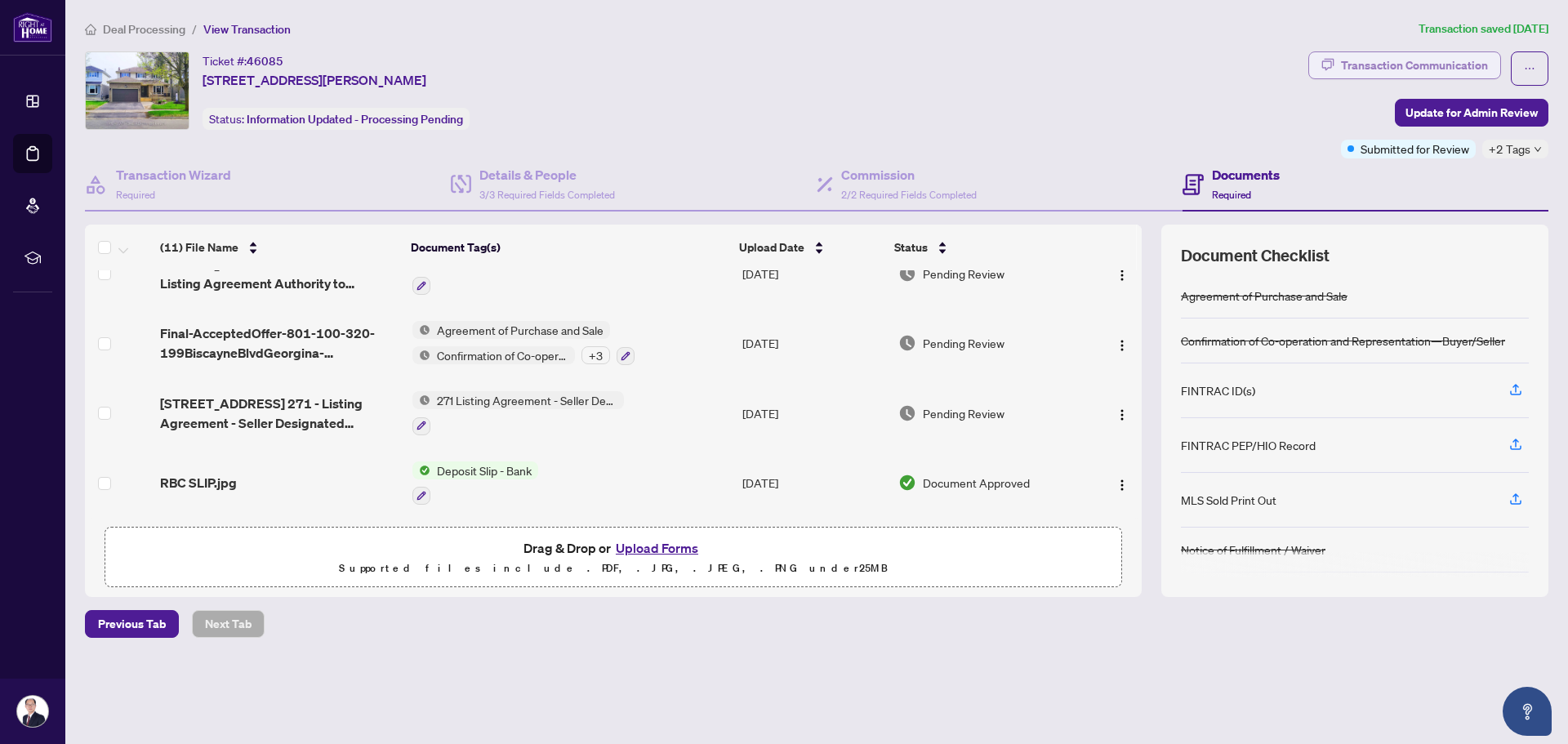
click at [1357, 58] on div "Transaction Communication" at bounding box center [1414, 65] width 147 height 26
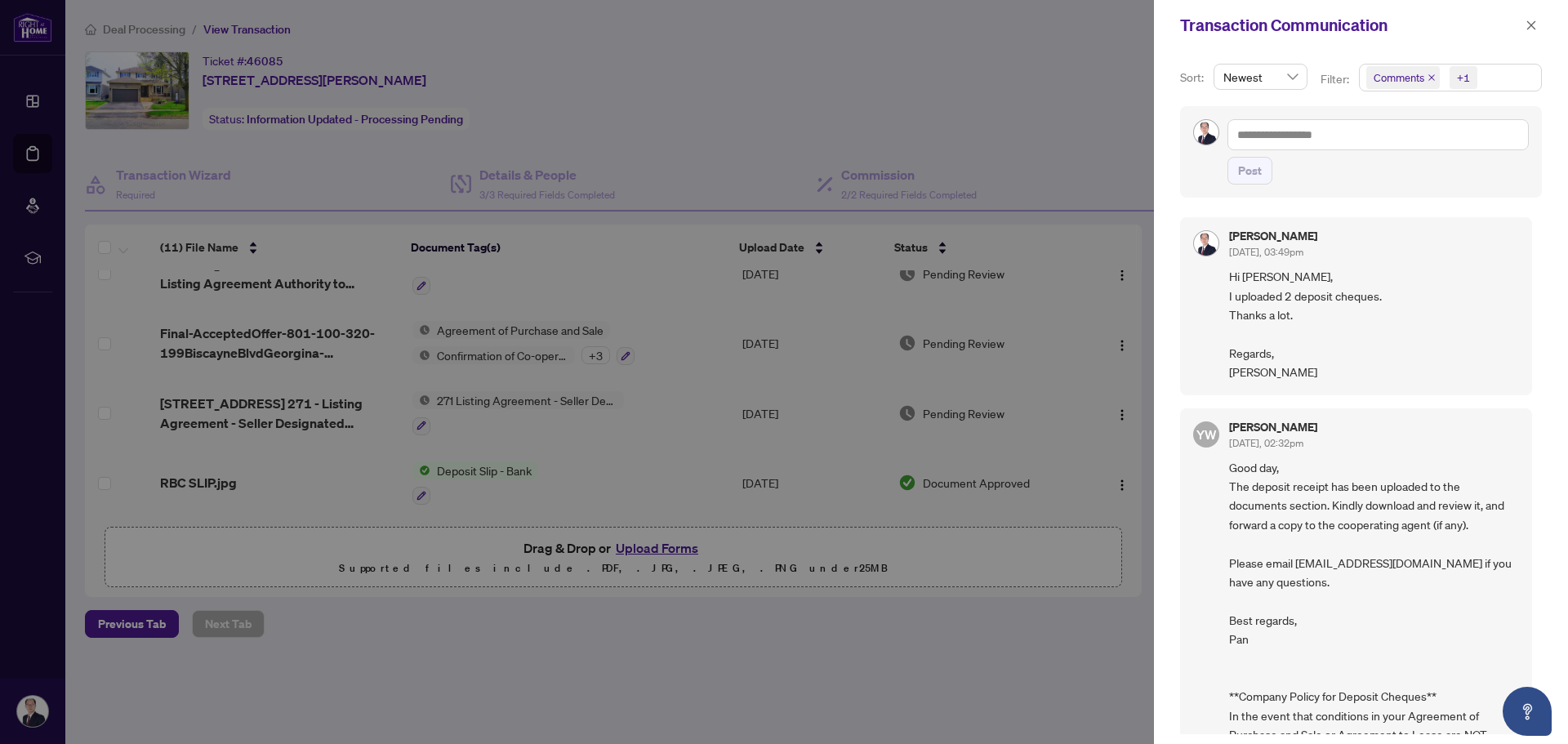
click at [1050, 144] on div at bounding box center [784, 372] width 1568 height 744
click at [1526, 28] on icon "close" at bounding box center [1531, 25] width 11 height 11
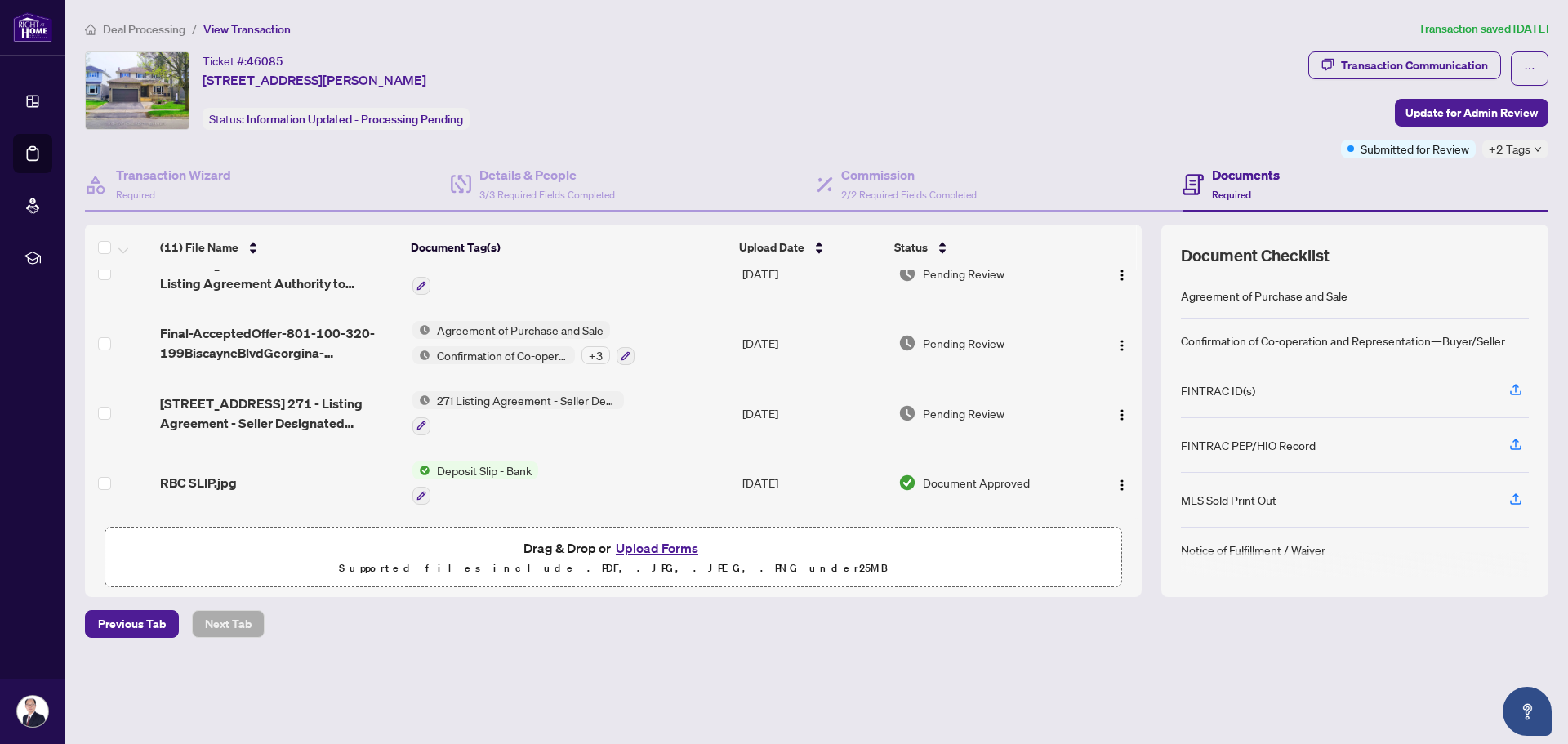
click at [1021, 125] on div "Ticket #: 46085 [STREET_ADDRESS][PERSON_NAME] Status: Information Updated - Pro…" at bounding box center [693, 91] width 1217 height 78
click at [635, 102] on div "Ticket #: 46085 [STREET_ADDRESS][PERSON_NAME] Status: Information Updated - Pro…" at bounding box center [693, 91] width 1217 height 78
click at [706, 83] on div "Ticket #: 46085 [STREET_ADDRESS][PERSON_NAME] Status: Information Updated - Pro…" at bounding box center [693, 91] width 1217 height 78
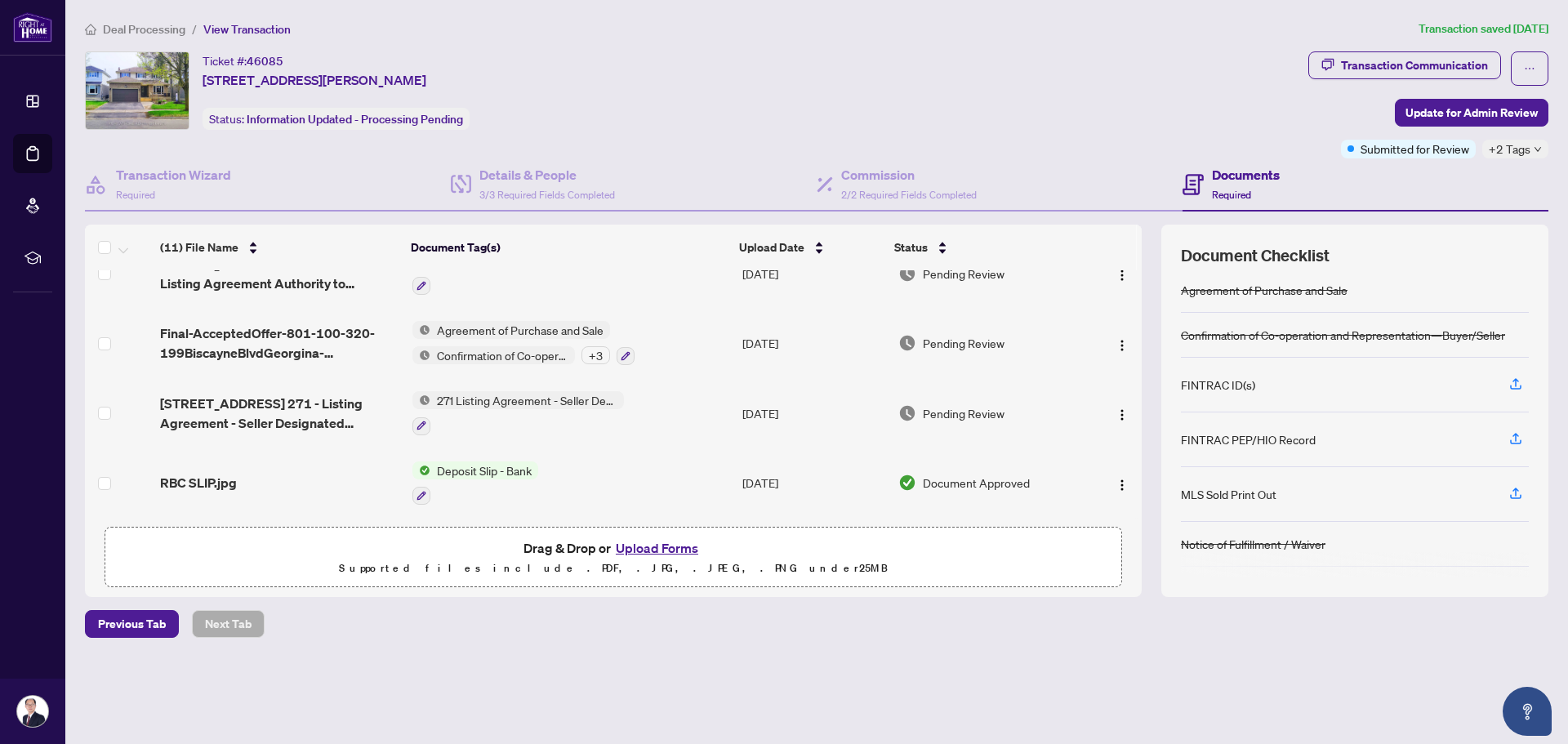
scroll to position [0, 0]
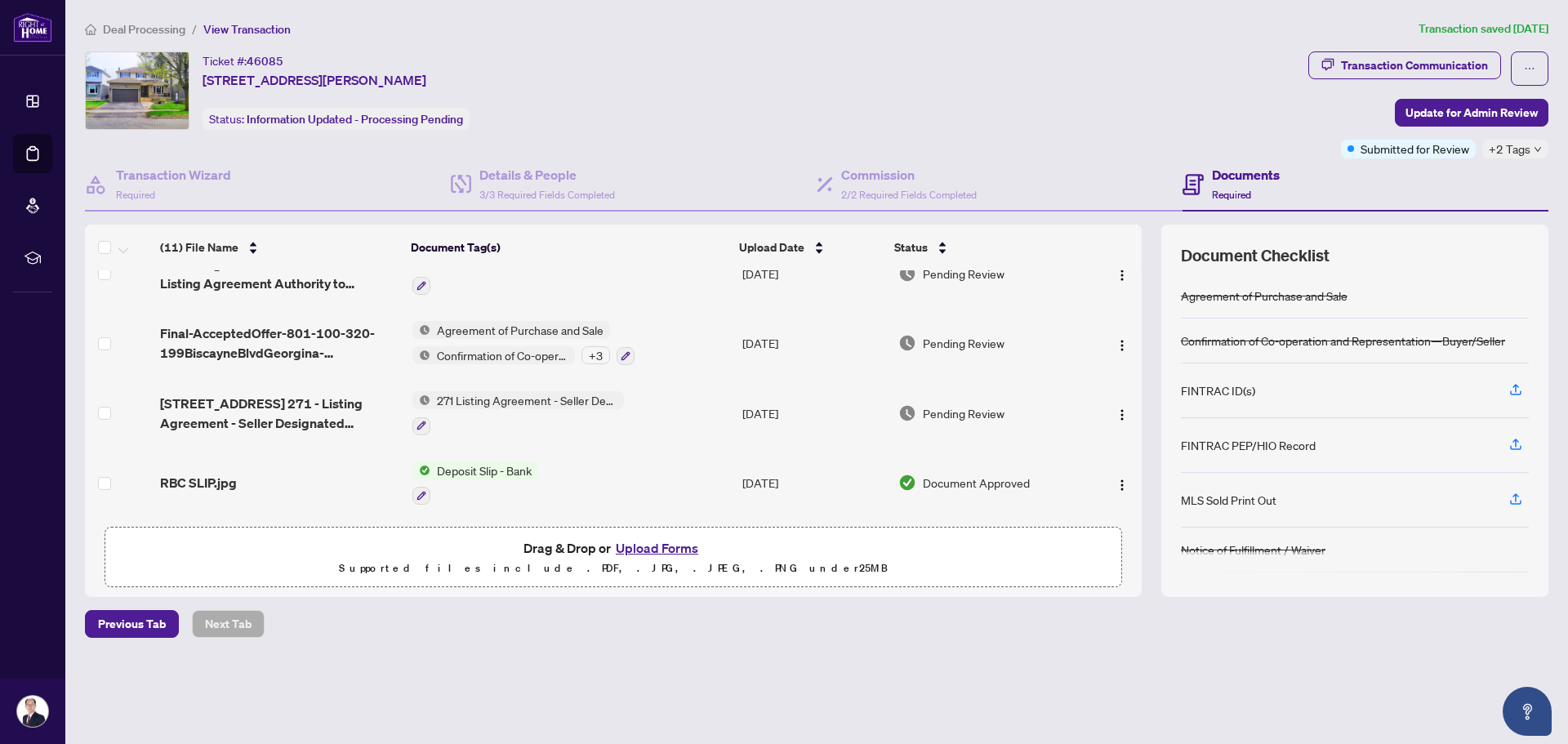
click at [1086, 69] on div "Ticket #: 46085 [STREET_ADDRESS][PERSON_NAME] Status: Information Updated - Pro…" at bounding box center [693, 91] width 1217 height 78
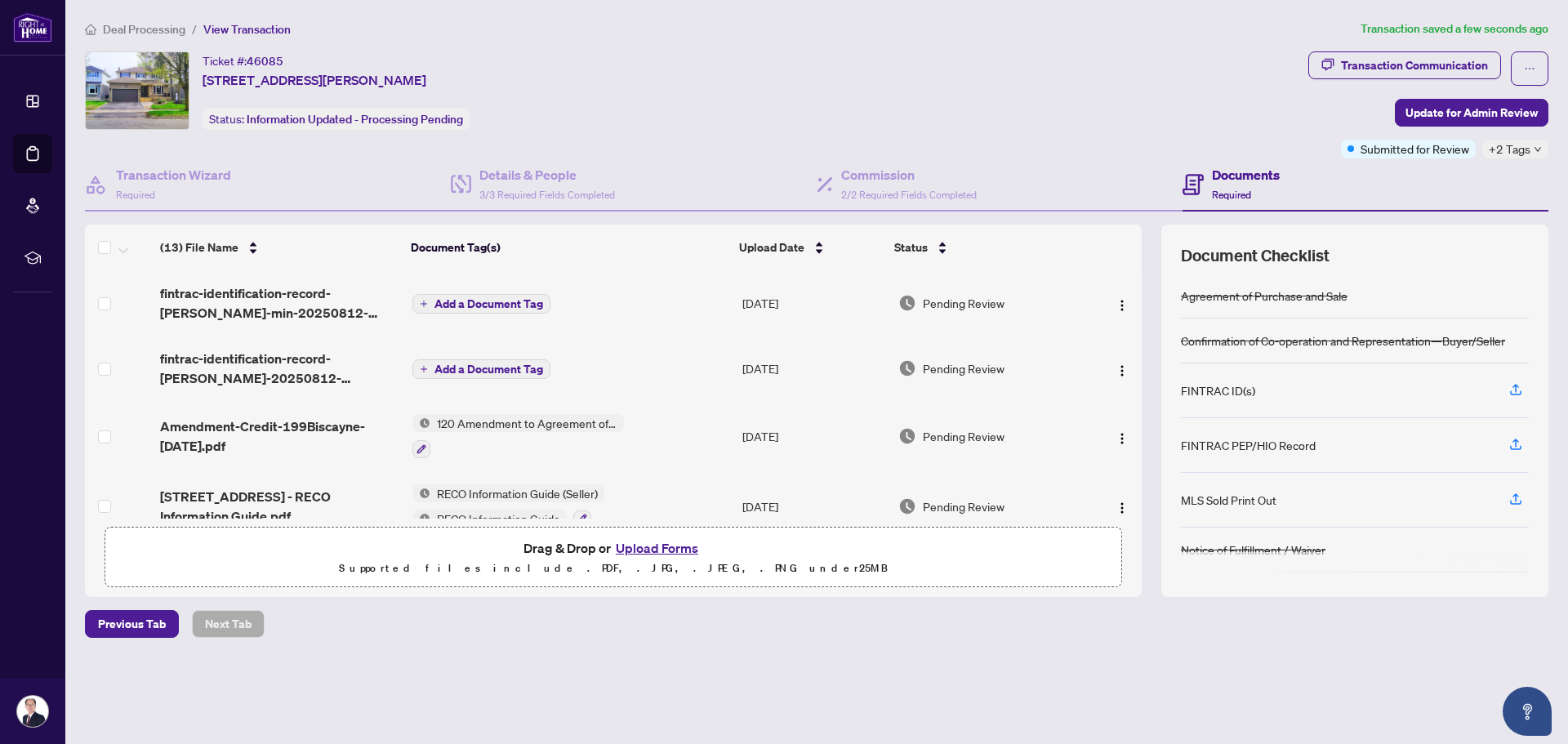
click at [496, 298] on span "Add a Document Tag" at bounding box center [489, 303] width 108 height 11
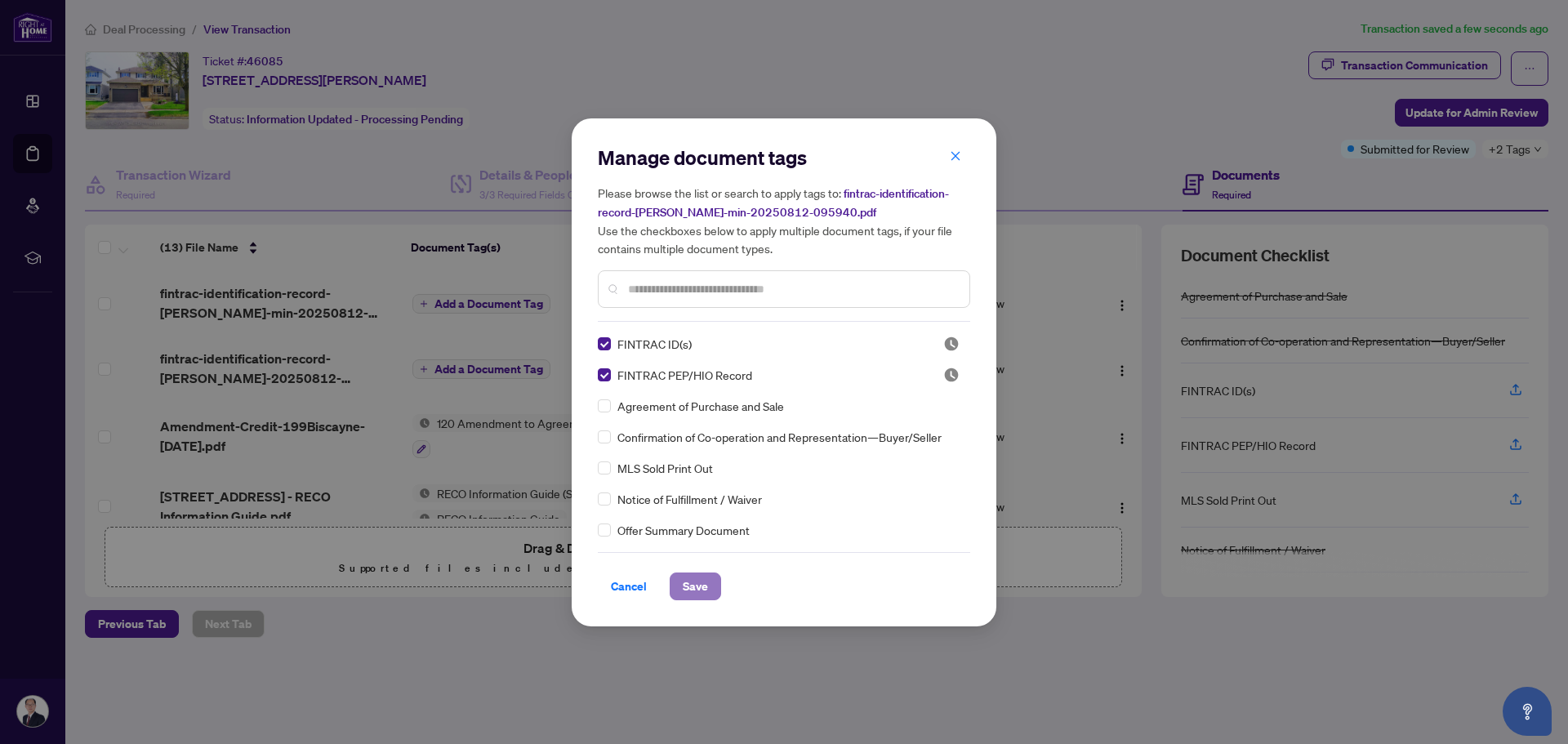
click at [704, 594] on span "Save" at bounding box center [695, 586] width 25 height 26
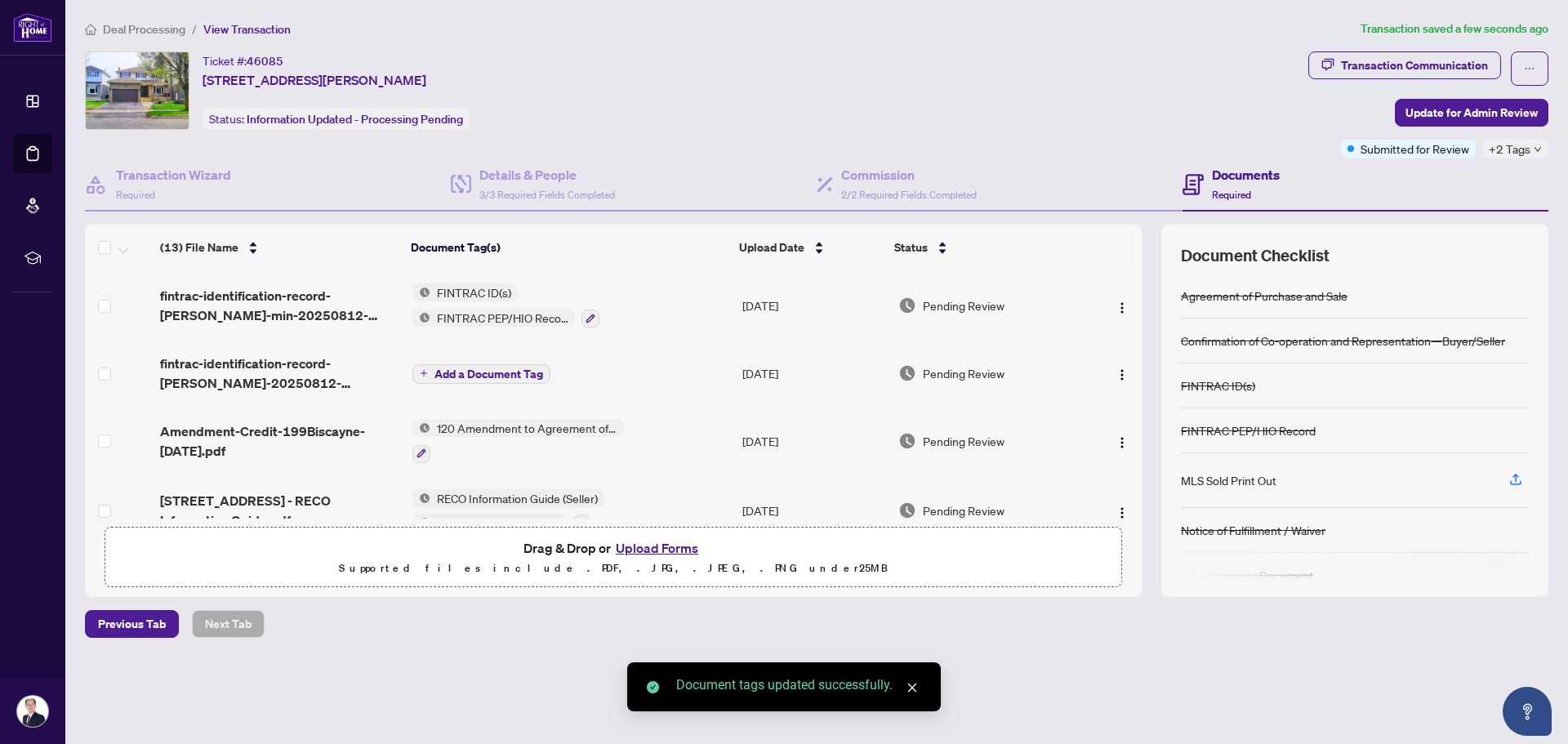
click at [484, 376] on span "Add a Document Tag" at bounding box center [489, 374] width 108 height 11
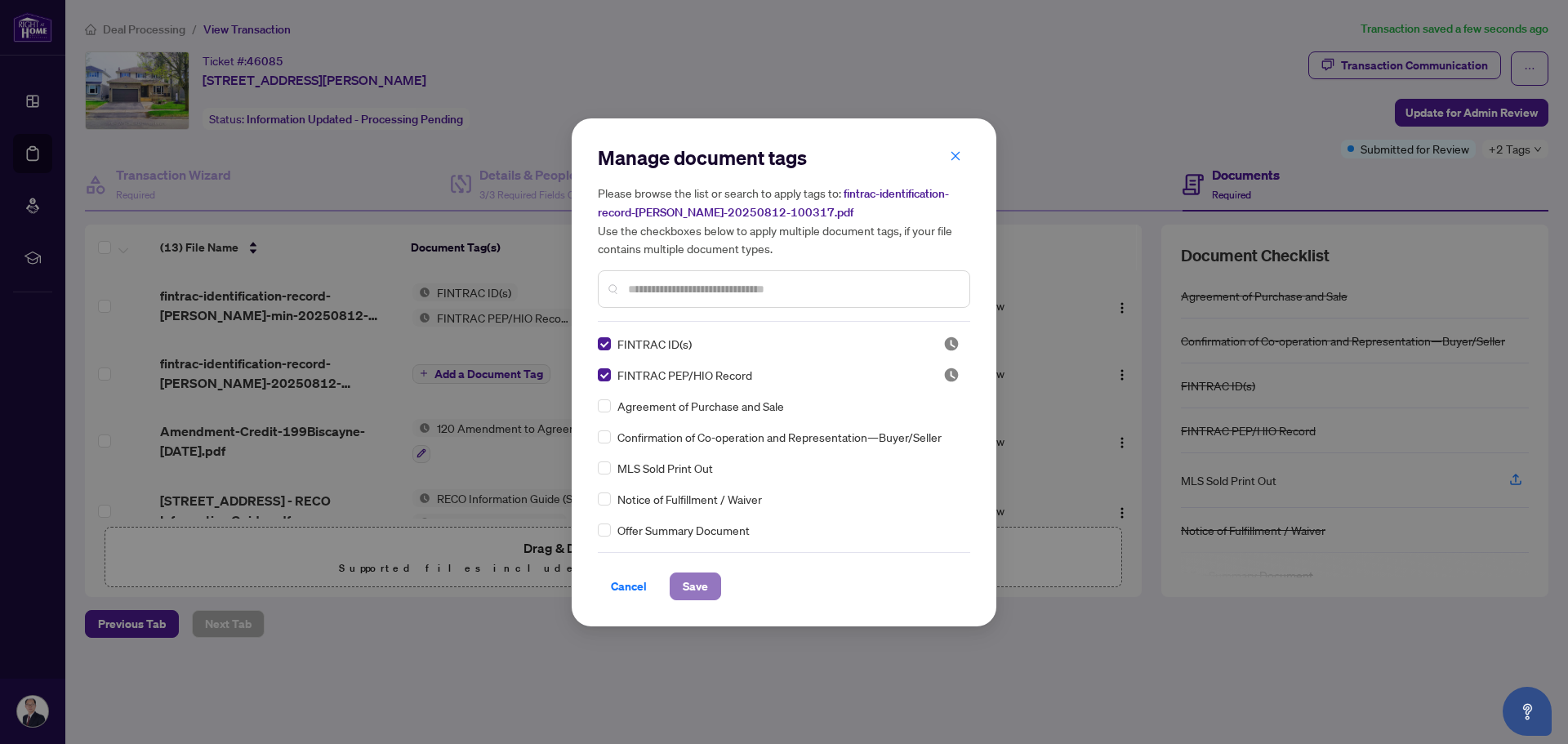
click at [704, 583] on span "Save" at bounding box center [695, 586] width 25 height 26
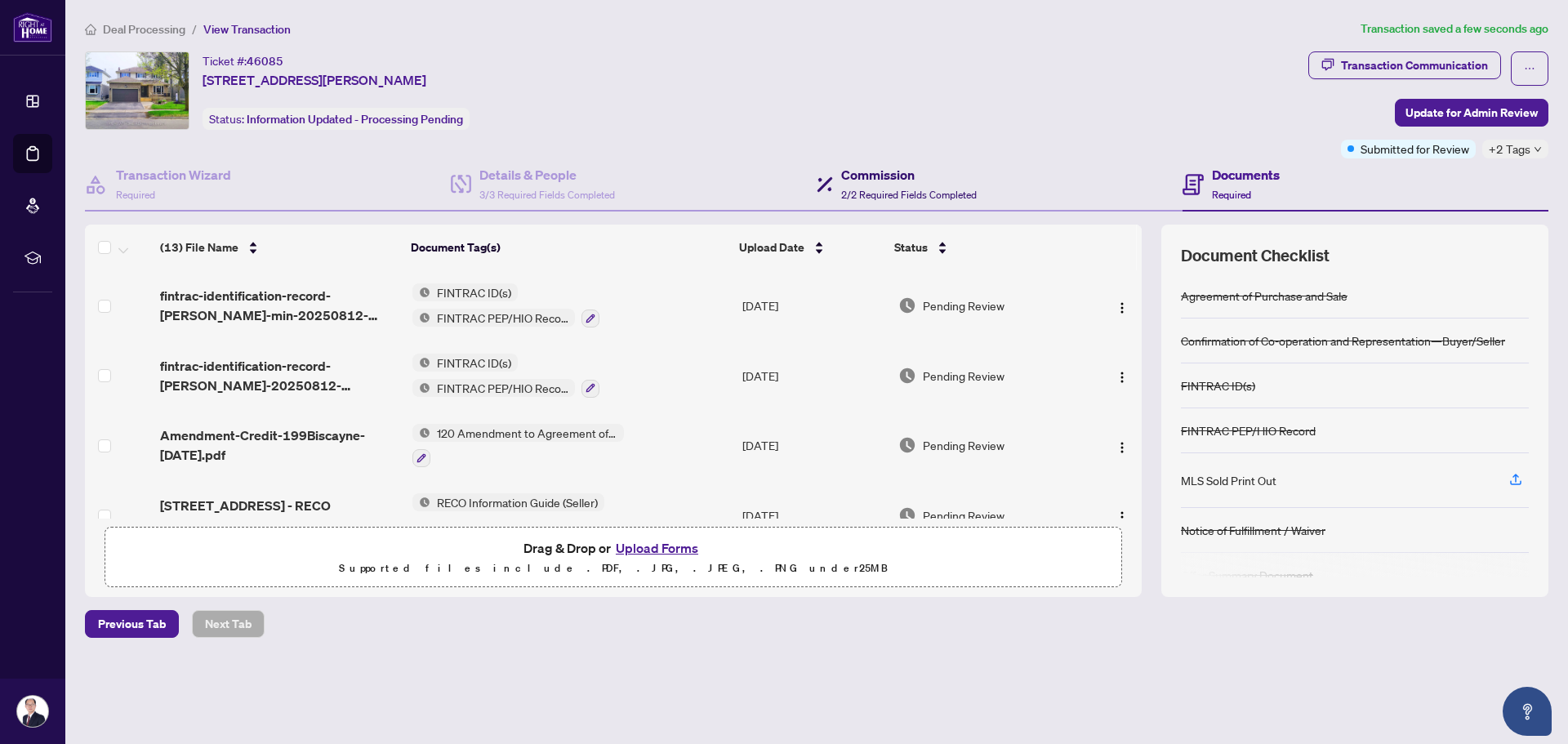
click at [880, 179] on h4 "Commission" at bounding box center [909, 175] width 136 height 19
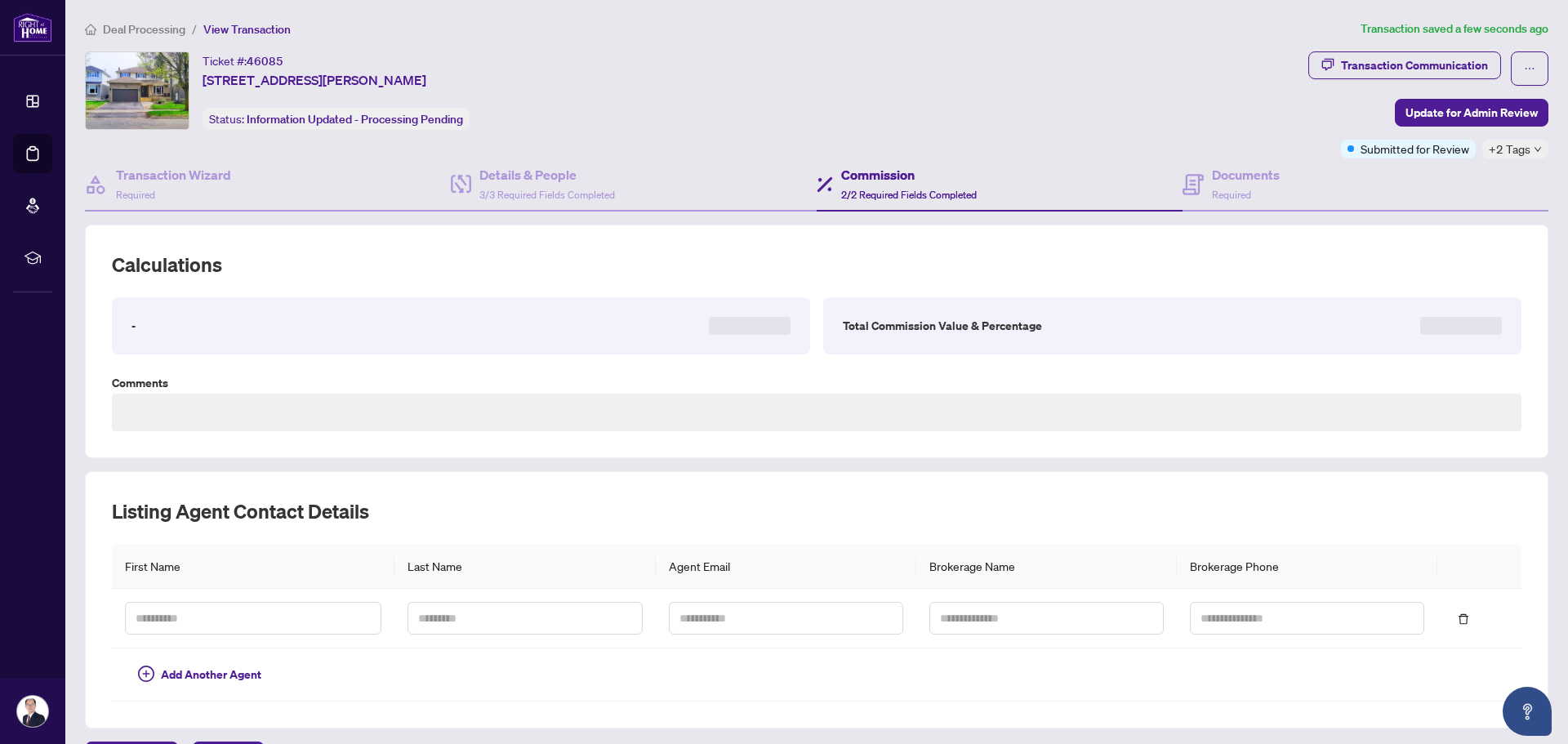
type textarea "**********"
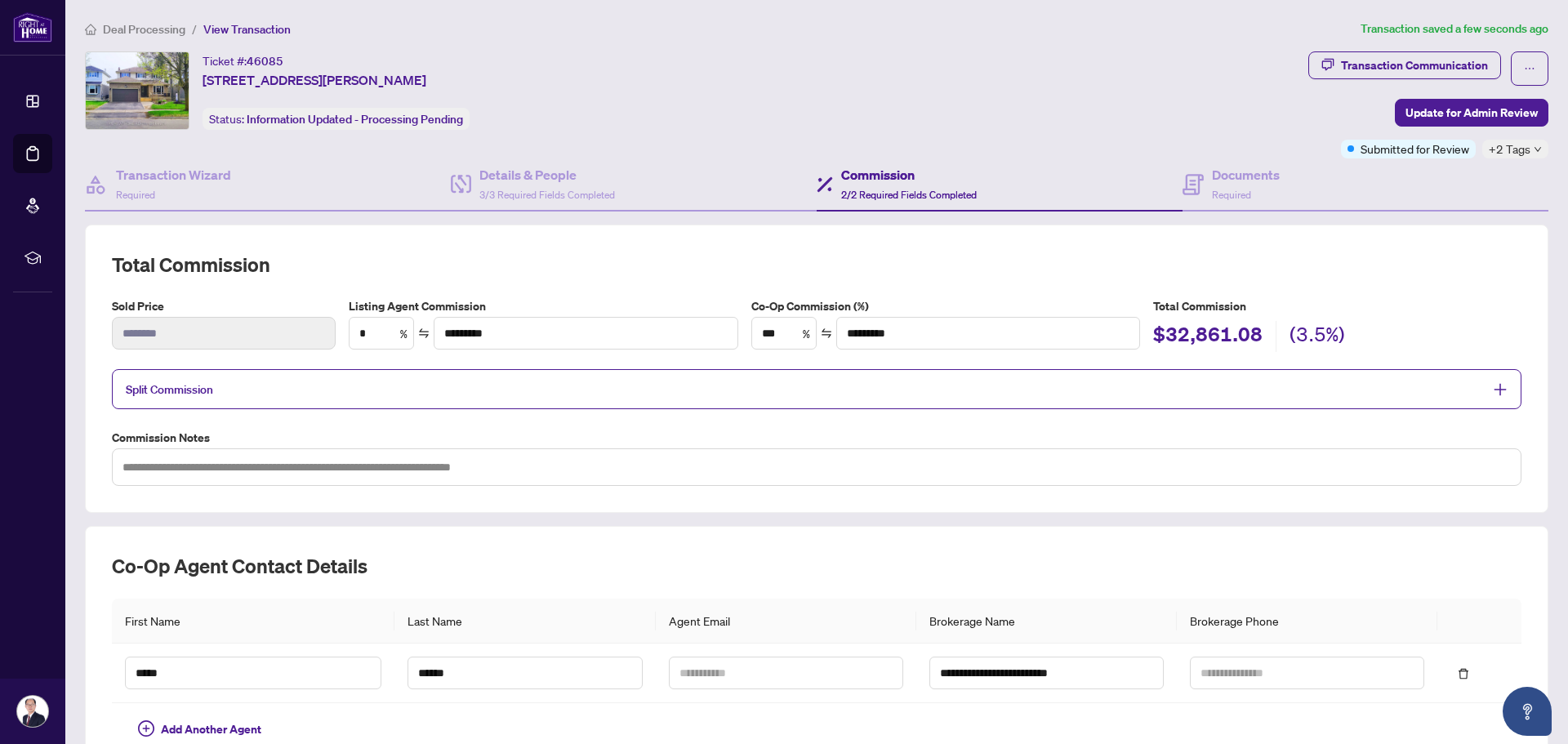
click at [909, 382] on span "Split Commission" at bounding box center [803, 389] width 1357 height 19
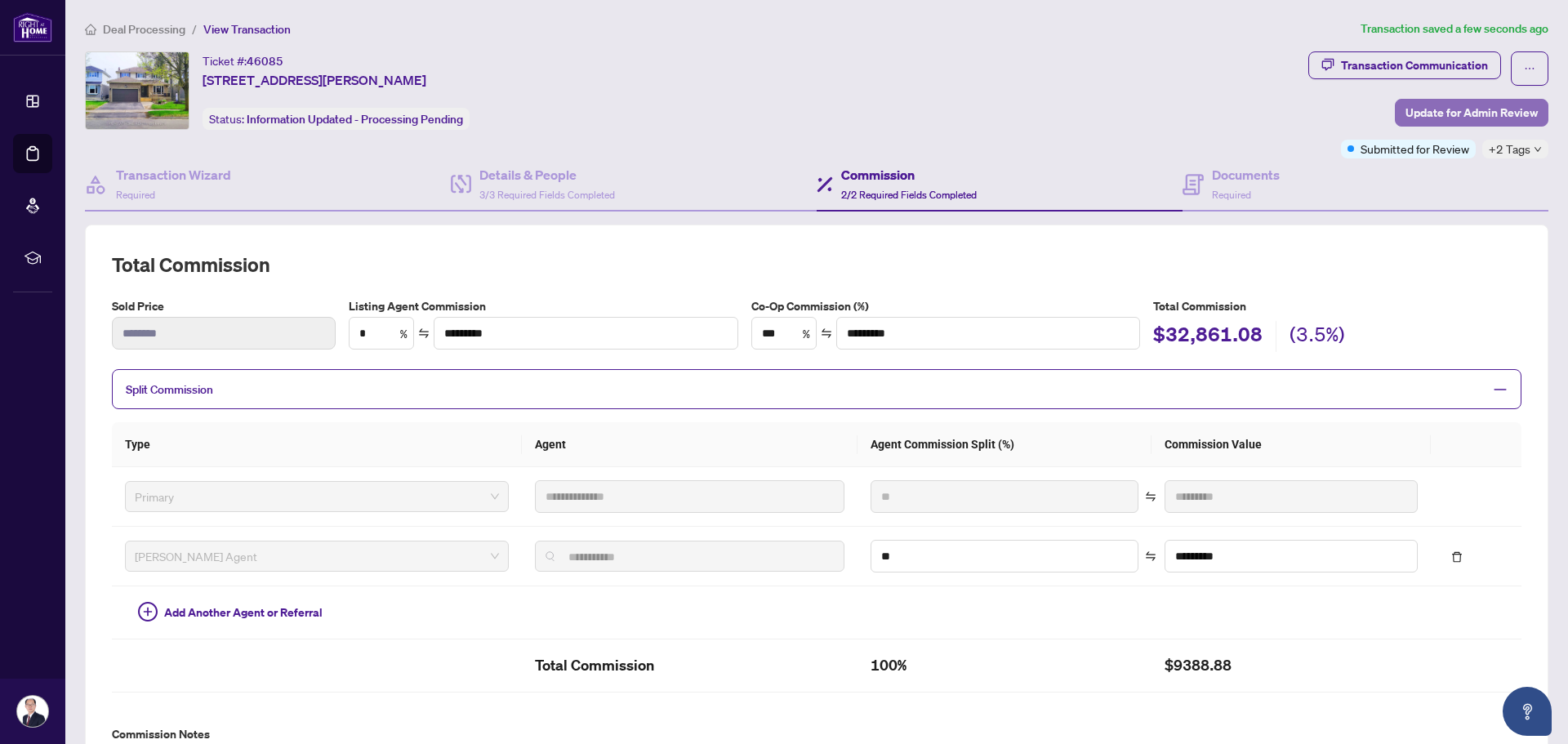
click at [1447, 110] on span "Update for Admin Review" at bounding box center [1471, 113] width 132 height 26
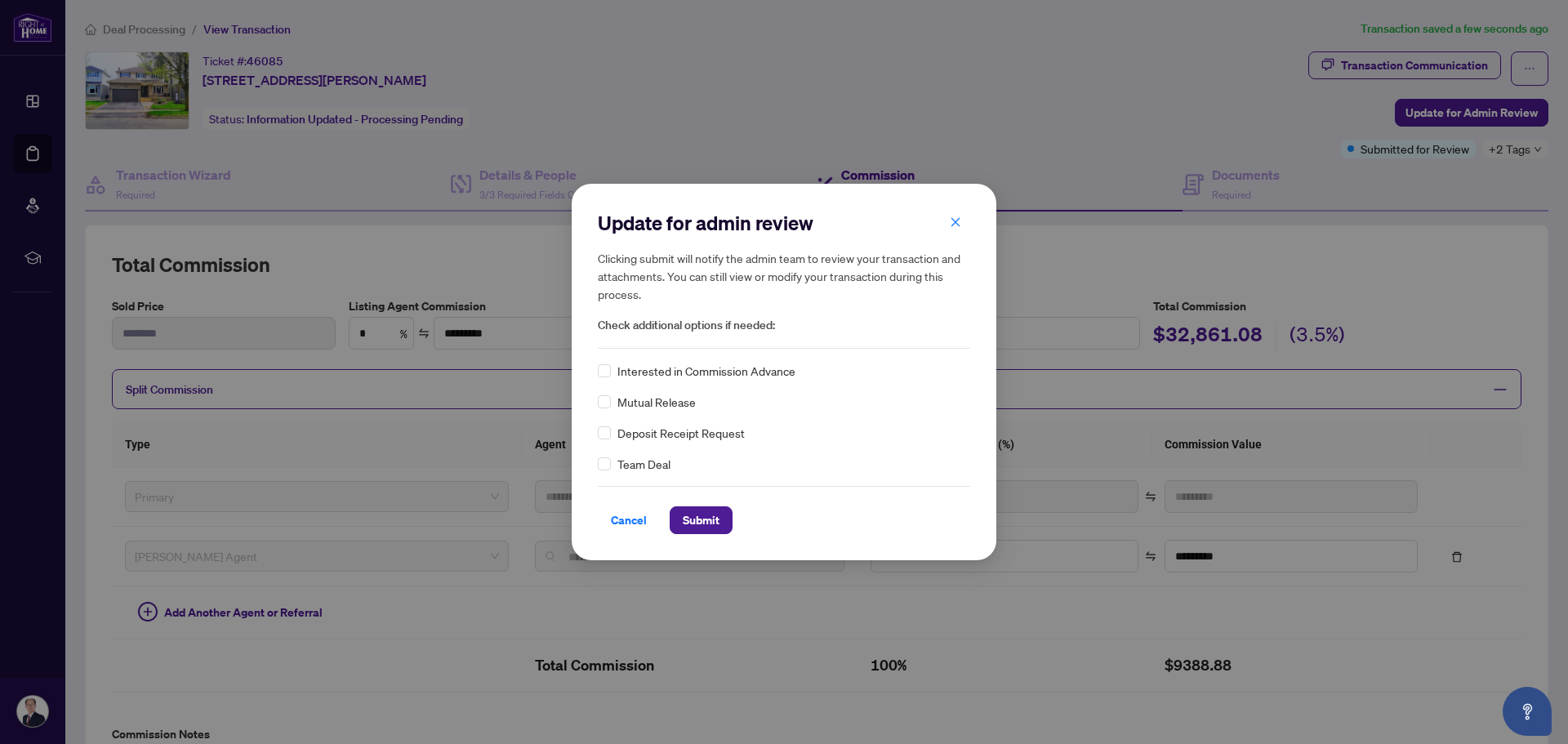
click at [614, 465] on div "Team Deal" at bounding box center [783, 464] width 372 height 18
click at [694, 522] on span "Submit" at bounding box center [700, 519] width 36 height 26
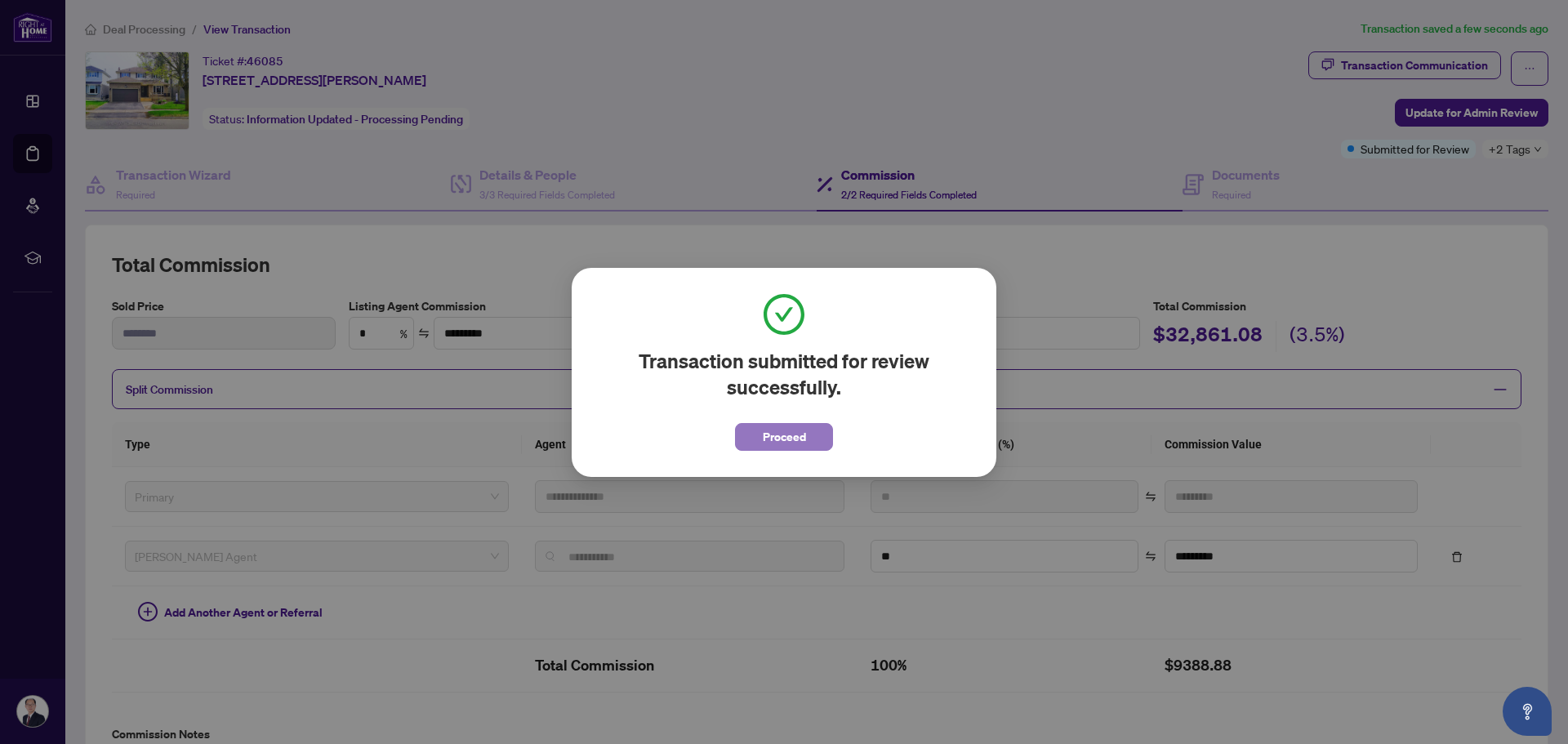
click at [779, 440] on span "Proceed" at bounding box center [784, 436] width 43 height 26
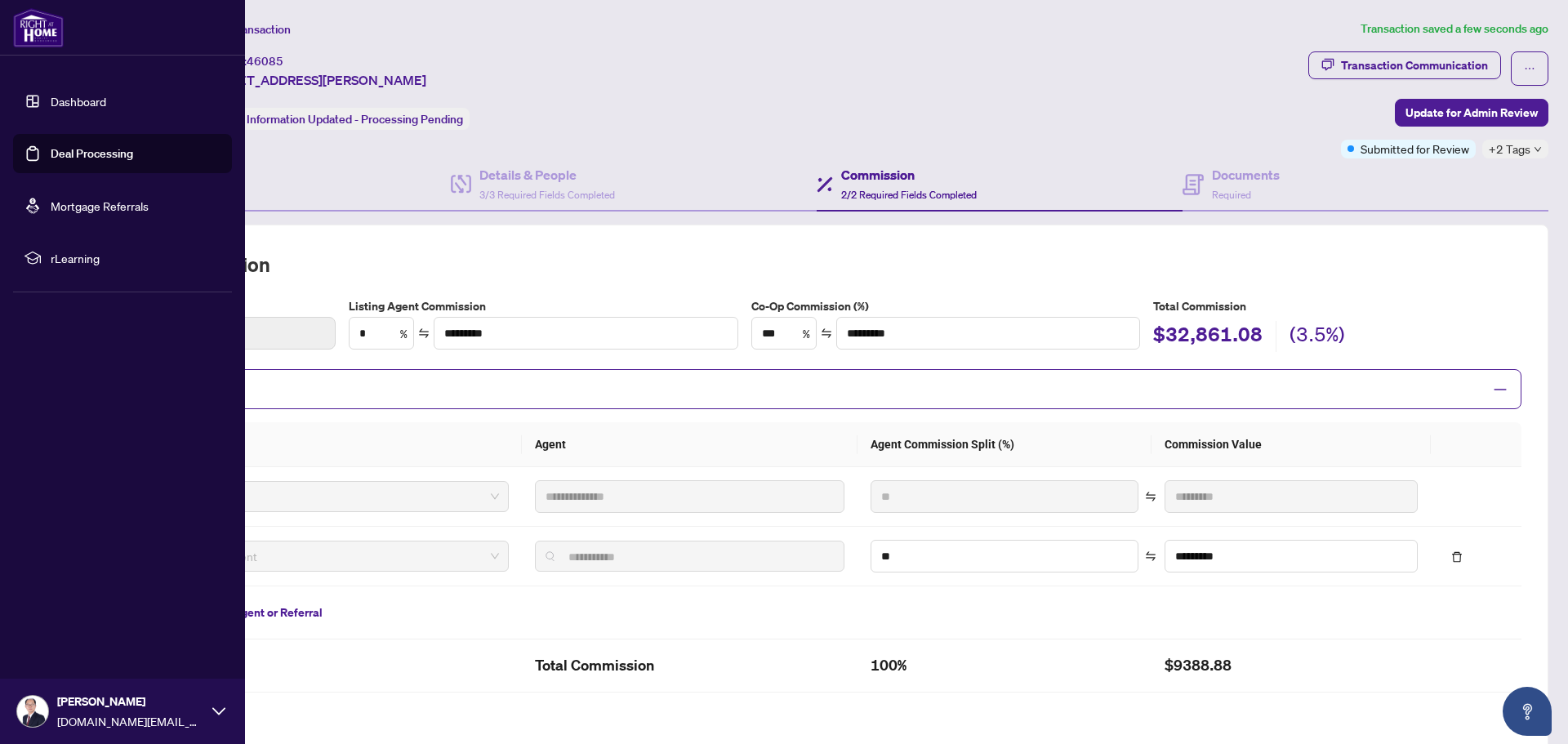
click at [67, 153] on link "Deal Processing" at bounding box center [92, 153] width 82 height 14
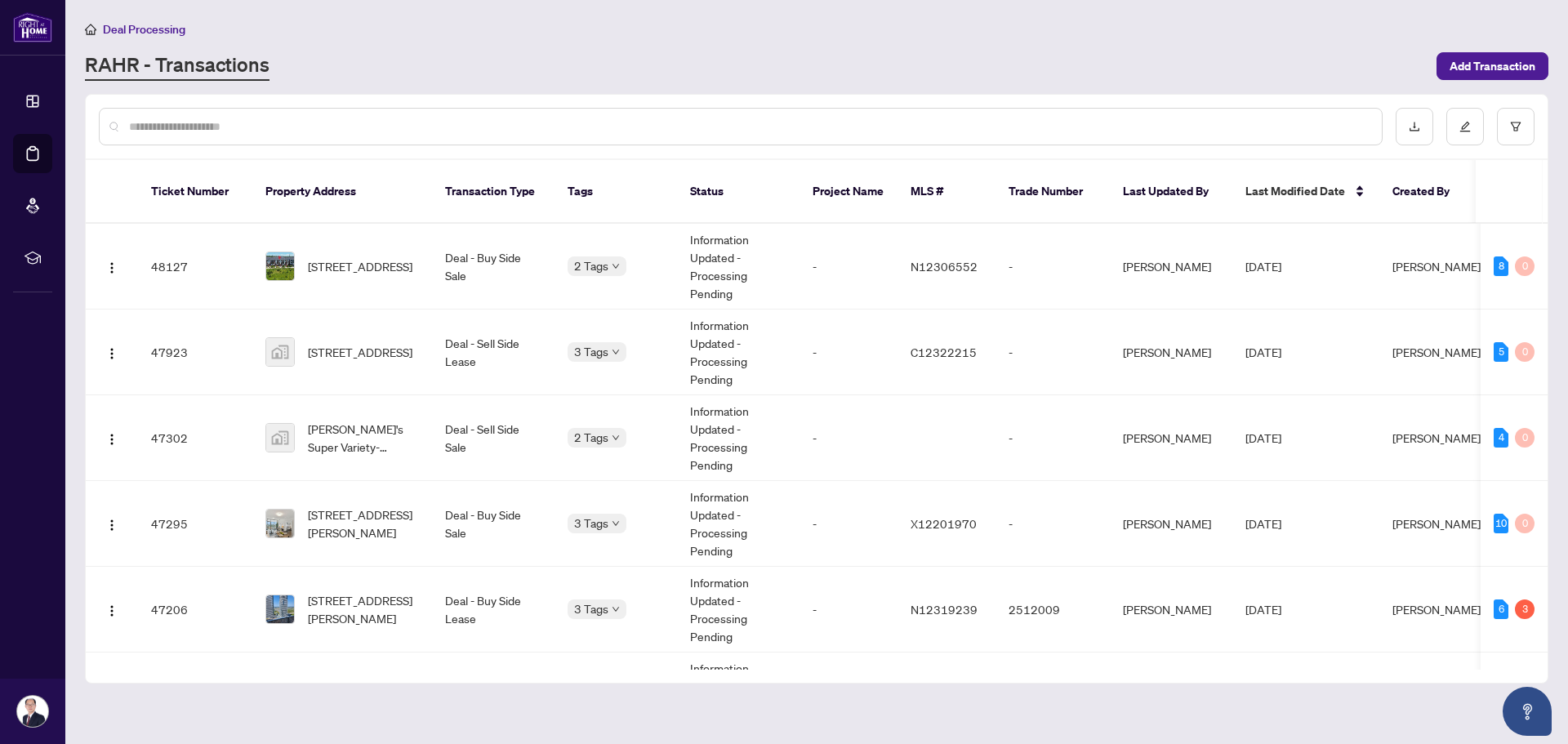
click at [474, 676] on main "Deal Processing [PERSON_NAME] - Transactions Add Transaction Ticket Number Prop…" at bounding box center [816, 372] width 1503 height 744
click at [771, 69] on div "RAHR - Transactions" at bounding box center [755, 66] width 1342 height 30
click at [390, 702] on main "Deal Processing [PERSON_NAME] - Transactions Add Transaction Ticket Number Prop…" at bounding box center [816, 372] width 1503 height 744
click at [654, 52] on div "RAHR - Transactions" at bounding box center [755, 66] width 1342 height 30
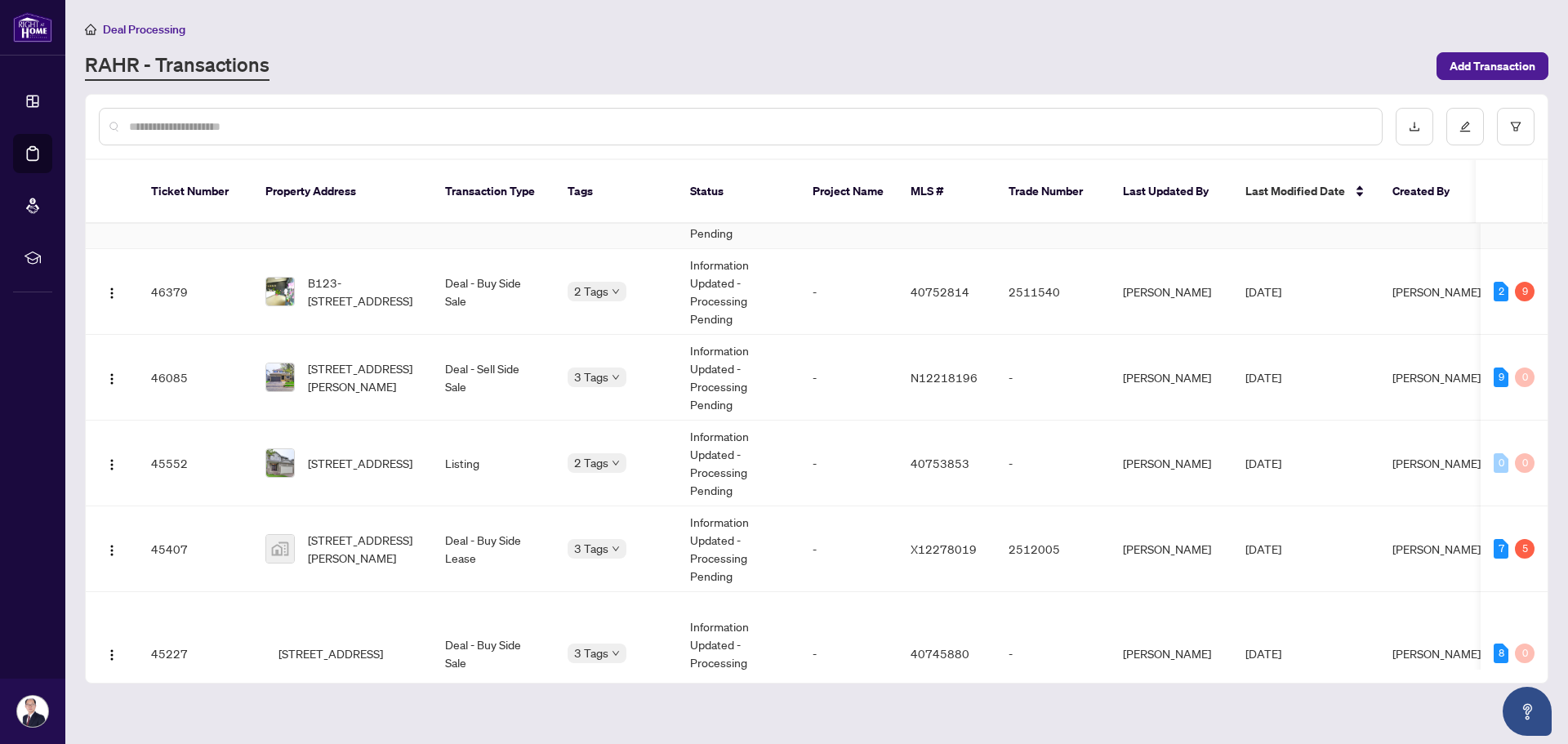
scroll to position [490, 0]
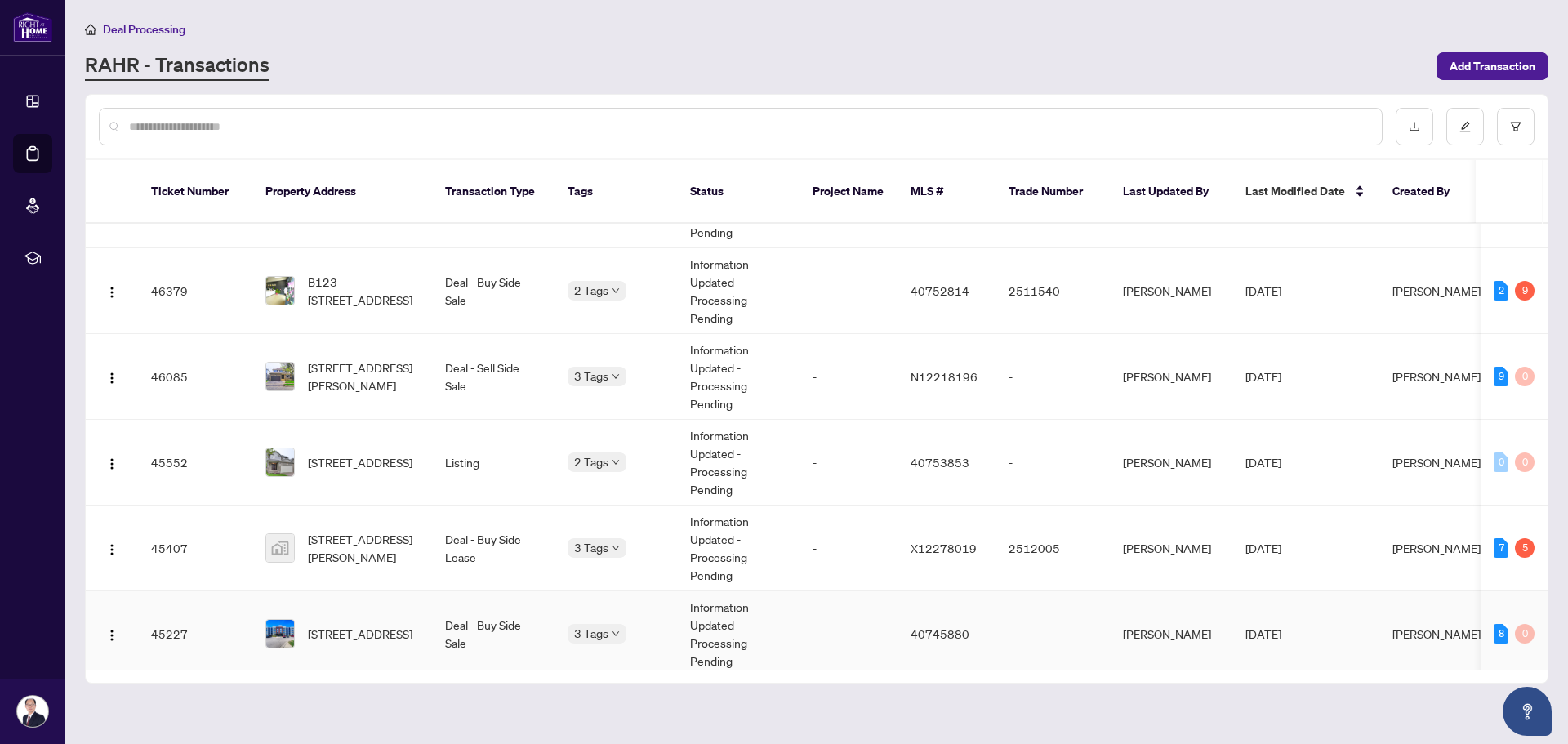
click at [385, 625] on span "[STREET_ADDRESS]" at bounding box center [359, 633] width 104 height 18
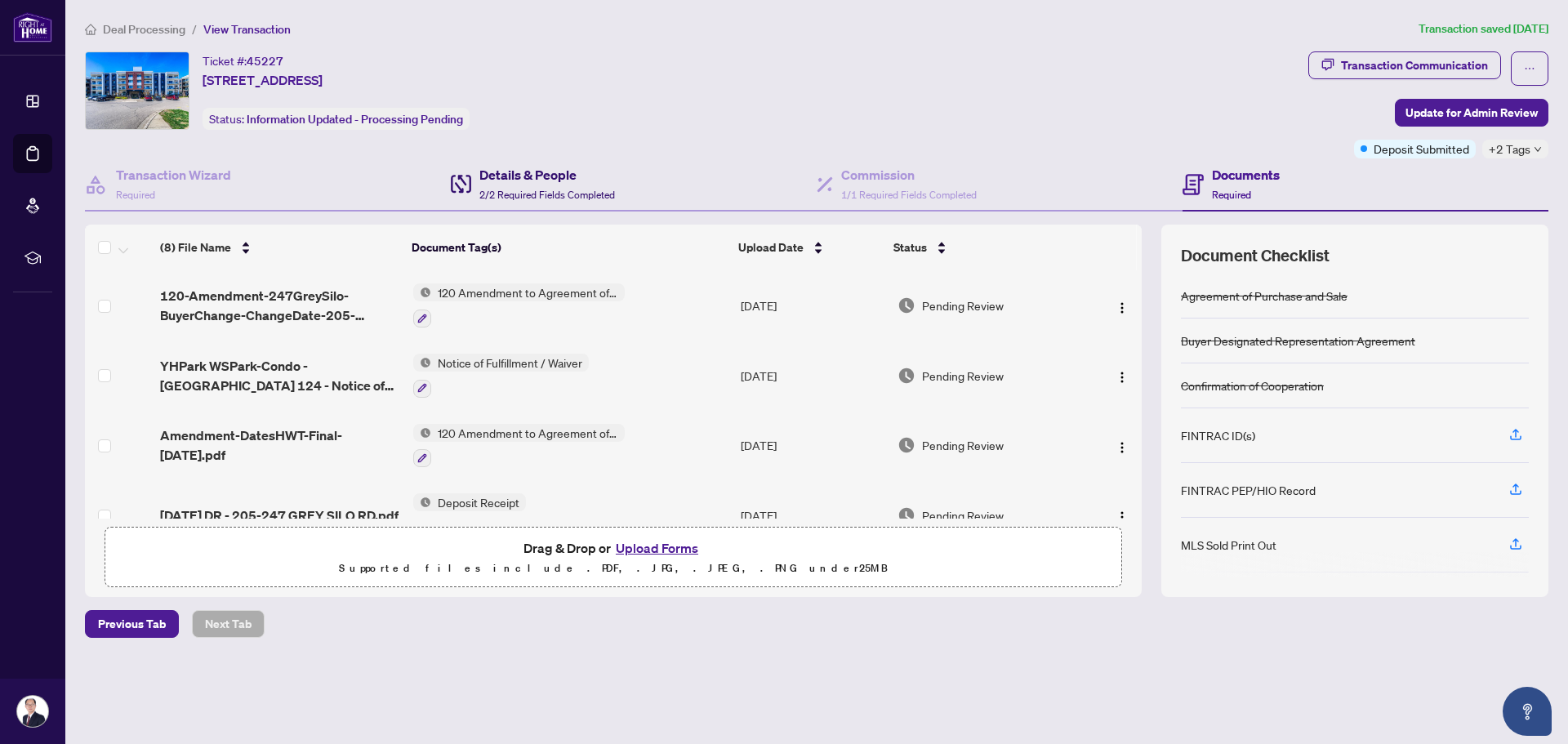
click at [550, 192] on span "2/2 Required Fields Completed" at bounding box center [548, 195] width 136 height 12
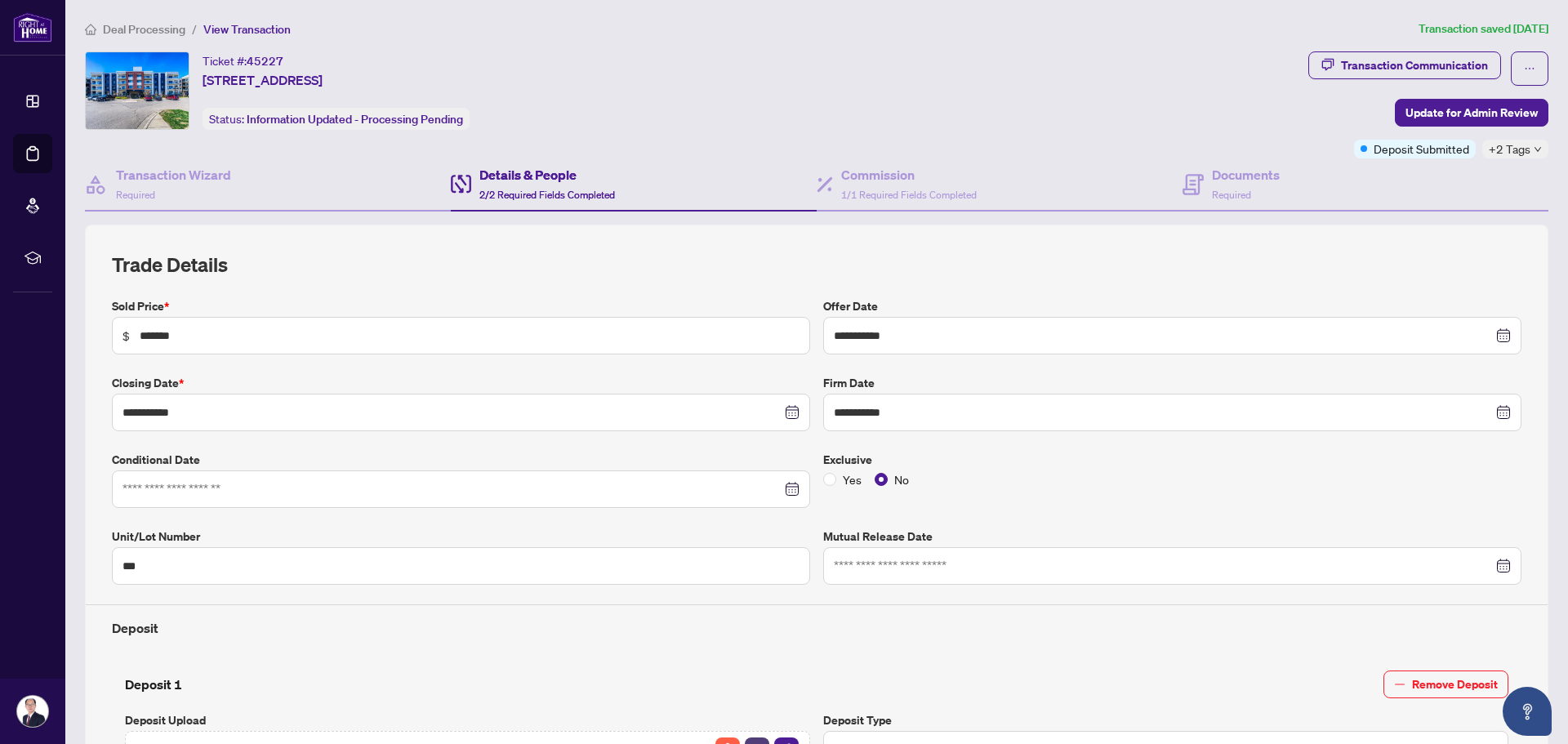
click at [690, 83] on div "Ticket #: 45227 [STREET_ADDRESS] Status: Information Updated - Processing Pendi…" at bounding box center [693, 91] width 1217 height 78
click at [676, 81] on div "Ticket #: 45227 [STREET_ADDRESS] Status: Information Updated - Processing Pendi…" at bounding box center [693, 91] width 1217 height 78
